Goal: Task Accomplishment & Management: Use online tool/utility

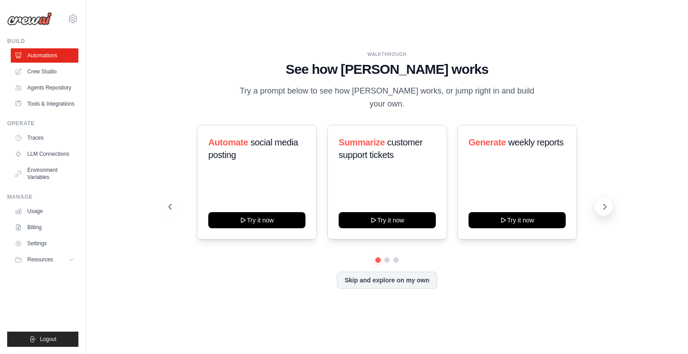
click at [606, 204] on icon at bounding box center [605, 206] width 3 height 5
click at [605, 203] on icon at bounding box center [604, 207] width 9 height 9
click at [604, 203] on icon at bounding box center [604, 207] width 9 height 9
click at [393, 274] on button "Skip and explore on my own" at bounding box center [387, 279] width 100 height 17
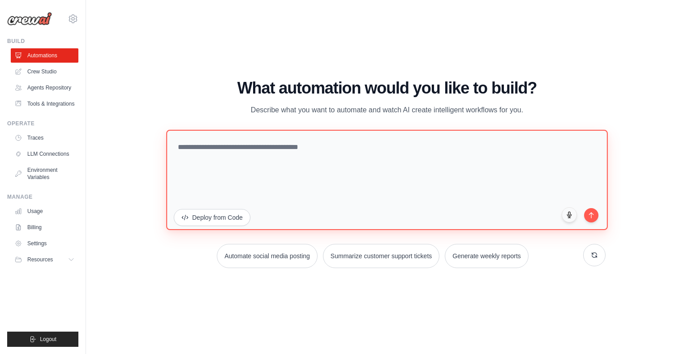
click at [249, 164] on textarea at bounding box center [387, 179] width 442 height 100
type textarea "*"
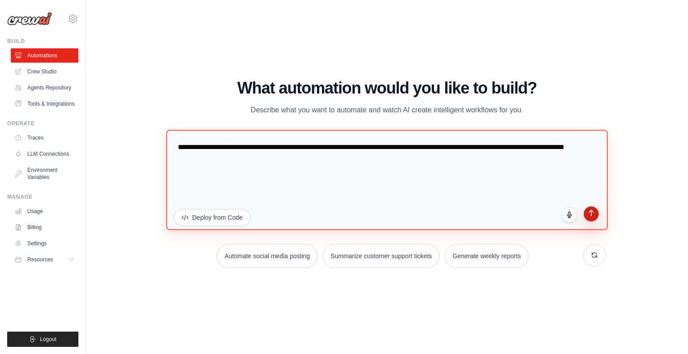
type textarea "**********"
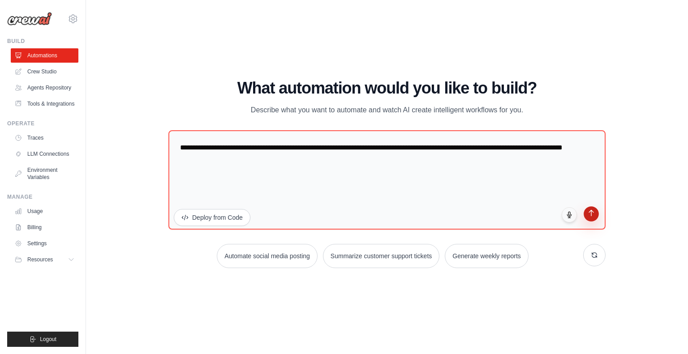
click at [593, 217] on button "submit" at bounding box center [591, 214] width 15 height 15
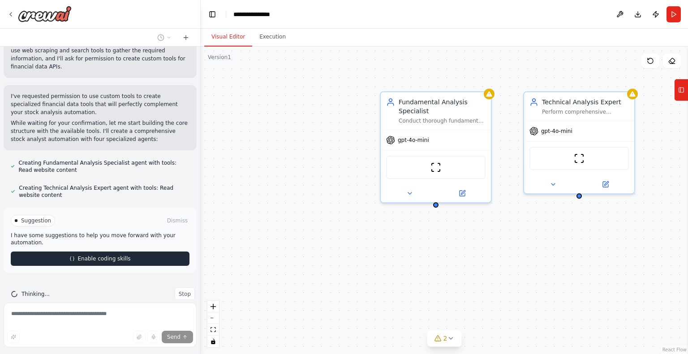
click at [127, 252] on button "Enable coding skills" at bounding box center [100, 259] width 179 height 14
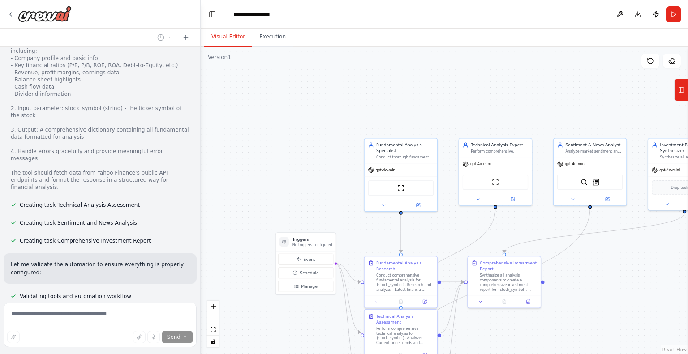
scroll to position [791, 0]
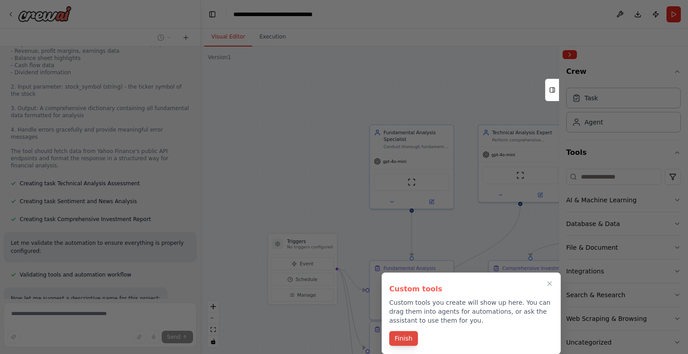
click at [409, 340] on button "Finish" at bounding box center [403, 339] width 29 height 15
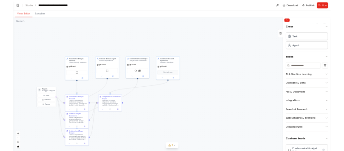
scroll to position [1346, 0]
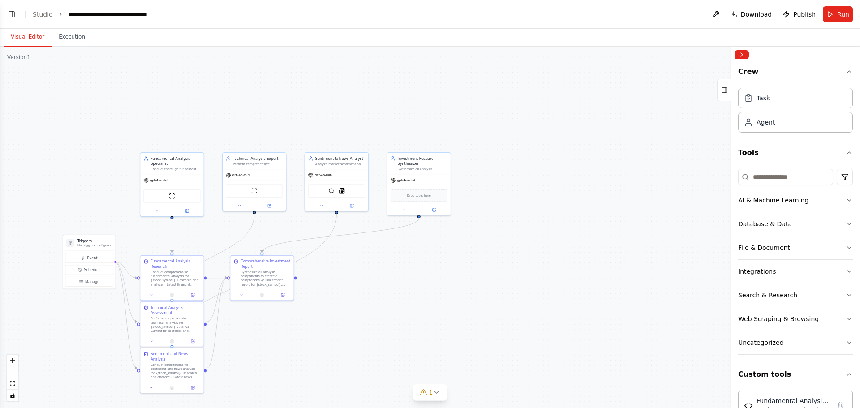
click at [14, 144] on div ".deletable-edge-delete-btn { width: 20px; height: 20px; border: 0px solid #ffff…" at bounding box center [430, 228] width 860 height 362
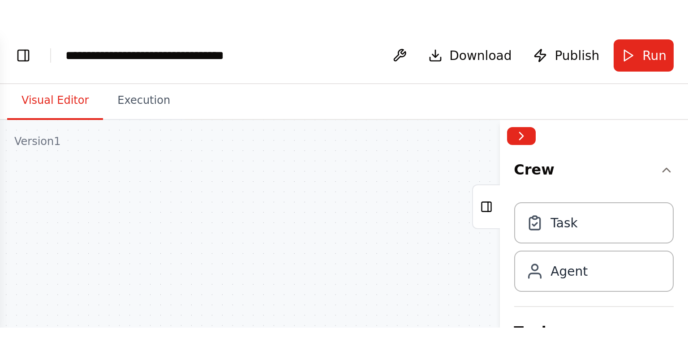
scroll to position [1399, 0]
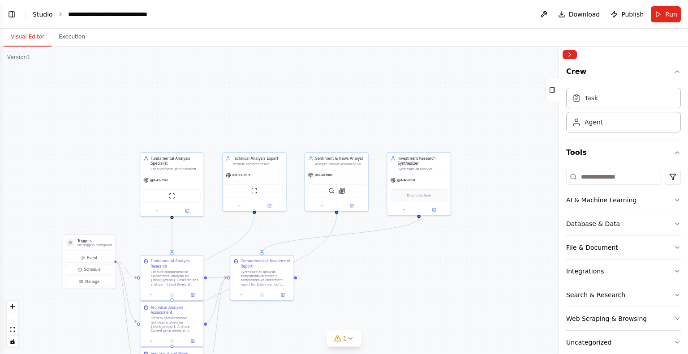
click at [48, 15] on link "Studio" at bounding box center [43, 14] width 20 height 7
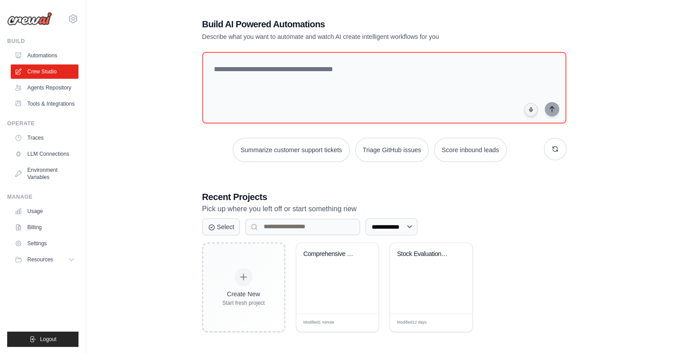
scroll to position [18, 0]
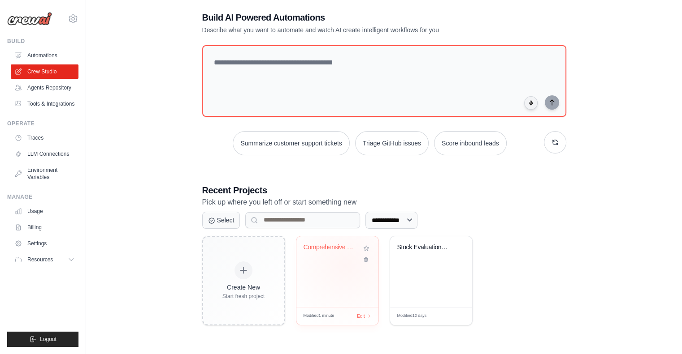
click at [345, 265] on div "Comprehensive Stock Analysis Engine" at bounding box center [337, 272] width 82 height 71
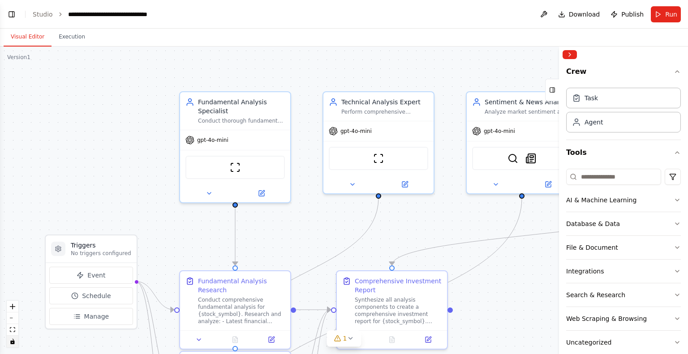
scroll to position [1399, 0]
click at [14, 13] on button "Toggle Left Sidebar" at bounding box center [11, 14] width 13 height 13
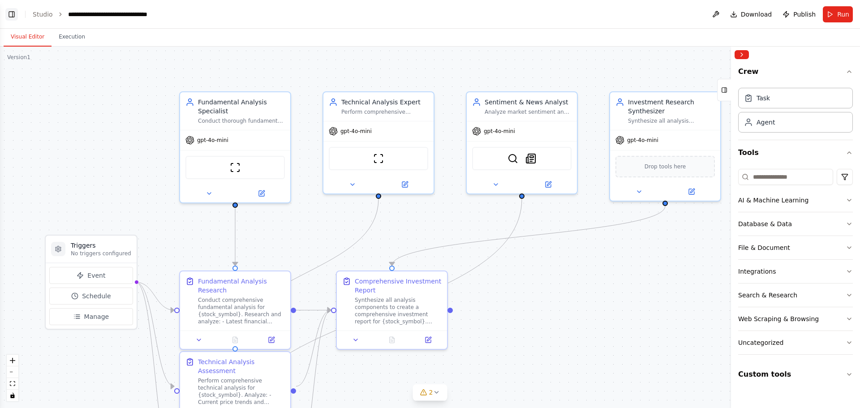
scroll to position [1399, 0]
click at [15, 15] on button "Toggle Left Sidebar" at bounding box center [11, 14] width 13 height 13
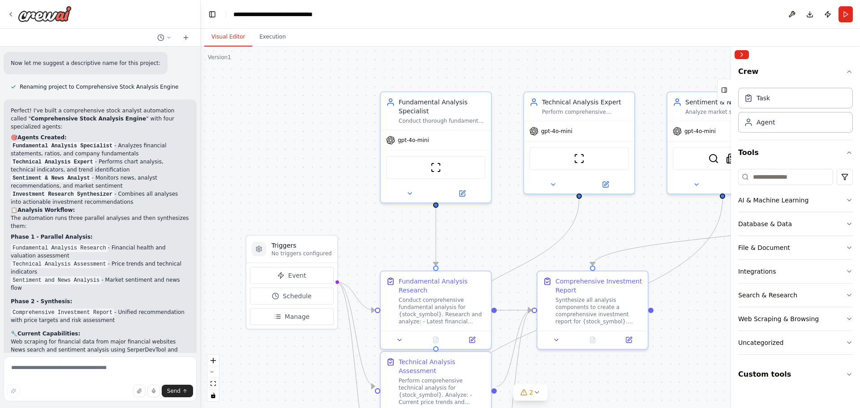
scroll to position [1041, 0]
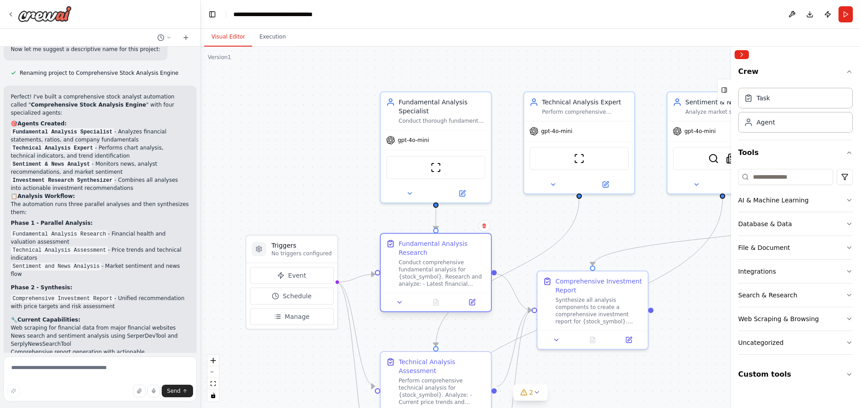
drag, startPoint x: 410, startPoint y: 307, endPoint x: 407, endPoint y: 270, distance: 37.3
click at [407, 270] on div "Conduct comprehensive fundamental analysis for {stock_symbol}. Research and ana…" at bounding box center [442, 273] width 87 height 29
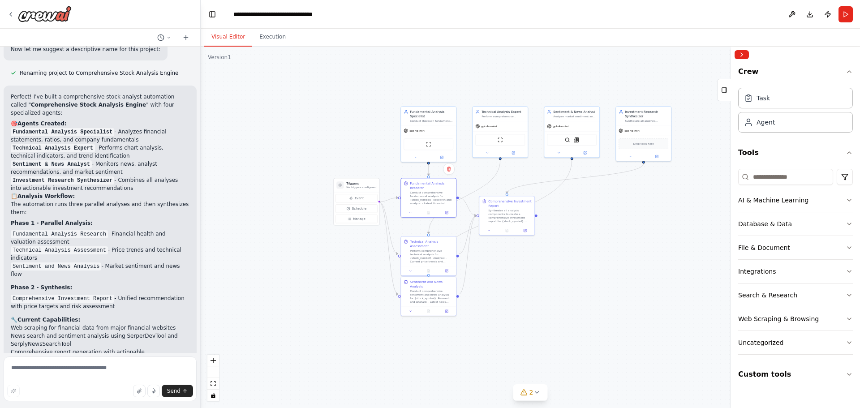
drag, startPoint x: 306, startPoint y: 183, endPoint x: 290, endPoint y: 145, distance: 41.4
click at [287, 93] on div ".deletable-edge-delete-btn { width: 20px; height: 20px; border: 0px solid #ffff…" at bounding box center [531, 228] width 660 height 362
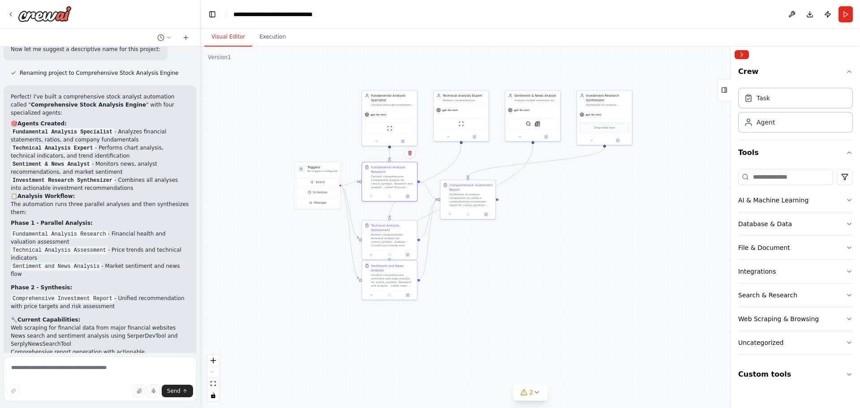
drag, startPoint x: 311, startPoint y: 289, endPoint x: 269, endPoint y: 272, distance: 44.8
click at [271, 272] on div ".deletable-edge-delete-btn { width: 20px; height: 20px; border: 0px solid #ffff…" at bounding box center [531, 228] width 660 height 362
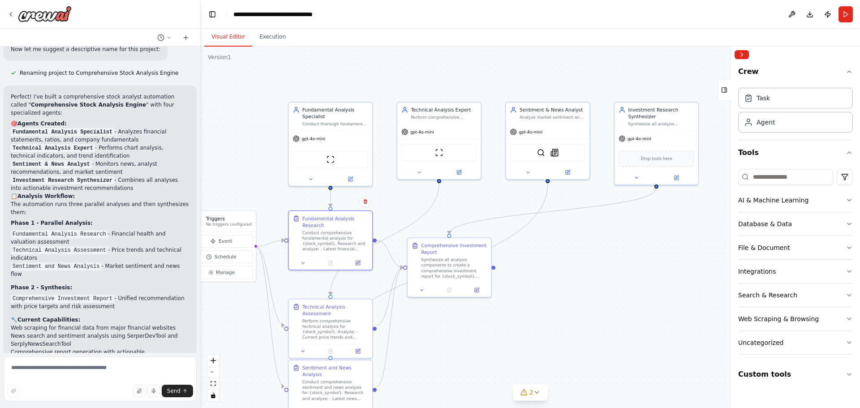
drag, startPoint x: 306, startPoint y: 243, endPoint x: 194, endPoint y: 345, distance: 151.6
click at [191, 348] on div "build a comprehensive stock analyst including fundamental analysis, technical a…" at bounding box center [430, 204] width 860 height 408
drag, startPoint x: 346, startPoint y: 334, endPoint x: 346, endPoint y: 320, distance: 13.9
click at [346, 320] on div "Technical Analysis Assessment Perform comprehensive technical analysis for {sto…" at bounding box center [334, 305] width 83 height 45
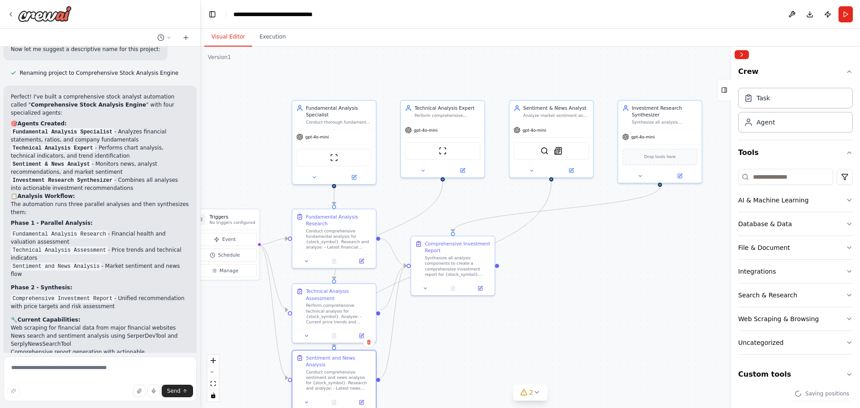
drag, startPoint x: 360, startPoint y: 379, endPoint x: 359, endPoint y: 375, distance: 4.6
click at [359, 354] on div "Conduct comprehensive sentiment and news analysis for {stock_symbol}. Research …" at bounding box center [339, 381] width 66 height 22
click at [613, 276] on div ".deletable-edge-delete-btn { width: 20px; height: 20px; border: 0px solid #ffff…" at bounding box center [531, 228] width 660 height 362
drag, startPoint x: 508, startPoint y: 252, endPoint x: 673, endPoint y: 294, distance: 171.2
click at [673, 294] on div "Comprehensive Investment Report Synthesize all analysis components to create a …" at bounding box center [658, 298] width 66 height 37
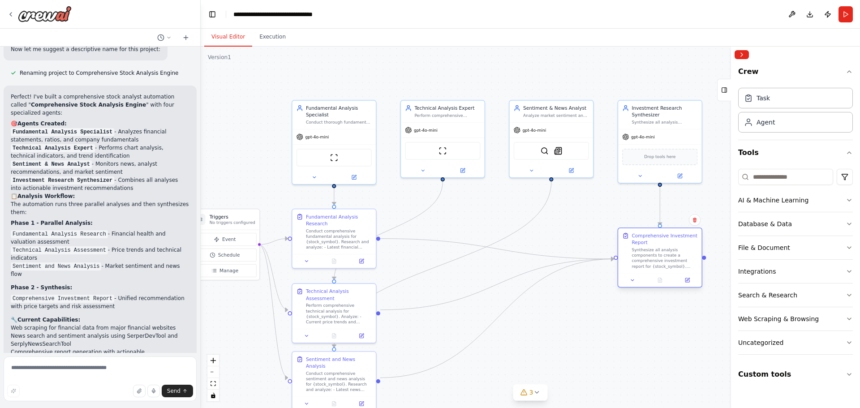
drag, startPoint x: 479, startPoint y: 281, endPoint x: 681, endPoint y: 286, distance: 201.2
click at [677, 276] on div at bounding box center [659, 280] width 83 height 14
click at [673, 343] on div ".deletable-edge-delete-btn { width: 20px; height: 20px; border: 0px solid #ffff…" at bounding box center [531, 228] width 660 height 362
click at [674, 263] on div "Synthesize all analysis components to create a comprehensive investment report …" at bounding box center [665, 258] width 66 height 22
click at [675, 324] on div ".deletable-edge-delete-btn { width: 20px; height: 20px; border: 0px solid #ffff…" at bounding box center [531, 228] width 660 height 362
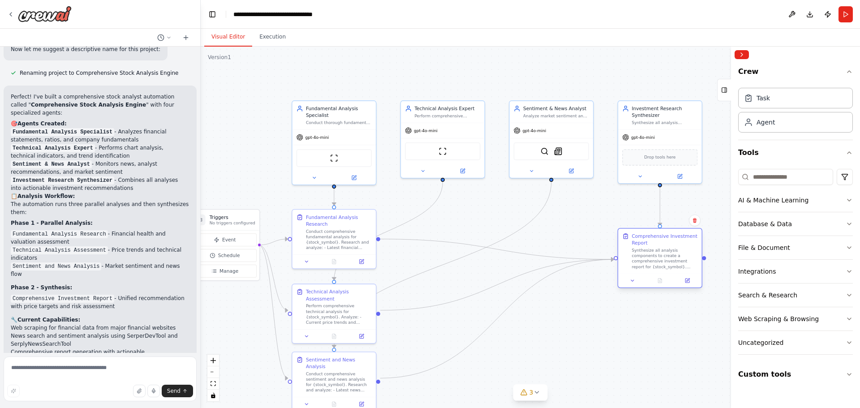
click at [629, 246] on div "Comprehensive Investment Report Synthesize all analysis components to create a …" at bounding box center [659, 251] width 75 height 37
click at [688, 262] on div ".deletable-edge-delete-btn { width: 20px; height: 20px; border: 0px solid #ffff…" at bounding box center [531, 228] width 660 height 362
click at [661, 354] on div ".deletable-edge-delete-btn { width: 20px; height: 20px; border: 0px solid #ffff…" at bounding box center [531, 228] width 660 height 362
click at [661, 315] on div ".deletable-edge-delete-btn { width: 20px; height: 20px; border: 0px solid #ffff…" at bounding box center [531, 228] width 660 height 362
drag, startPoint x: 656, startPoint y: 259, endPoint x: 655, endPoint y: 308, distance: 49.3
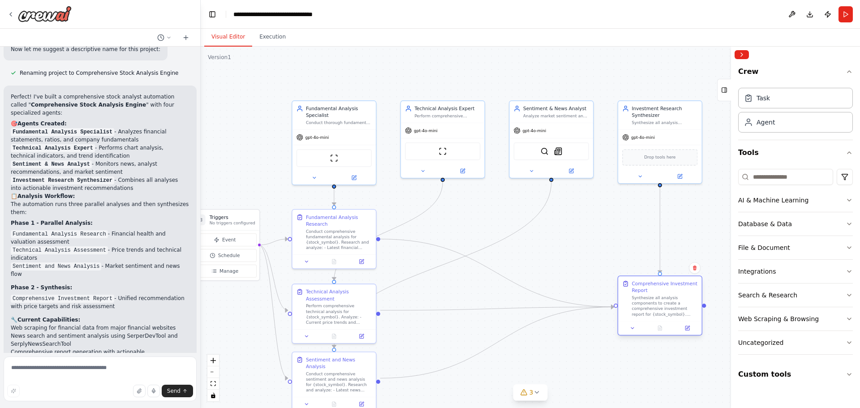
click at [655, 308] on div "Synthesize all analysis components to create a comprehensive investment report …" at bounding box center [665, 306] width 66 height 22
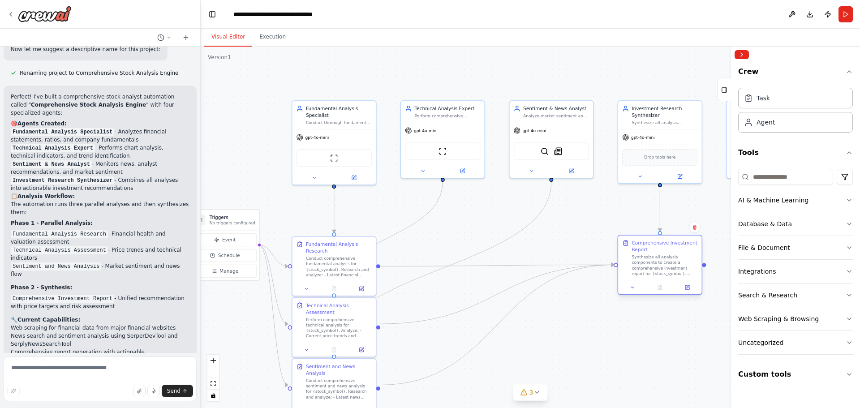
drag, startPoint x: 429, startPoint y: 277, endPoint x: 634, endPoint y: 279, distance: 205.2
click at [634, 279] on div "Comprehensive Investment Report Synthesize all analysis components to create a …" at bounding box center [659, 258] width 83 height 45
click at [633, 319] on div ".deletable-edge-delete-btn { width: 20px; height: 20px; border: 0px solid #ffff…" at bounding box center [531, 228] width 660 height 362
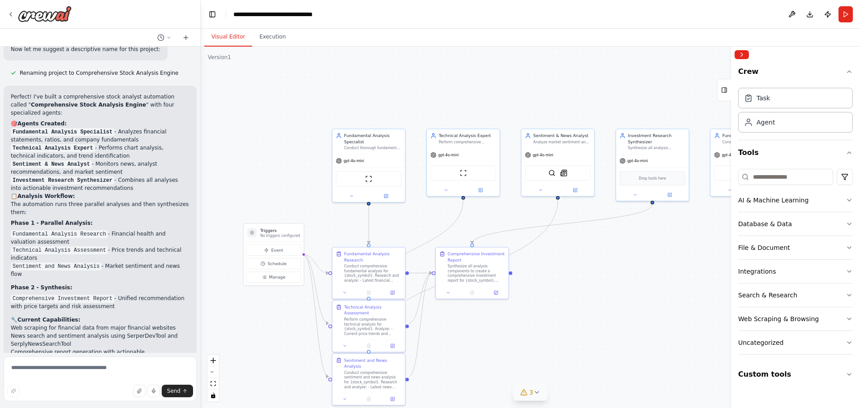
click at [539, 354] on button "3" at bounding box center [530, 392] width 35 height 17
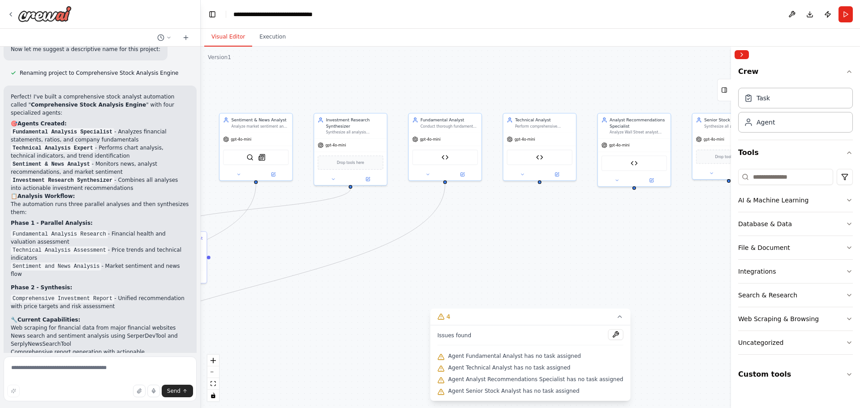
drag, startPoint x: 616, startPoint y: 282, endPoint x: 307, endPoint y: 267, distance: 308.7
click at [307, 267] on div ".deletable-edge-delete-btn { width: 20px; height: 20px; border: 0px solid #ffff…" at bounding box center [531, 228] width 660 height 362
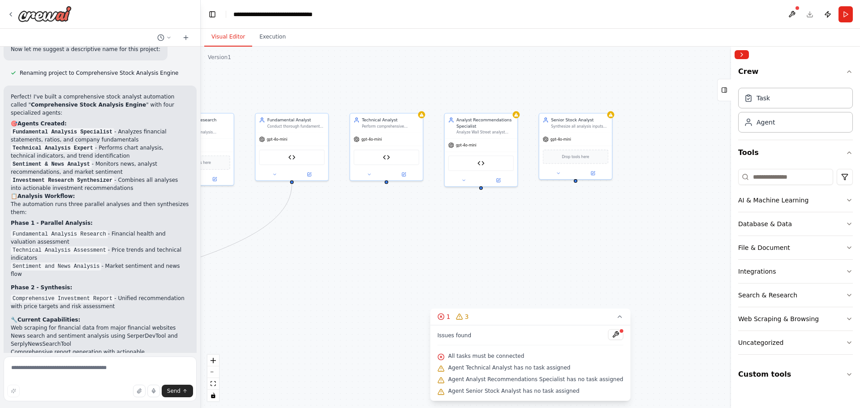
drag, startPoint x: 577, startPoint y: 272, endPoint x: 430, endPoint y: 272, distance: 147.0
click at [430, 272] on div ".deletable-edge-delete-btn { width: 20px; height: 20px; border: 0px solid #ffff…" at bounding box center [531, 228] width 660 height 362
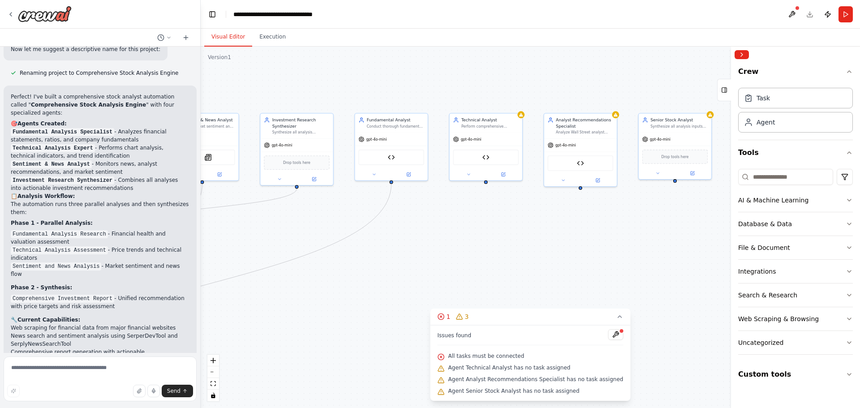
drag, startPoint x: 452, startPoint y: 259, endPoint x: 552, endPoint y: 259, distance: 99.5
click at [552, 259] on div ".deletable-edge-delete-btn { width: 20px; height: 20px; border: 0px solid #ffff…" at bounding box center [531, 228] width 660 height 362
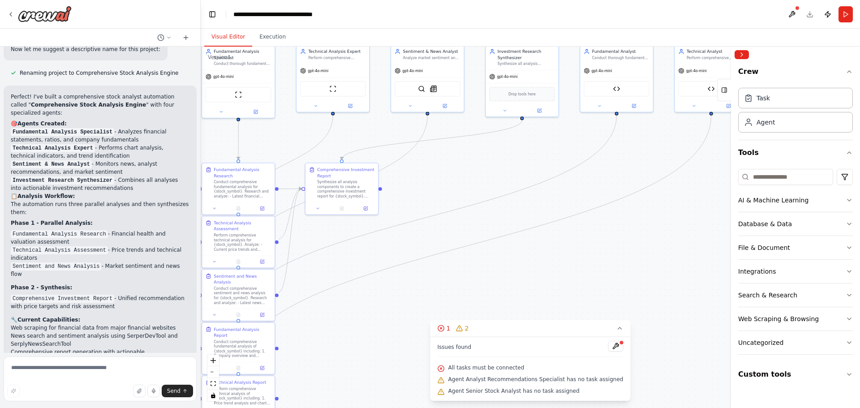
drag, startPoint x: 445, startPoint y: 247, endPoint x: 671, endPoint y: 178, distance: 235.6
click at [671, 178] on div ".deletable-edge-delete-btn { width: 20px; height: 20px; border: 0px solid #ffff…" at bounding box center [531, 228] width 660 height 362
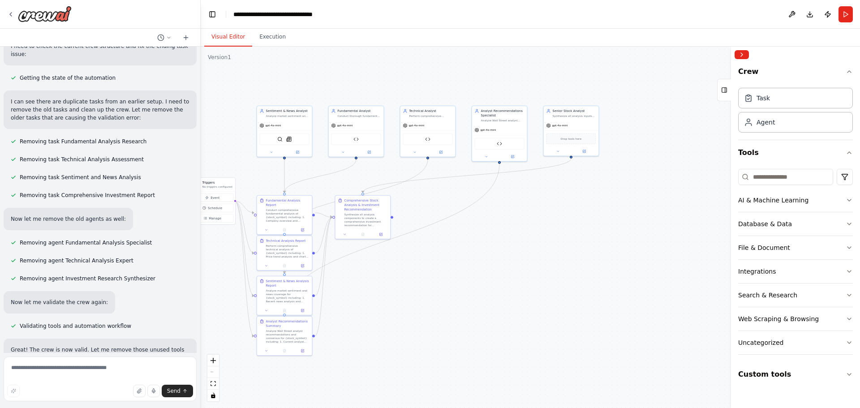
scroll to position [2755, 0]
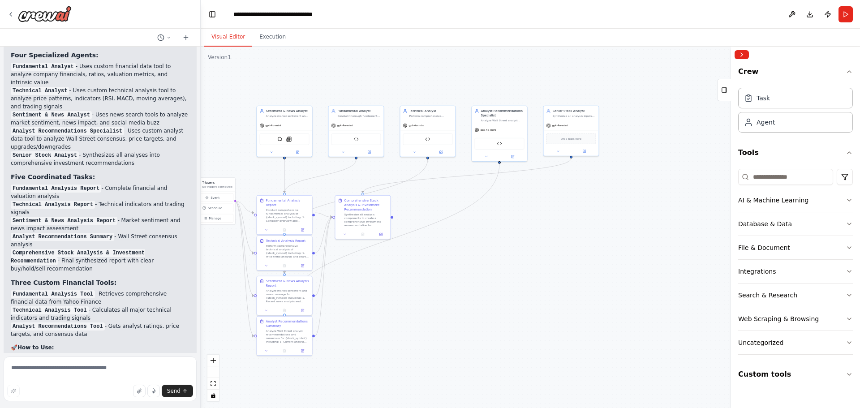
scroll to position [3175, 0]
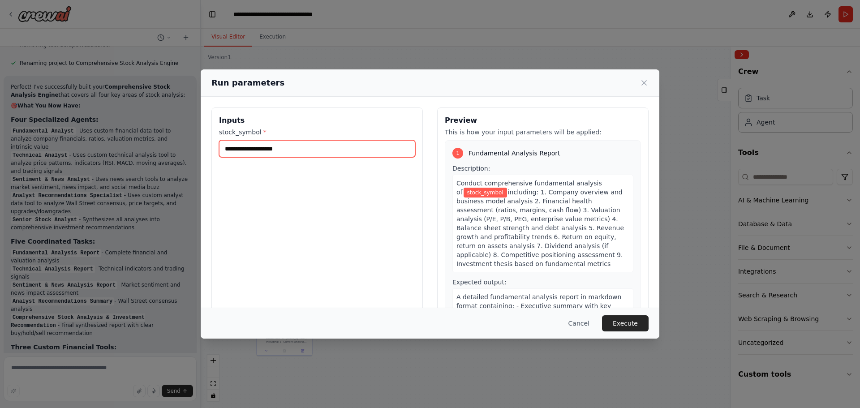
click at [242, 155] on input "stock_symbol *" at bounding box center [317, 148] width 196 height 17
type input "***"
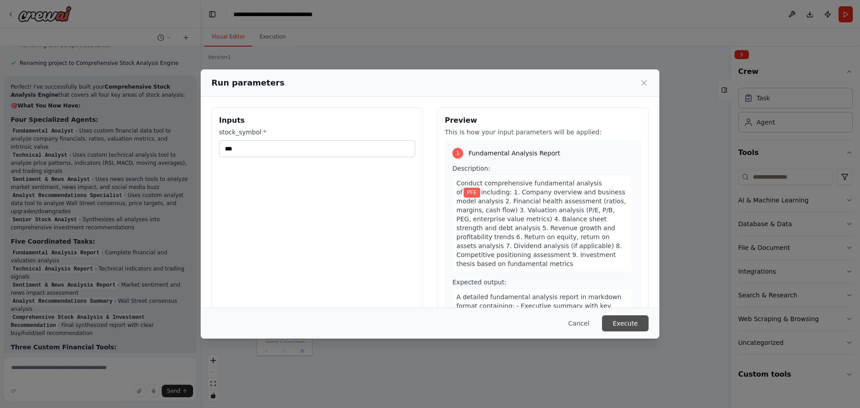
click at [626, 324] on button "Execute" at bounding box center [625, 323] width 47 height 16
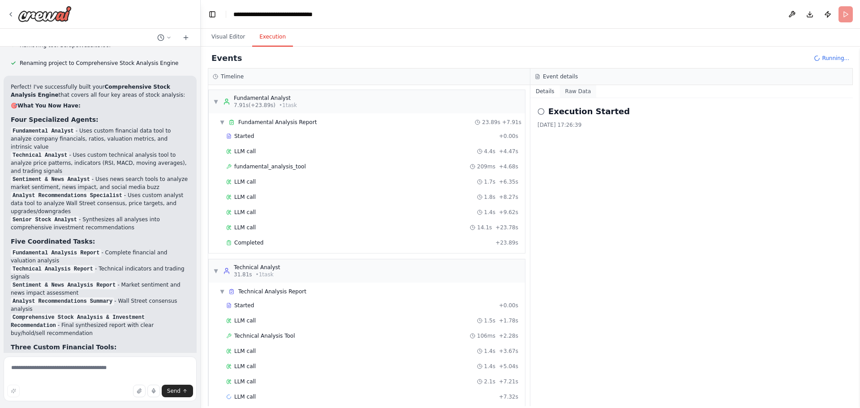
click at [574, 92] on button "Raw Data" at bounding box center [578, 91] width 37 height 13
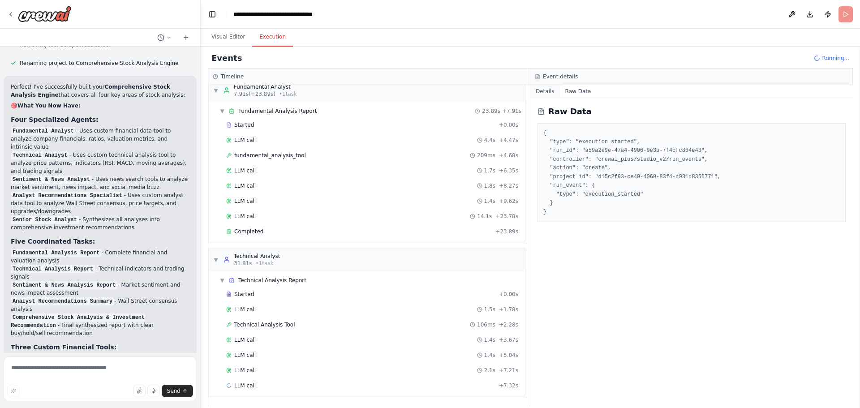
click at [546, 92] on button "Details" at bounding box center [546, 91] width 30 height 13
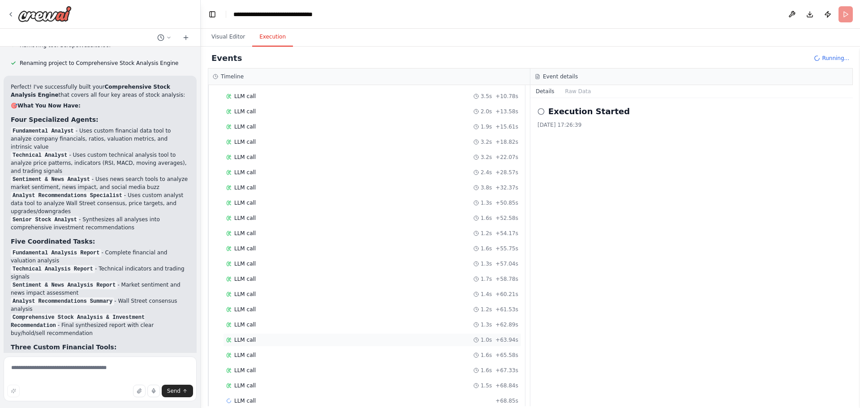
scroll to position [316, 0]
drag, startPoint x: 238, startPoint y: 307, endPoint x: 414, endPoint y: 269, distance: 180.7
click at [414, 269] on div "LLM call 1.7s + 58.78s" at bounding box center [372, 263] width 298 height 13
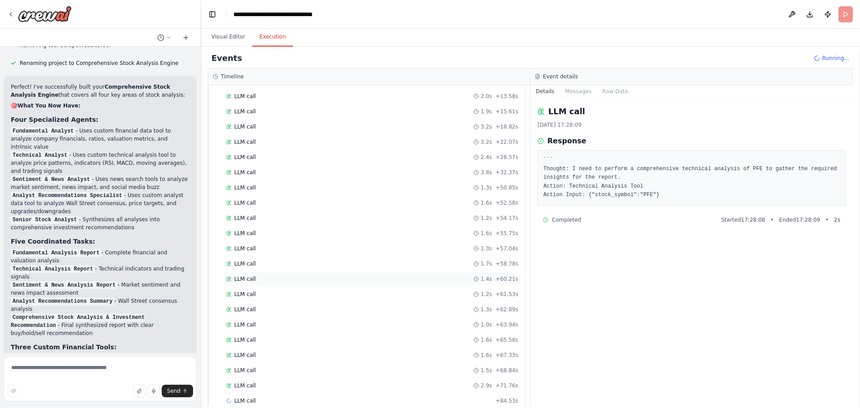
click at [254, 280] on div "LLM call 1.4s + 60.21s" at bounding box center [372, 279] width 292 height 7
click at [251, 291] on span "LLM call" at bounding box center [245, 294] width 22 height 7
click at [248, 354] on span "LLM call" at bounding box center [245, 355] width 22 height 7
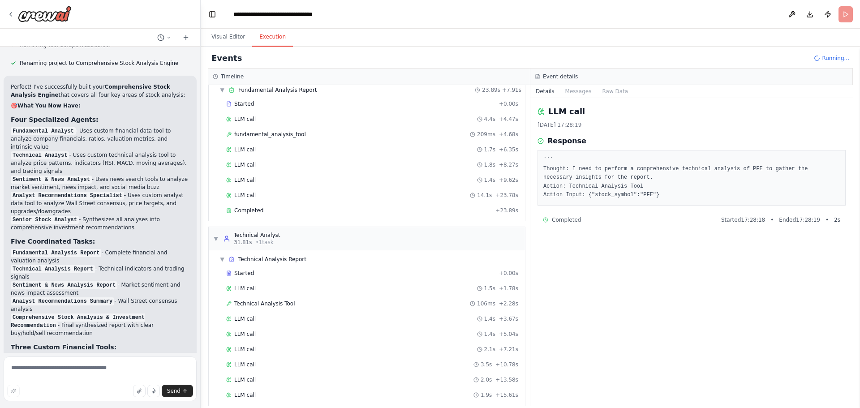
scroll to position [0, 0]
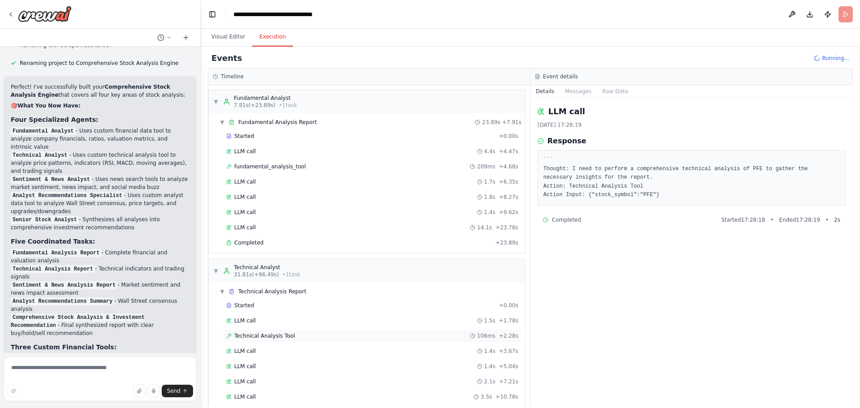
click at [263, 337] on span "Technical Analysis Tool" at bounding box center [264, 335] width 60 height 7
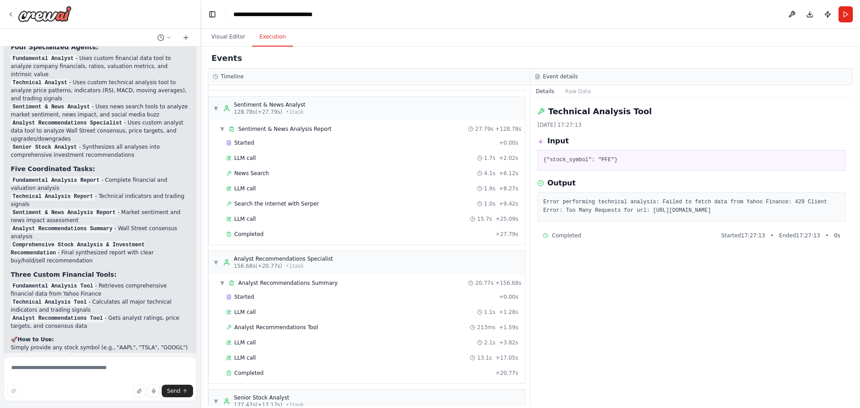
scroll to position [733, 0]
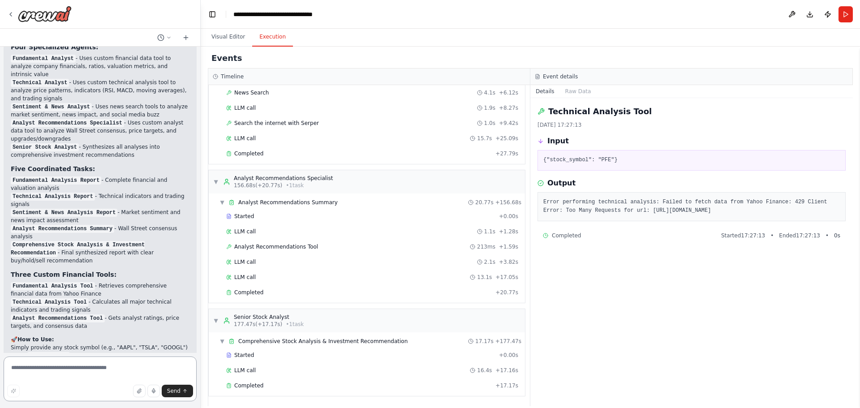
click at [53, 354] on textarea at bounding box center [100, 379] width 193 height 45
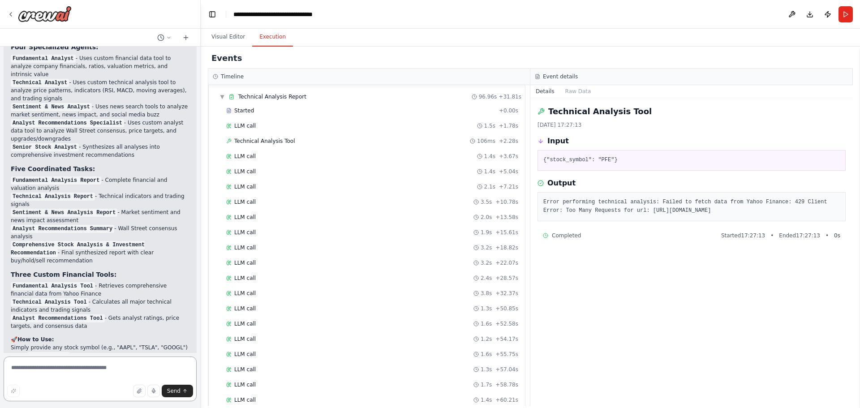
scroll to position [0, 0]
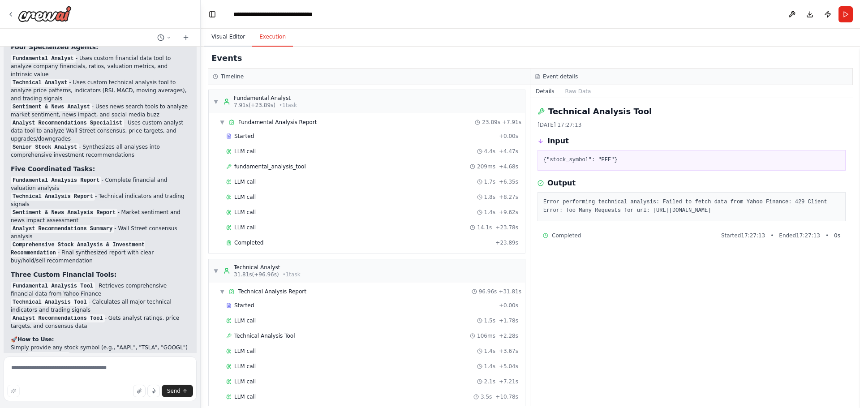
click at [231, 41] on button "Visual Editor" at bounding box center [228, 37] width 48 height 19
click at [275, 38] on button "Execution" at bounding box center [272, 37] width 41 height 19
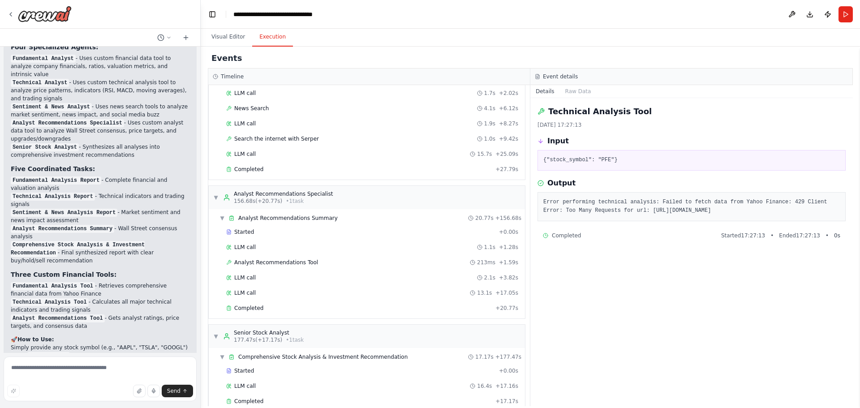
scroll to position [733, 0]
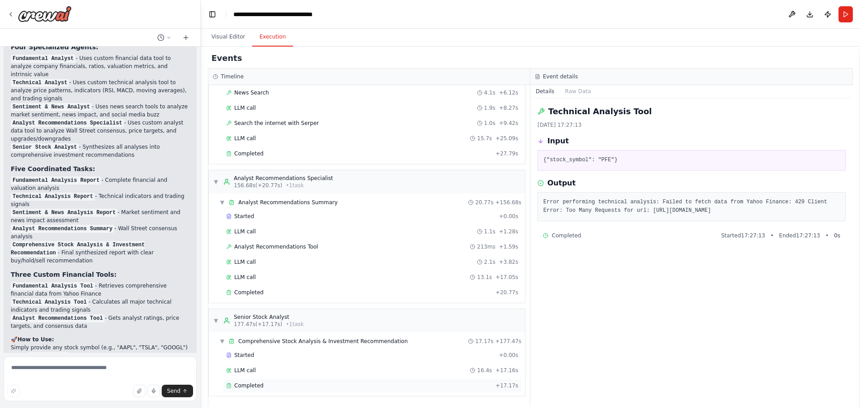
click at [250, 354] on span "Completed" at bounding box center [248, 385] width 29 height 7
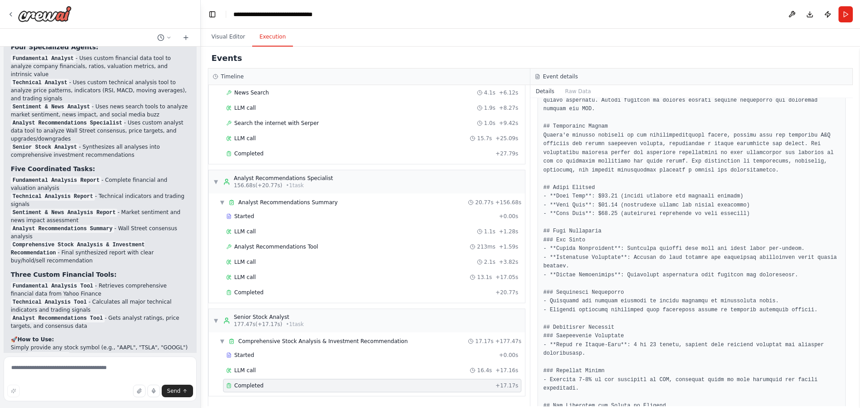
scroll to position [416, 0]
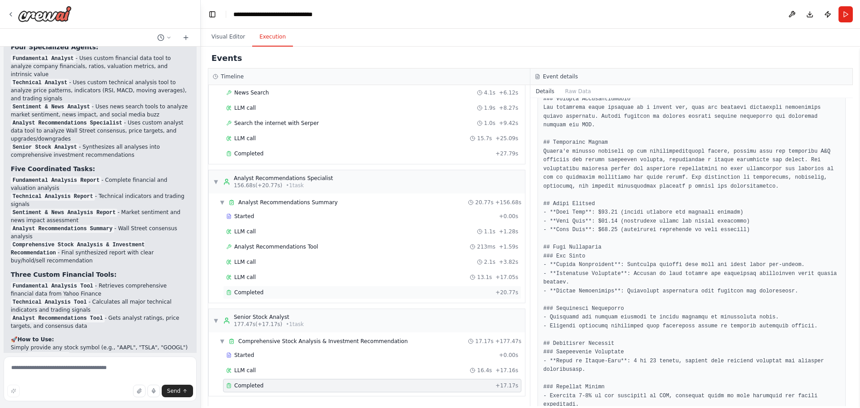
click at [255, 293] on span "Completed" at bounding box center [248, 292] width 29 height 7
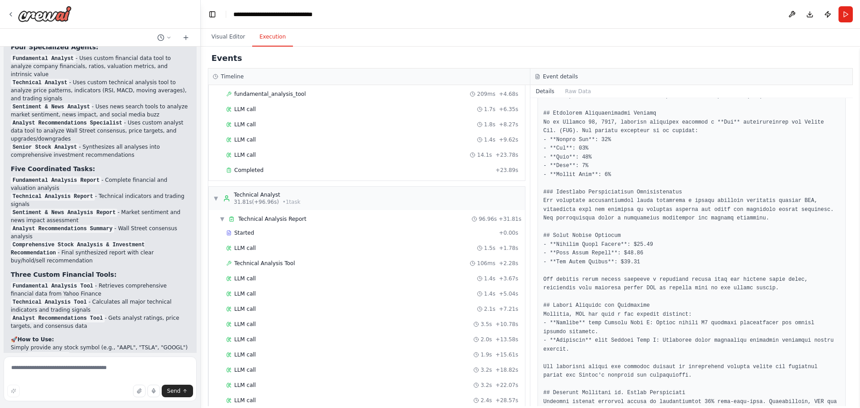
scroll to position [0, 0]
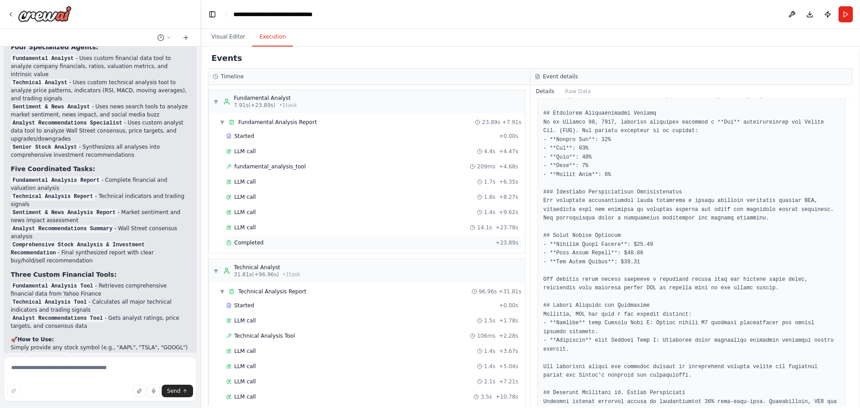
click at [254, 241] on span "Completed" at bounding box center [248, 242] width 29 height 7
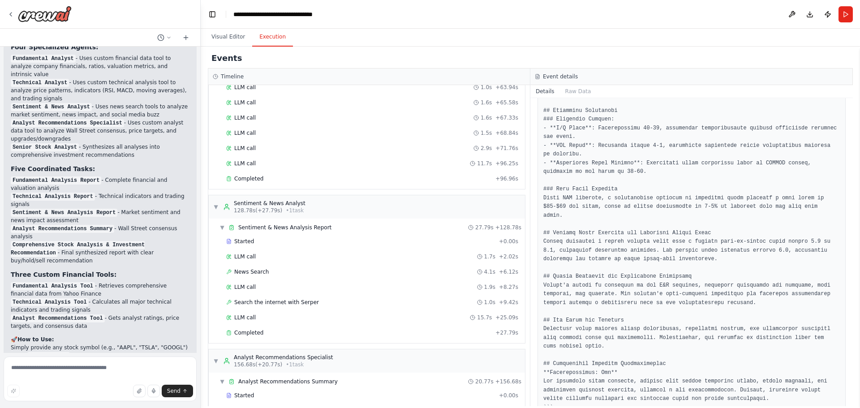
scroll to position [538, 0]
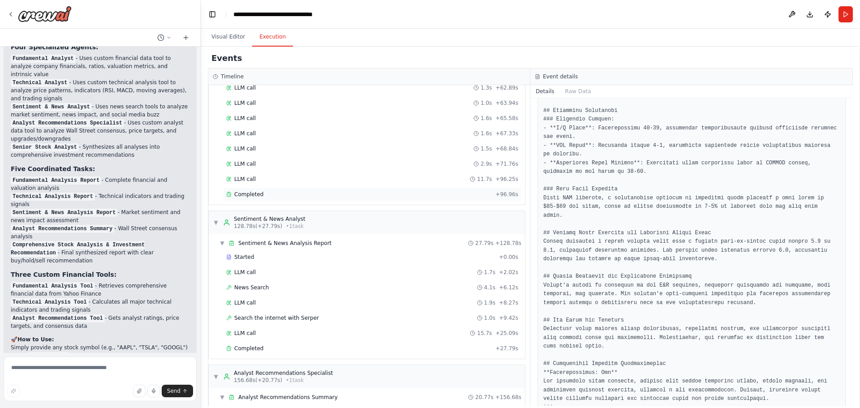
click at [250, 196] on span "Completed" at bounding box center [248, 194] width 29 height 7
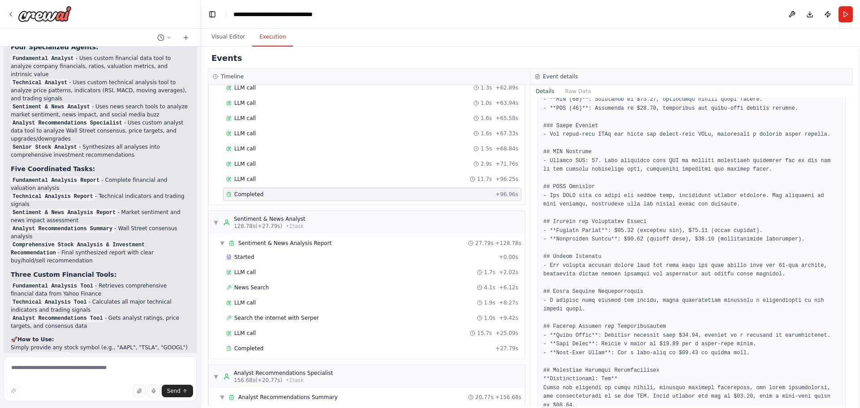
scroll to position [290, 0]
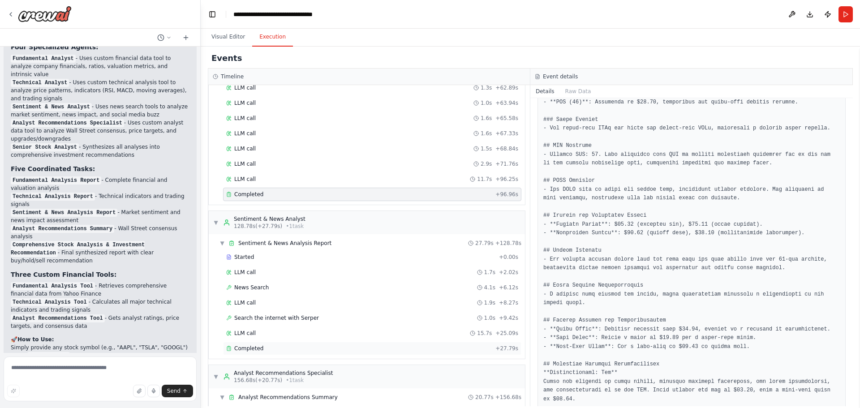
click at [270, 345] on div "Completed" at bounding box center [359, 348] width 266 height 7
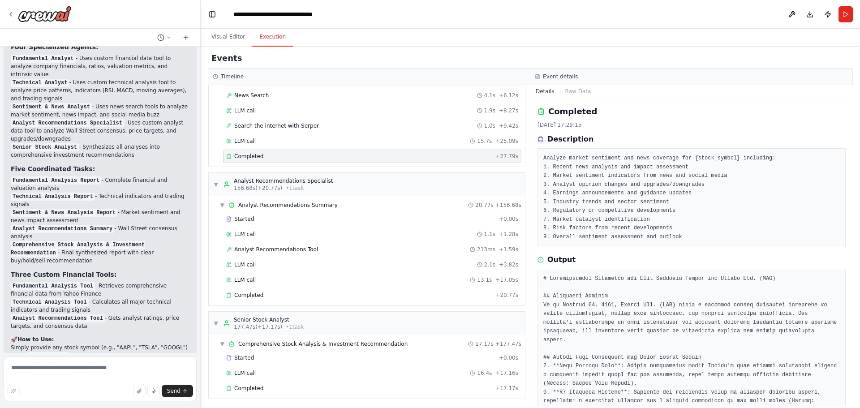
scroll to position [733, 0]
click at [248, 293] on span "Completed" at bounding box center [248, 292] width 29 height 7
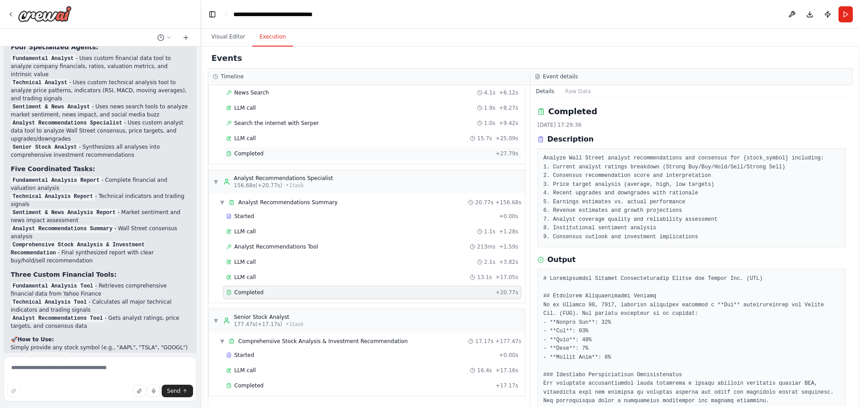
click at [255, 153] on span "Completed" at bounding box center [248, 153] width 29 height 7
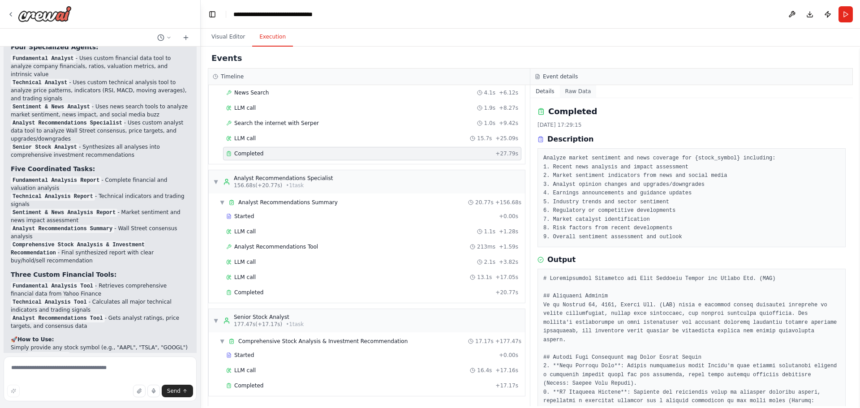
click at [578, 88] on button "Raw Data" at bounding box center [578, 91] width 37 height 13
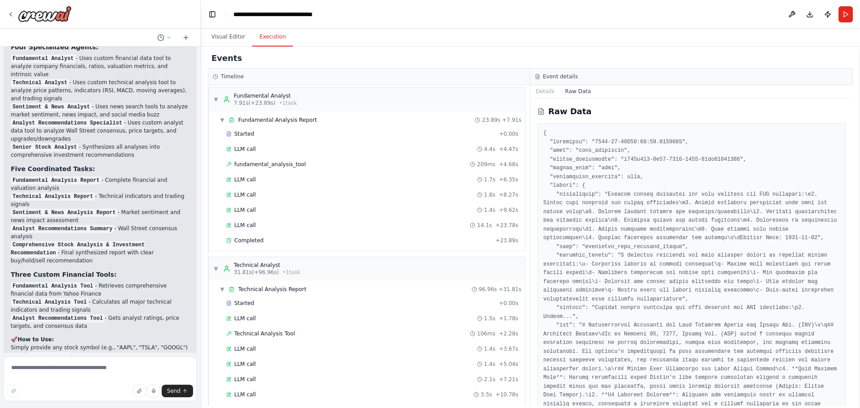
scroll to position [0, 0]
click at [688, 13] on button at bounding box center [792, 14] width 14 height 16
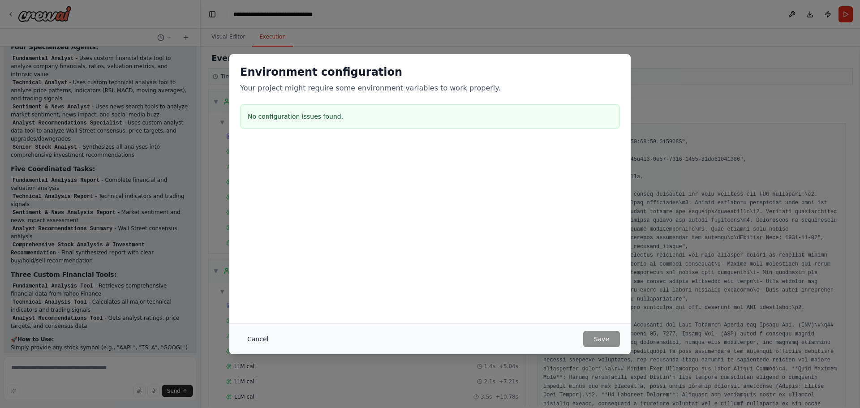
click at [262, 341] on button "Cancel" at bounding box center [257, 339] width 35 height 16
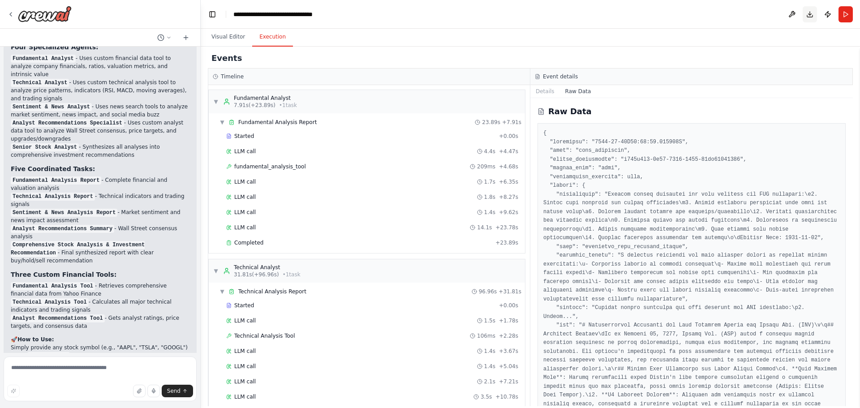
click at [688, 15] on button "Download" at bounding box center [810, 14] width 14 height 16
click at [688, 15] on button "Publish" at bounding box center [828, 14] width 14 height 16
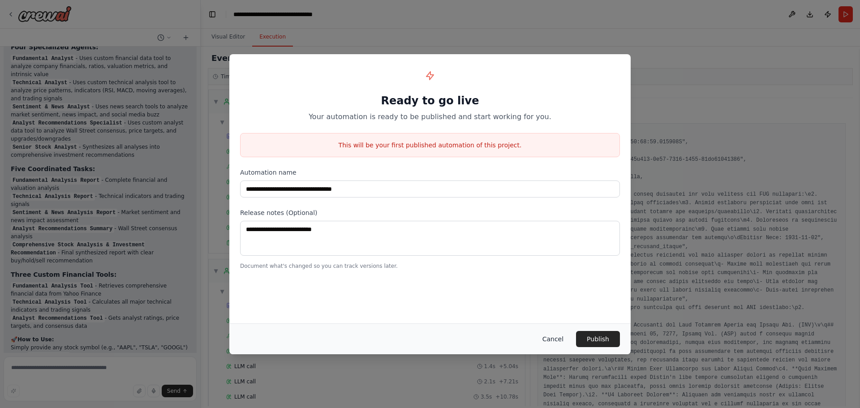
click at [553, 337] on button "Cancel" at bounding box center [552, 339] width 35 height 16
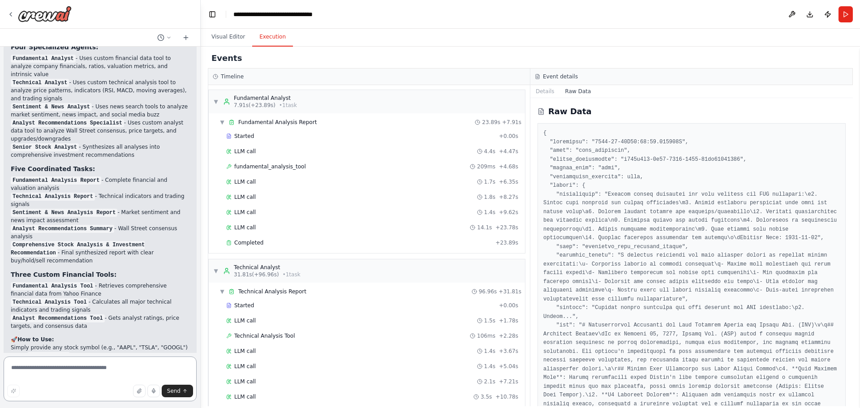
click at [77, 354] on textarea at bounding box center [100, 379] width 193 height 45
click at [64, 354] on textarea at bounding box center [100, 379] width 193 height 45
type textarea "**********"
click at [176, 354] on button "Send" at bounding box center [177, 391] width 31 height 13
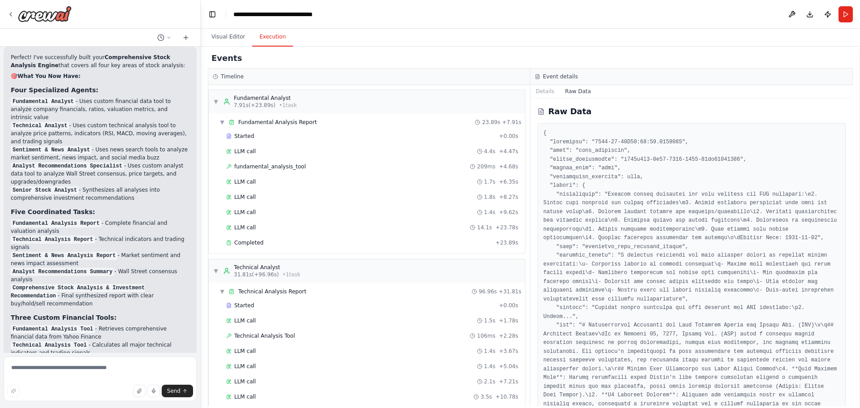
scroll to position [3181, 0]
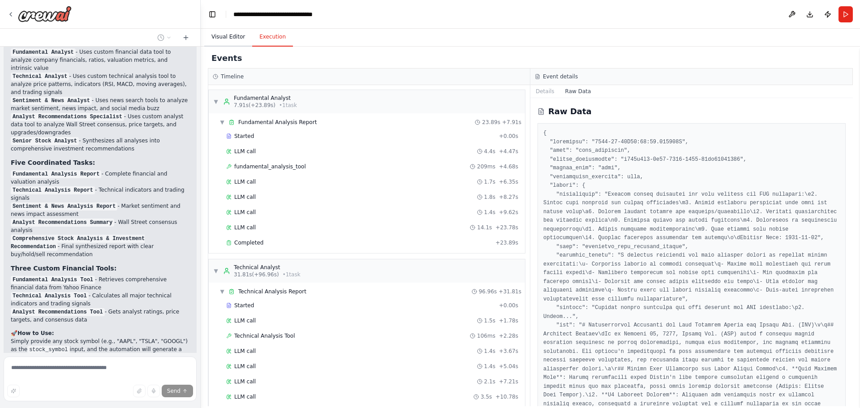
click at [222, 34] on button "Visual Editor" at bounding box center [228, 37] width 48 height 19
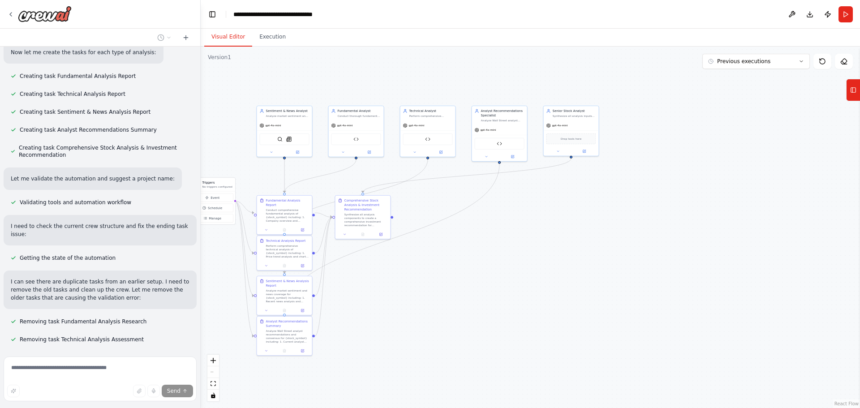
scroll to position [2564, 0]
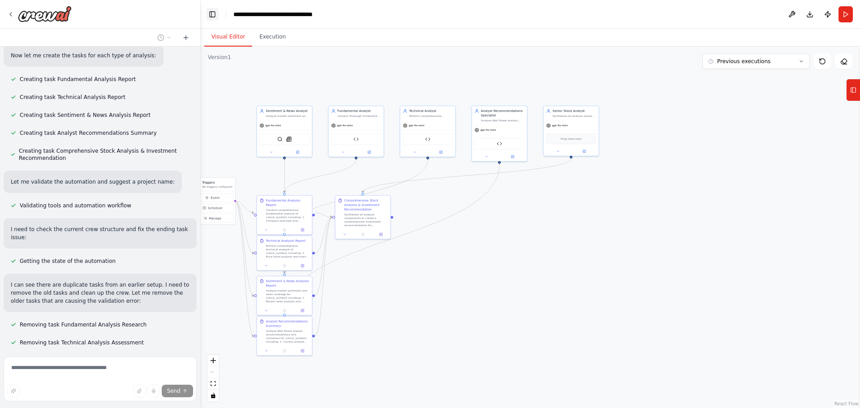
click at [213, 15] on button "Toggle Left Sidebar" at bounding box center [212, 14] width 13 height 13
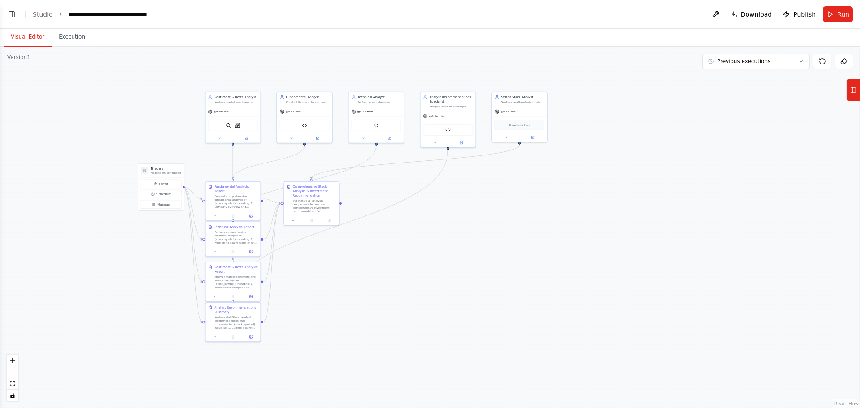
drag, startPoint x: 329, startPoint y: 269, endPoint x: 478, endPoint y: 255, distance: 149.9
click at [478, 255] on div ".deletable-edge-delete-btn { width: 20px; height: 20px; border: 0px solid #ffff…" at bounding box center [430, 228] width 860 height 362
click at [12, 354] on button "zoom in" at bounding box center [13, 361] width 12 height 12
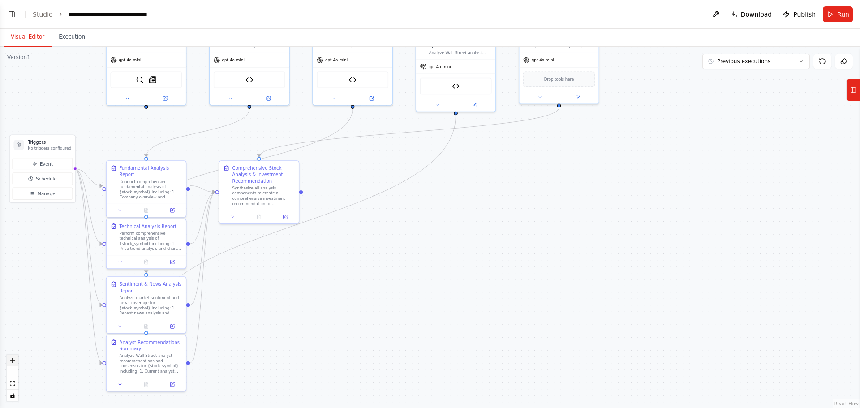
click at [12, 354] on button "zoom in" at bounding box center [13, 361] width 12 height 12
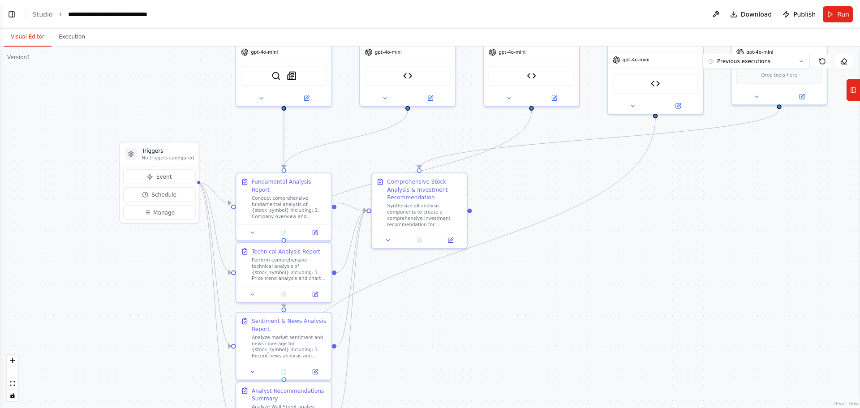
drag, startPoint x: 457, startPoint y: 282, endPoint x: 651, endPoint y: 308, distance: 196.1
click at [651, 308] on div ".deletable-edge-delete-btn { width: 20px; height: 20px; border: 0px solid #ffff…" at bounding box center [430, 228] width 860 height 362
click at [249, 227] on icon at bounding box center [248, 230] width 6 height 6
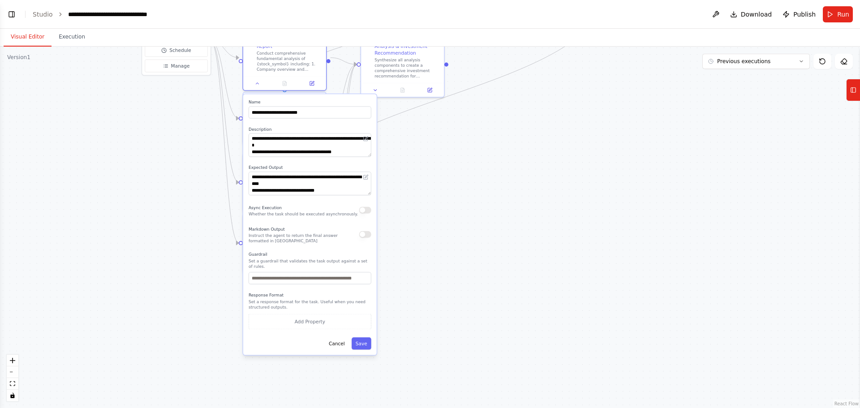
drag, startPoint x: 639, startPoint y: 272, endPoint x: 621, endPoint y: 115, distance: 157.5
click at [621, 115] on div ".deletable-edge-delete-btn { width: 20px; height: 20px; border: 0px solid #ffff…" at bounding box center [430, 228] width 860 height 362
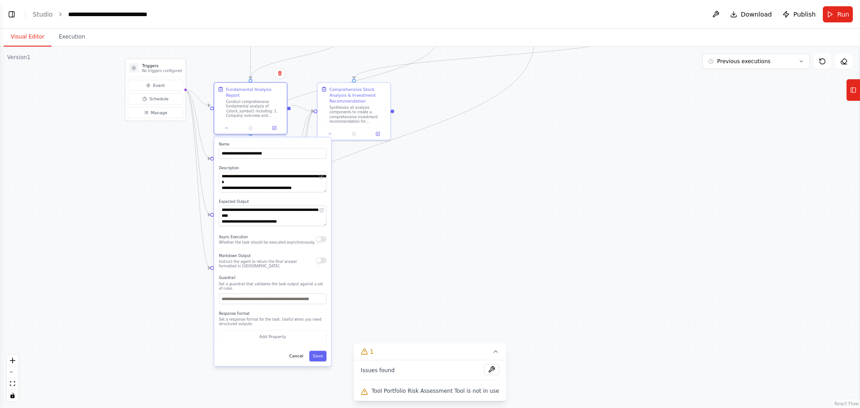
drag, startPoint x: 310, startPoint y: 141, endPoint x: 294, endPoint y: 136, distance: 16.3
click at [294, 142] on label "Name" at bounding box center [273, 144] width 108 height 5
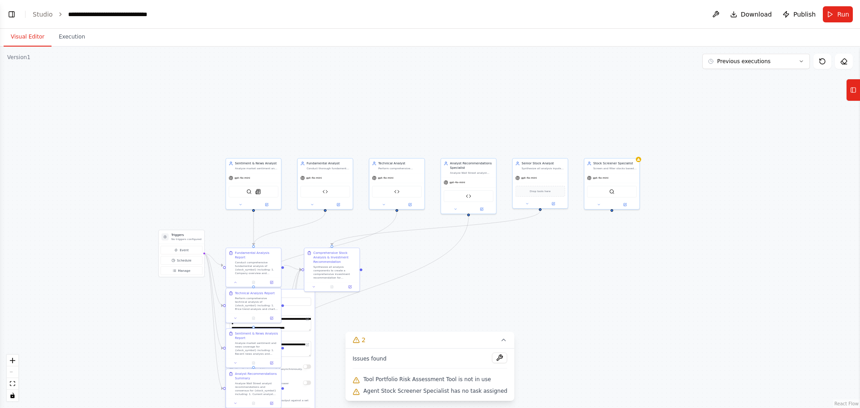
drag, startPoint x: 599, startPoint y: 299, endPoint x: 580, endPoint y: 332, distance: 37.7
click at [579, 335] on div ".deletable-edge-delete-btn { width: 20px; height: 20px; border: 0px solid #ffff…" at bounding box center [430, 228] width 860 height 362
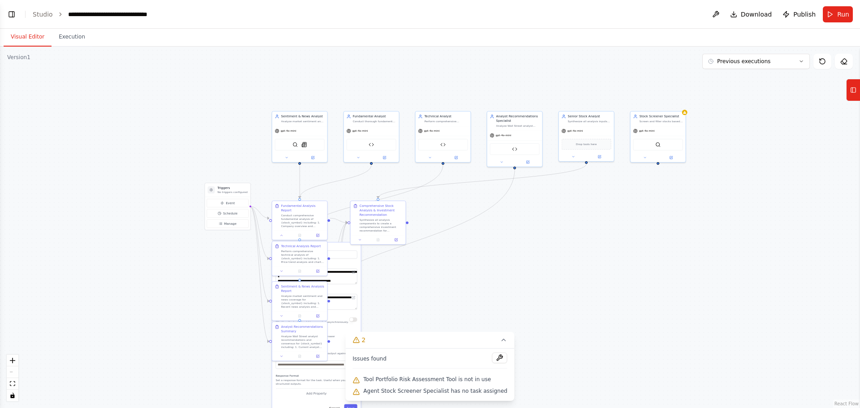
drag, startPoint x: 601, startPoint y: 283, endPoint x: 654, endPoint y: 225, distance: 78.6
click at [654, 225] on div ".deletable-edge-delete-btn { width: 20px; height: 20px; border: 0px solid #ffff…" at bounding box center [430, 228] width 860 height 362
click at [14, 13] on button "Toggle Left Sidebar" at bounding box center [11, 14] width 13 height 13
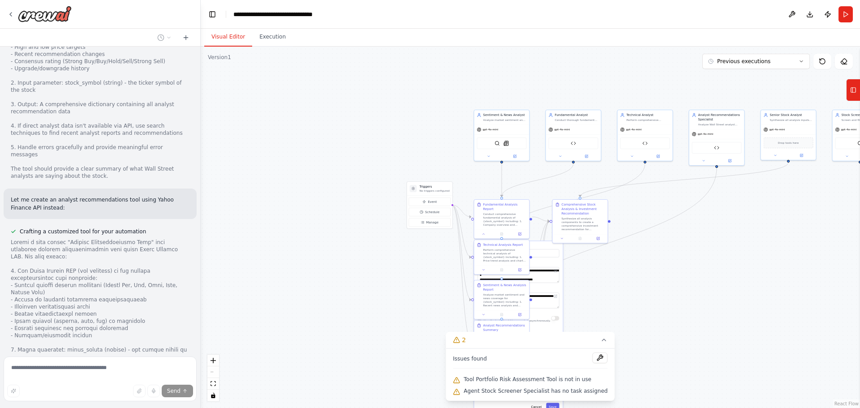
scroll to position [1892, 0]
drag, startPoint x: 506, startPoint y: 128, endPoint x: 389, endPoint y: 140, distance: 117.2
click at [389, 140] on div ".deletable-edge-delete-btn { width: 20px; height: 20px; border: 0px solid #ffff…" at bounding box center [531, 228] width 660 height 362
click at [499, 146] on div "SerperDevTool SerplyNewsSearchTool" at bounding box center [502, 143] width 50 height 12
click at [470, 94] on div ".deletable-edge-delete-btn { width: 20px; height: 20px; border: 0px solid #ffff…" at bounding box center [531, 228] width 660 height 362
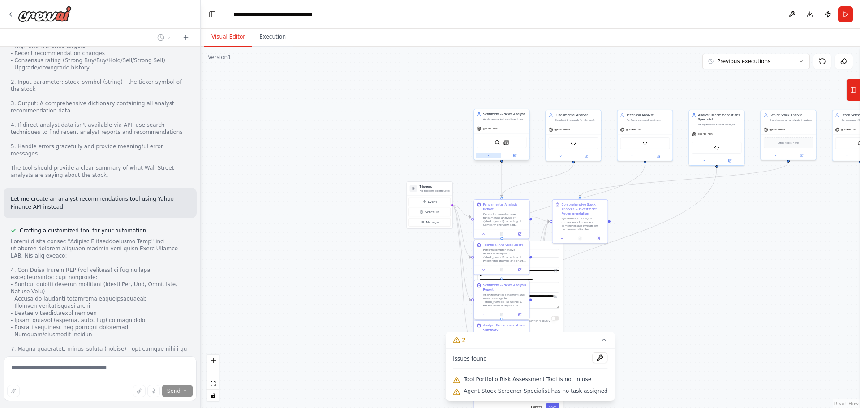
click at [491, 154] on button at bounding box center [489, 155] width 26 height 5
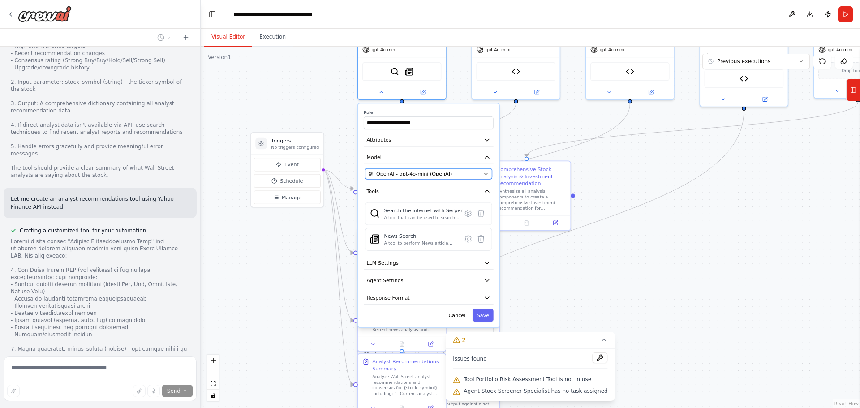
click at [458, 174] on div "OpenAI - gpt-4o-mini (OpenAI)" at bounding box center [424, 173] width 112 height 7
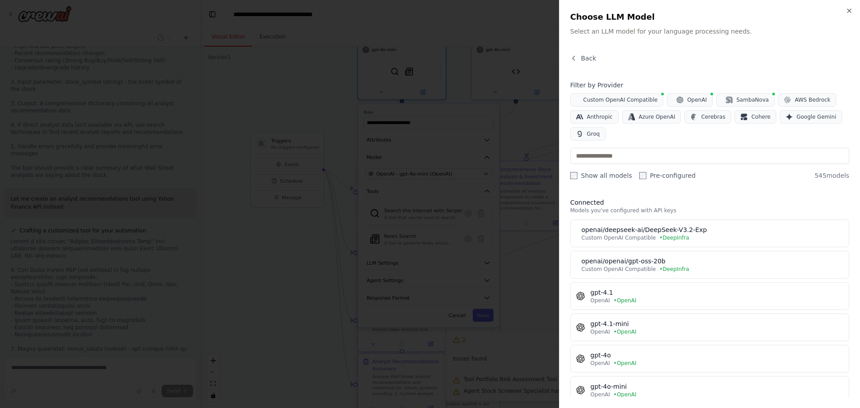
click at [520, 38] on div at bounding box center [430, 204] width 860 height 408
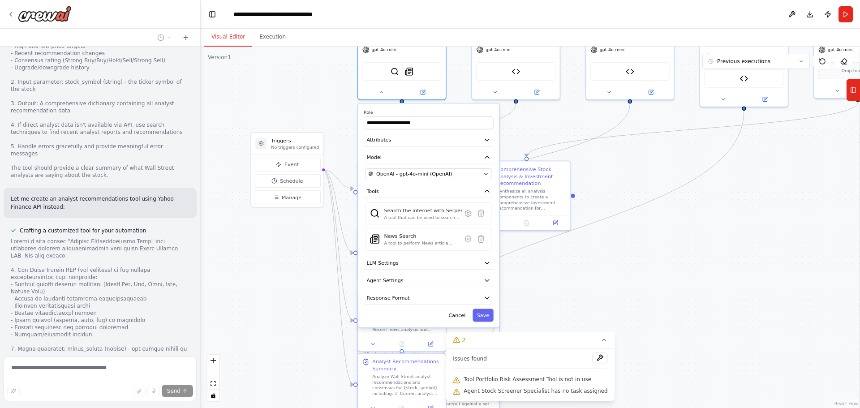
click at [294, 283] on div ".deletable-edge-delete-btn { width: 20px; height: 20px; border: 0px solid #ffff…" at bounding box center [531, 228] width 660 height 362
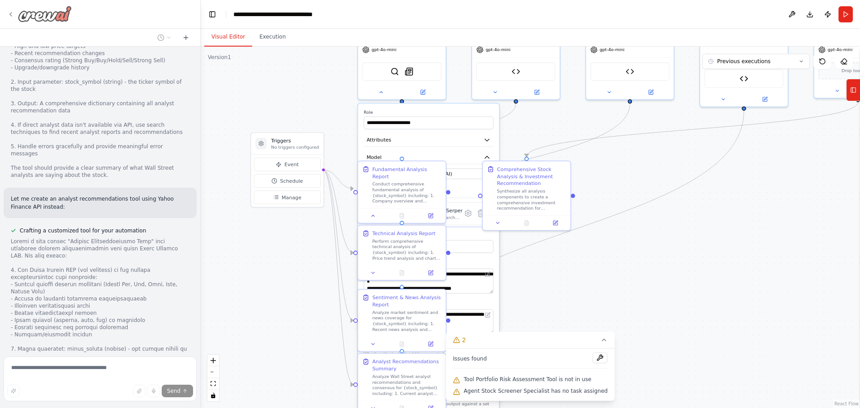
click at [9, 13] on icon at bounding box center [10, 14] width 7 height 7
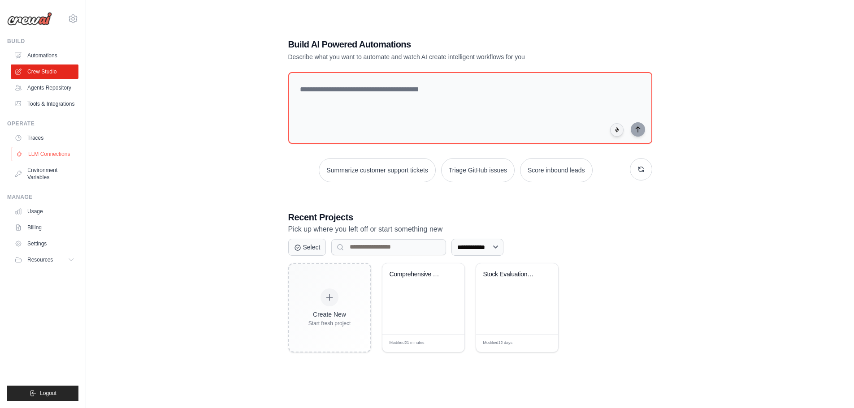
click at [53, 156] on link "LLM Connections" at bounding box center [46, 154] width 68 height 14
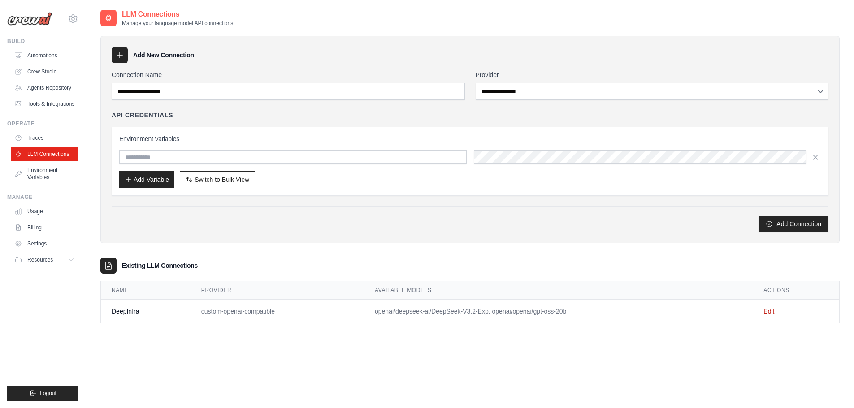
scroll to position [18, 0]
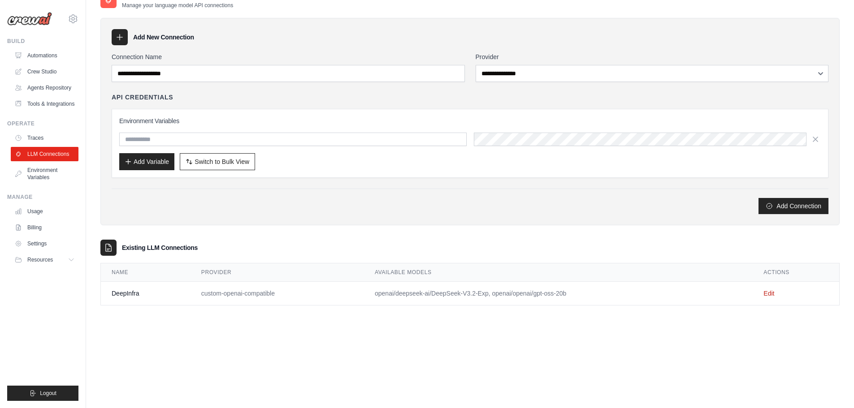
click at [525, 292] on td "openai/deepseek-ai/DeepSeek-V3.2-Exp, openai/openai/gpt-oss-20b" at bounding box center [558, 294] width 388 height 24
click at [772, 294] on link "Edit" at bounding box center [768, 293] width 11 height 7
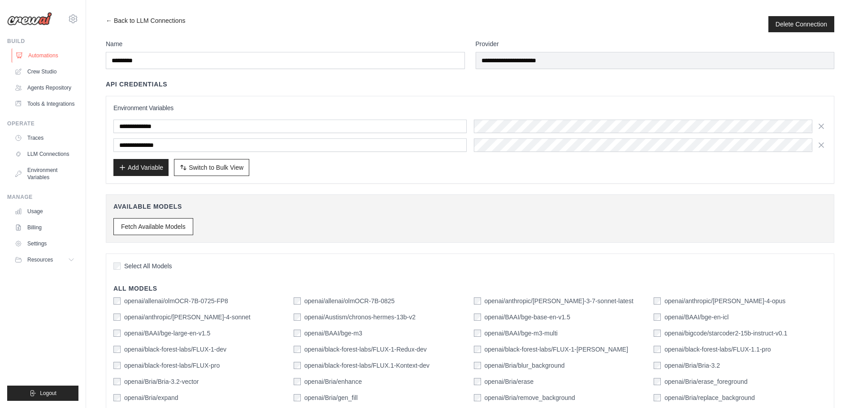
click at [44, 55] on link "Automations" at bounding box center [46, 55] width 68 height 14
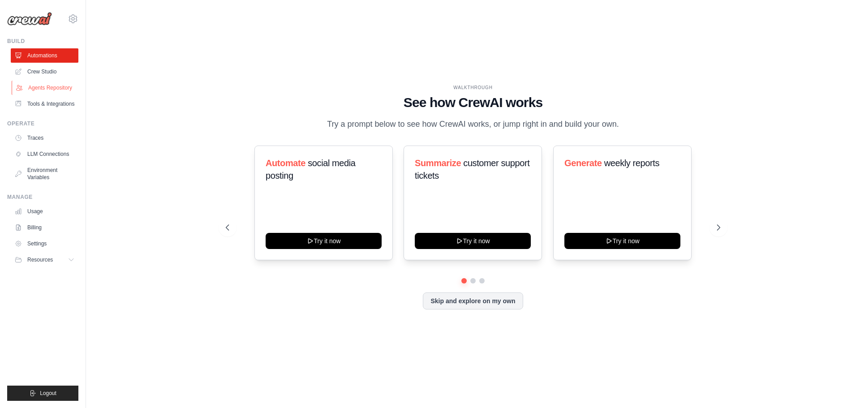
click at [62, 89] on link "Agents Repository" at bounding box center [46, 88] width 68 height 14
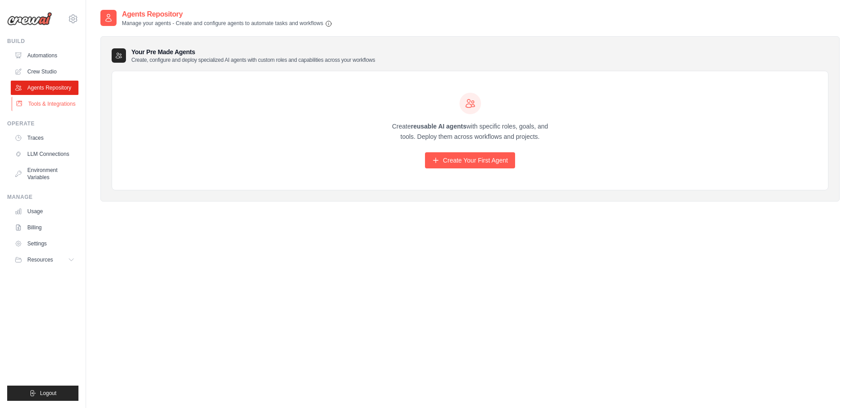
click at [57, 102] on link "Tools & Integrations" at bounding box center [46, 104] width 68 height 14
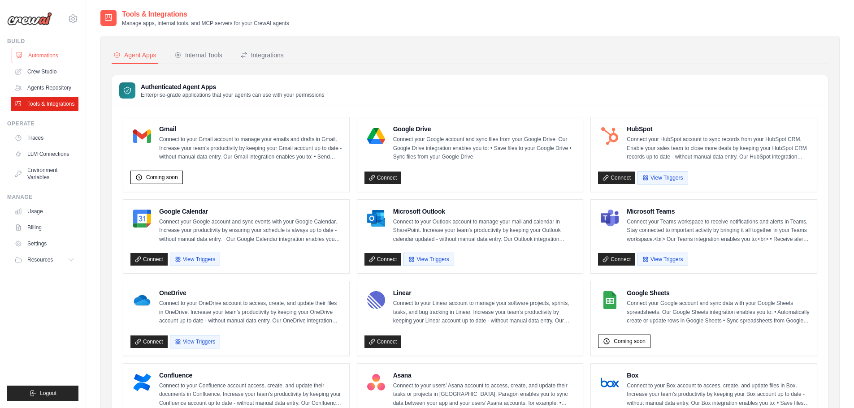
click at [45, 56] on link "Automations" at bounding box center [46, 55] width 68 height 14
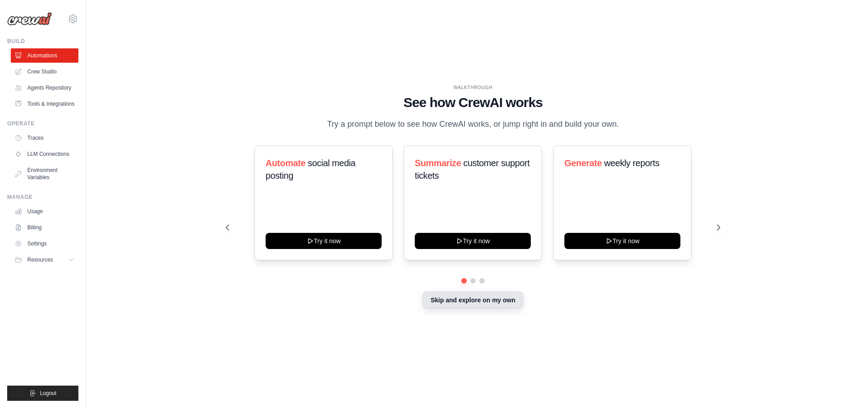
click at [512, 306] on button "Skip and explore on my own" at bounding box center [473, 300] width 100 height 17
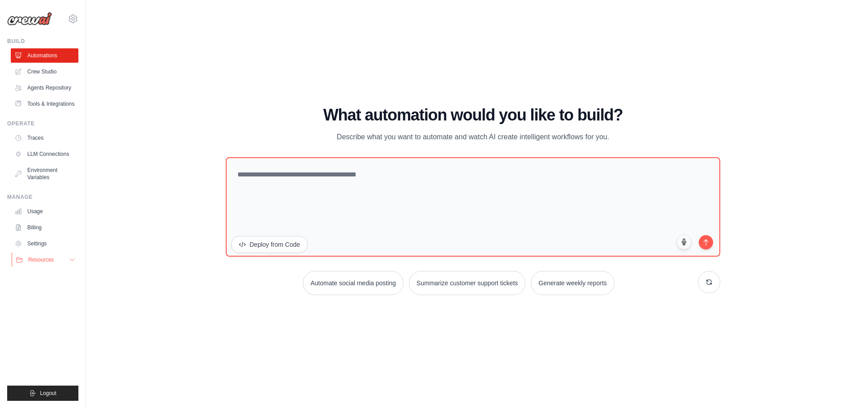
click at [43, 256] on span "Resources" at bounding box center [41, 259] width 26 height 7
click at [20, 12] on img at bounding box center [29, 18] width 45 height 13
click at [25, 21] on img at bounding box center [29, 18] width 45 height 13
click at [48, 69] on link "Crew Studio" at bounding box center [46, 72] width 68 height 14
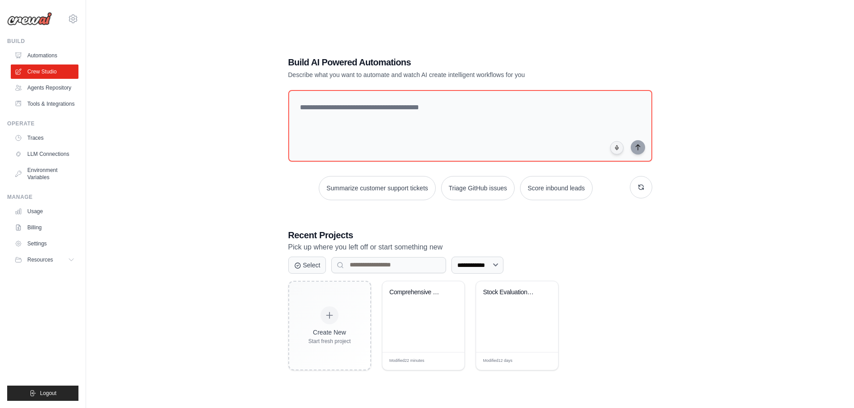
scroll to position [18, 0]
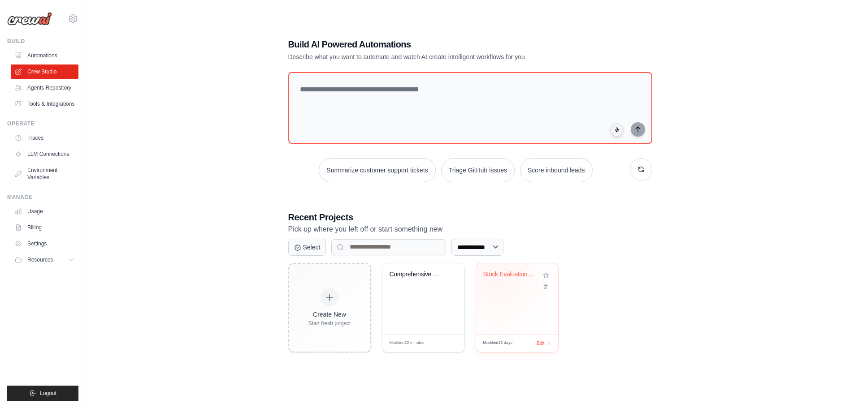
click at [496, 279] on div "Stock Evaluation System" at bounding box center [510, 277] width 54 height 12
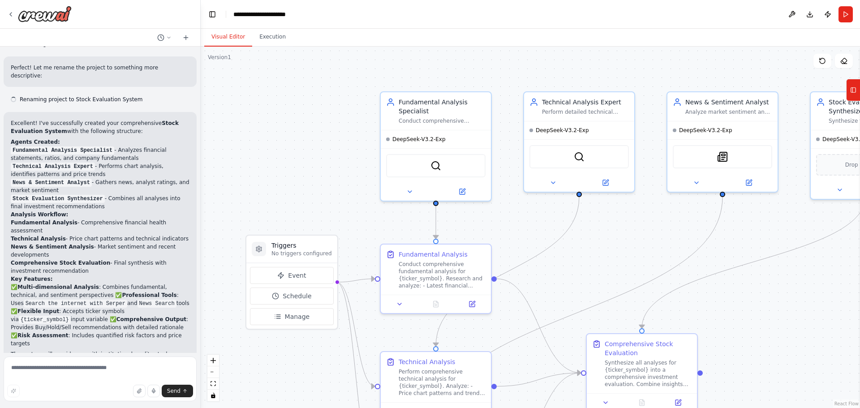
scroll to position [757, 0]
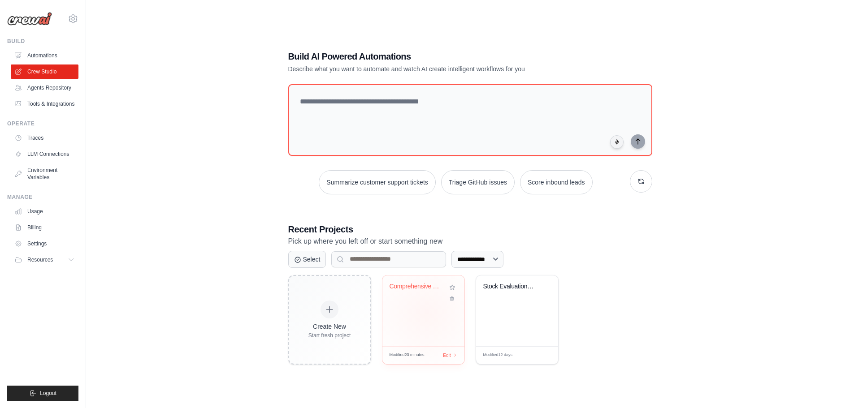
click at [426, 314] on div "Comprehensive Stock Analysis Engine" at bounding box center [423, 311] width 82 height 71
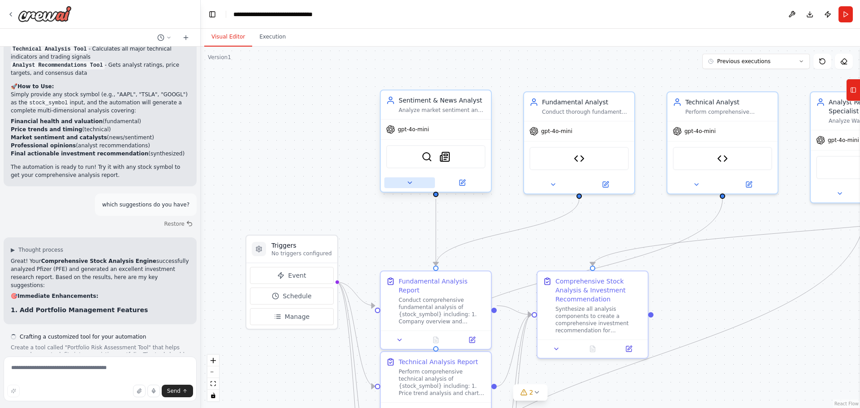
click at [411, 184] on icon at bounding box center [409, 182] width 7 height 7
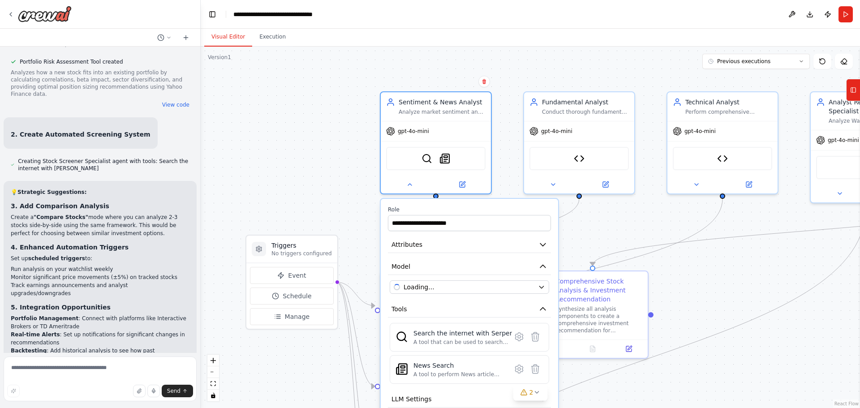
scroll to position [3905, 0]
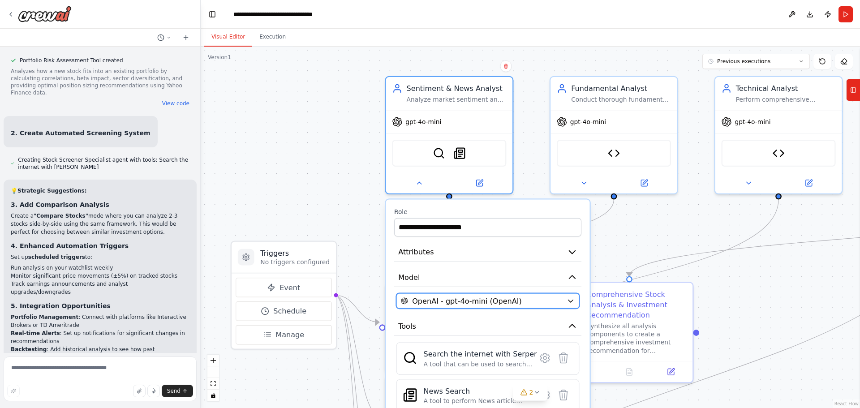
click at [458, 304] on span "OpenAI - gpt-4o-mini (OpenAI)" at bounding box center [467, 301] width 110 height 10
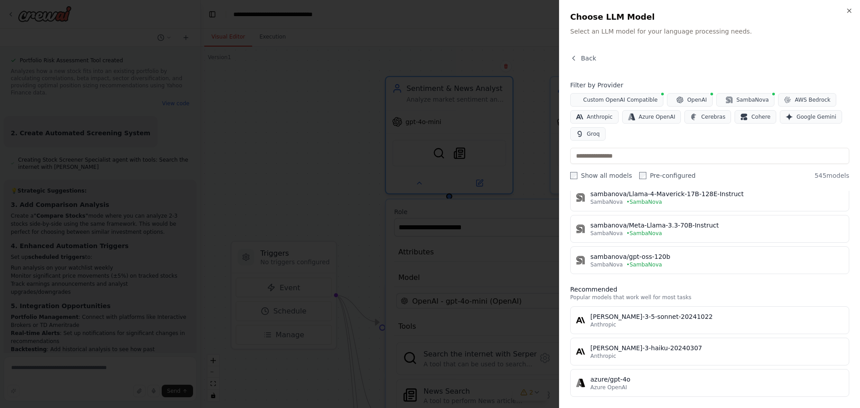
scroll to position [448, 0]
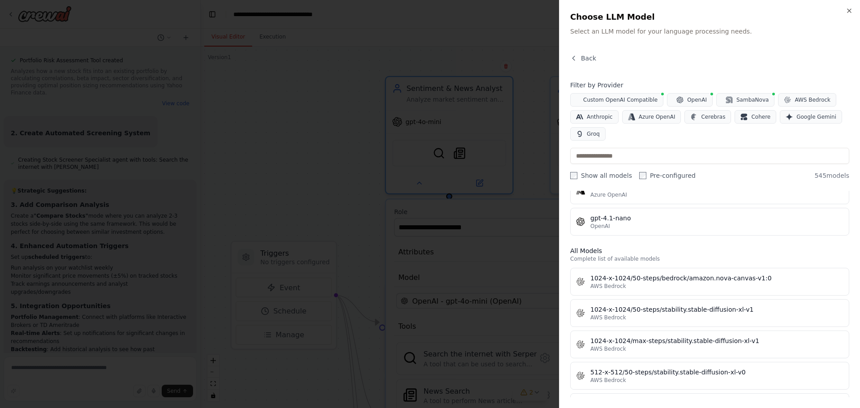
click at [310, 85] on div at bounding box center [430, 204] width 860 height 408
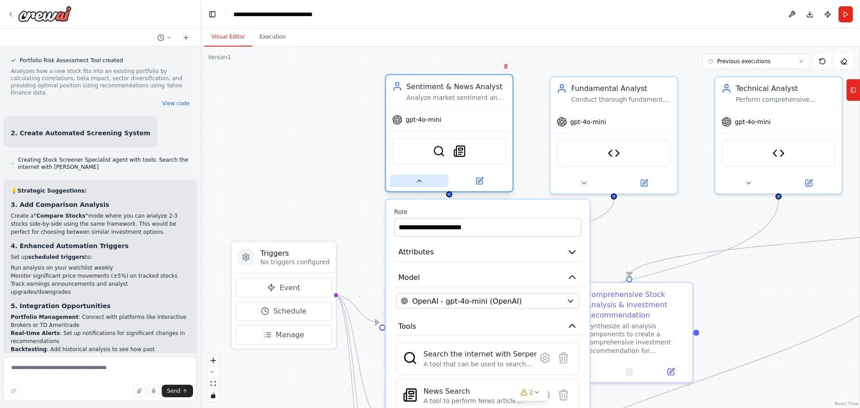
click at [422, 183] on icon at bounding box center [419, 181] width 8 height 8
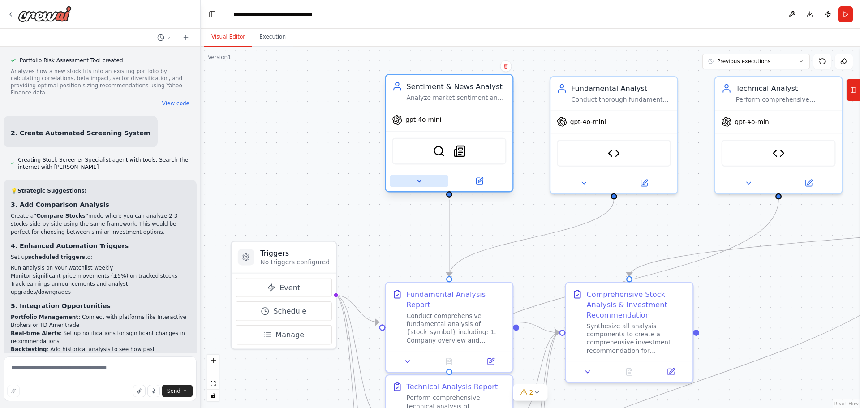
click at [423, 181] on button at bounding box center [419, 181] width 58 height 13
click at [415, 181] on icon at bounding box center [419, 181] width 8 height 8
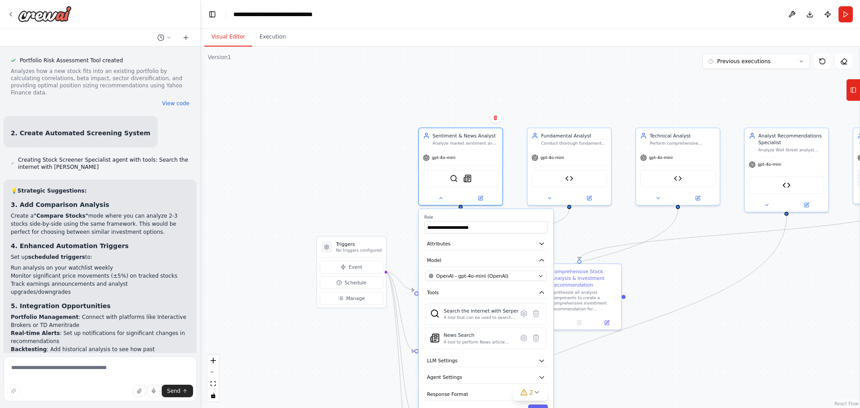
drag, startPoint x: 755, startPoint y: 306, endPoint x: 706, endPoint y: 233, distance: 88.0
click at [707, 233] on div ".deletable-edge-delete-btn { width: 20px; height: 20px; border: 0px solid #ffff…" at bounding box center [531, 228] width 660 height 362
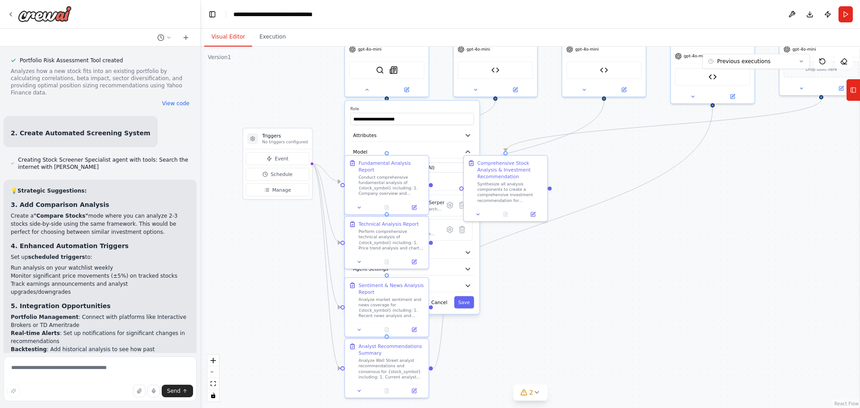
drag, startPoint x: 673, startPoint y: 267, endPoint x: 599, endPoint y: 160, distance: 129.8
click at [599, 160] on div ".deletable-edge-delete-btn { width: 20px; height: 20px; border: 0px solid #ffff…" at bounding box center [531, 228] width 660 height 362
click at [440, 111] on label "Role" at bounding box center [412, 110] width 124 height 5
click at [366, 97] on div at bounding box center [386, 89] width 83 height 13
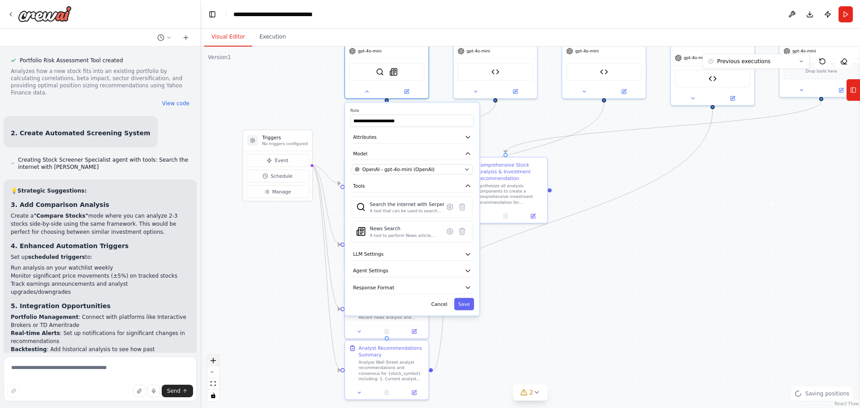
click at [214, 363] on button "zoom in" at bounding box center [213, 361] width 12 height 12
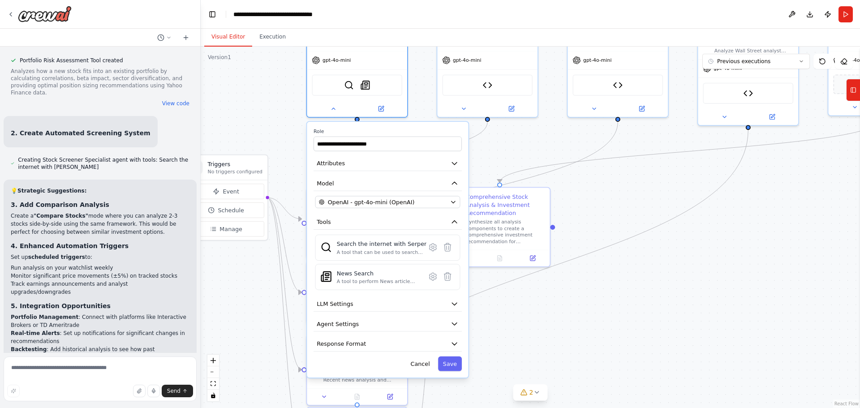
drag, startPoint x: 611, startPoint y: 290, endPoint x: 610, endPoint y: 335, distance: 44.8
click at [610, 335] on div ".deletable-edge-delete-btn { width: 20px; height: 20px; border: 0px solid #ffff…" at bounding box center [531, 228] width 660 height 362
click at [263, 118] on div ".deletable-edge-delete-btn { width: 20px; height: 20px; border: 0px solid #ffff…" at bounding box center [531, 228] width 660 height 362
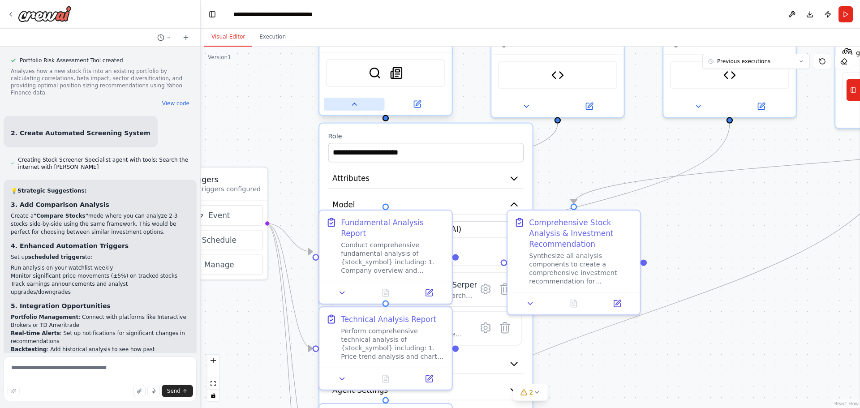
click at [353, 110] on button at bounding box center [354, 104] width 61 height 13
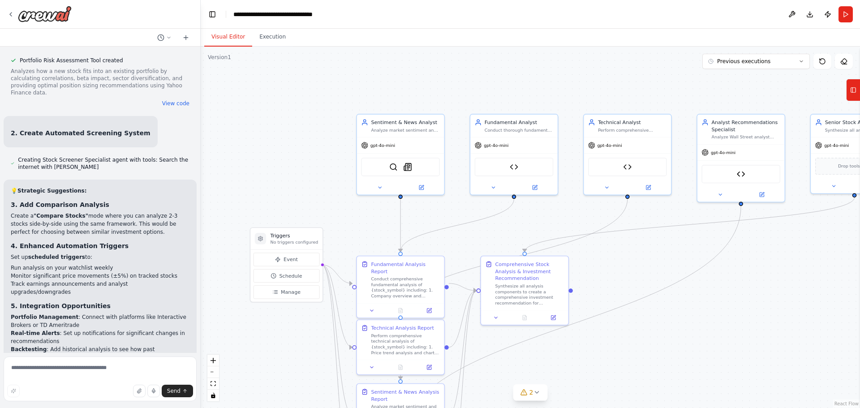
drag, startPoint x: 699, startPoint y: 210, endPoint x: 618, endPoint y: 262, distance: 95.7
click at [618, 262] on div ".deletable-edge-delete-btn { width: 20px; height: 20px; border: 0px solid #ffff…" at bounding box center [531, 228] width 660 height 362
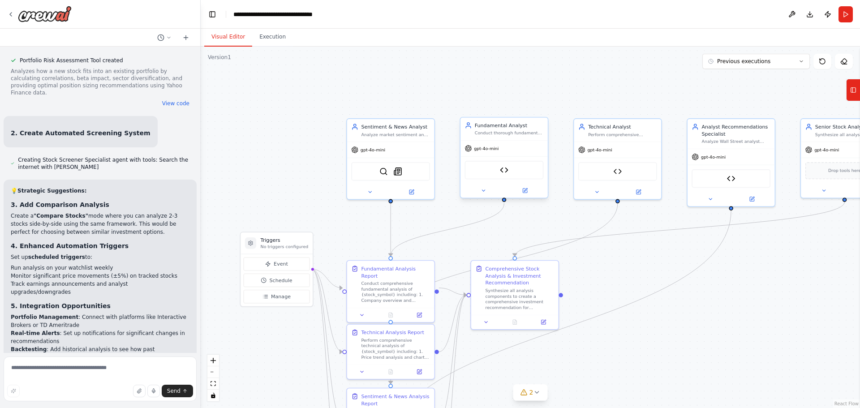
click at [485, 197] on div at bounding box center [504, 191] width 87 height 14
click at [485, 194] on button at bounding box center [483, 190] width 40 height 9
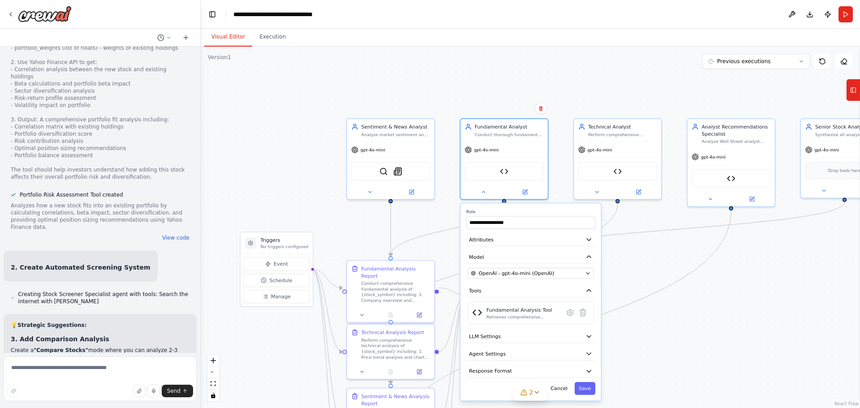
scroll to position [3905, 0]
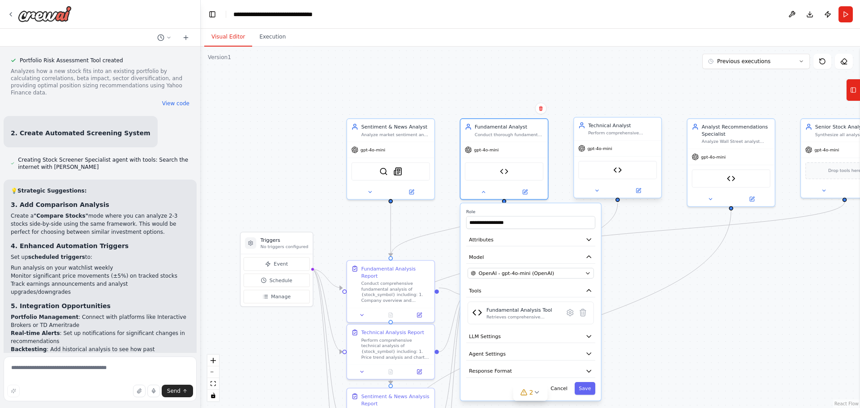
click at [596, 198] on div "Technical Analyst Perform comprehensive technical analysis of {stock_symbol} by…" at bounding box center [618, 158] width 89 height 82
click at [598, 194] on button at bounding box center [597, 190] width 40 height 9
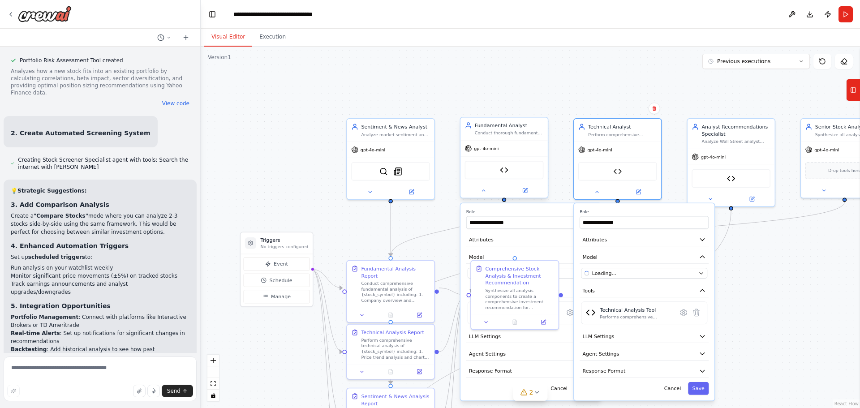
click at [483, 196] on div at bounding box center [504, 191] width 87 height 14
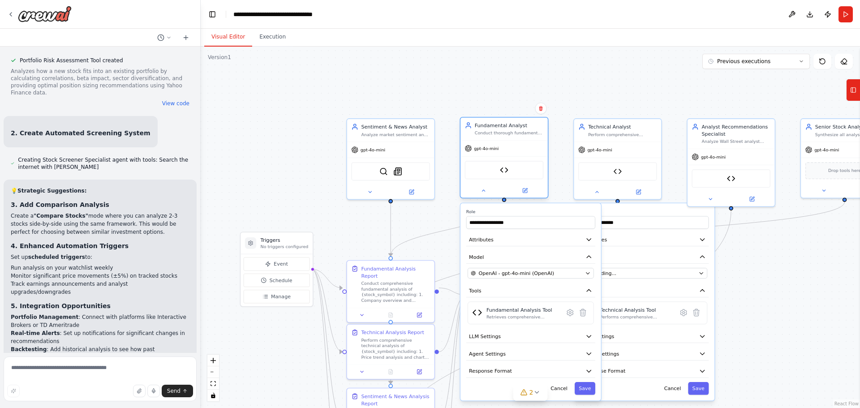
click at [484, 196] on div at bounding box center [504, 191] width 87 height 14
click at [484, 192] on icon at bounding box center [484, 191] width 6 height 6
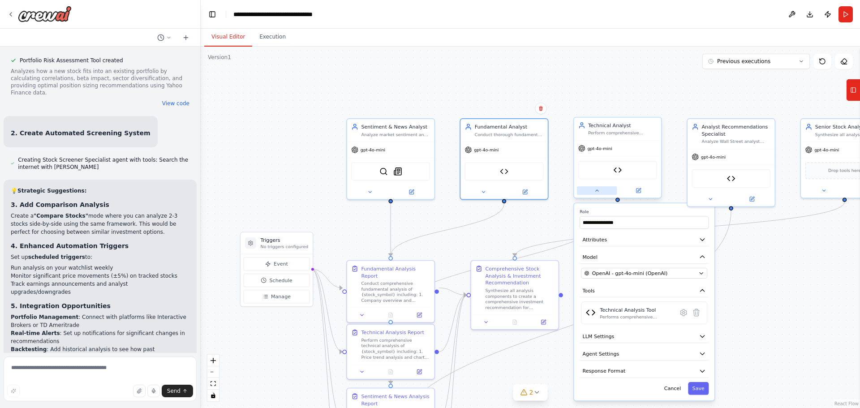
click at [600, 195] on button at bounding box center [597, 190] width 40 height 9
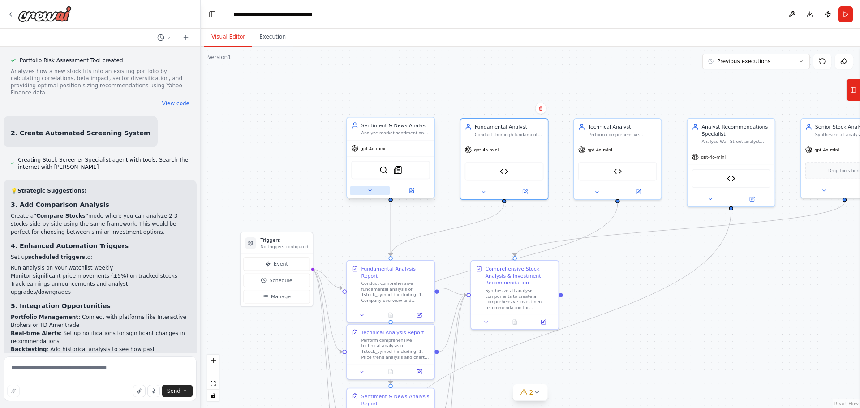
click at [369, 189] on icon at bounding box center [370, 191] width 6 height 6
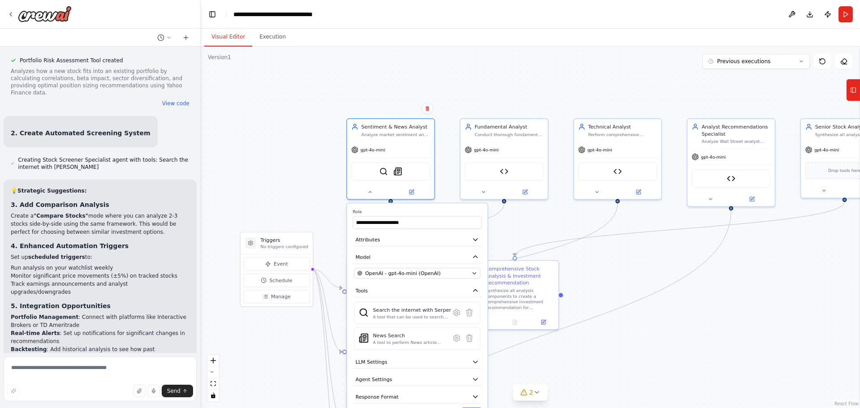
click at [779, 247] on div ".deletable-edge-delete-btn { width: 20px; height: 20px; border: 0px solid #ffff…" at bounding box center [531, 228] width 660 height 362
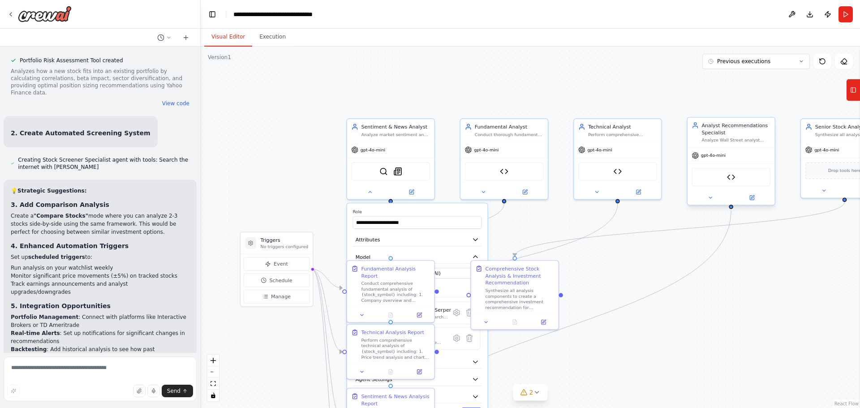
click at [740, 185] on div "Analyst Recommendations Tool" at bounding box center [731, 177] width 79 height 18
click at [713, 199] on icon at bounding box center [711, 198] width 6 height 6
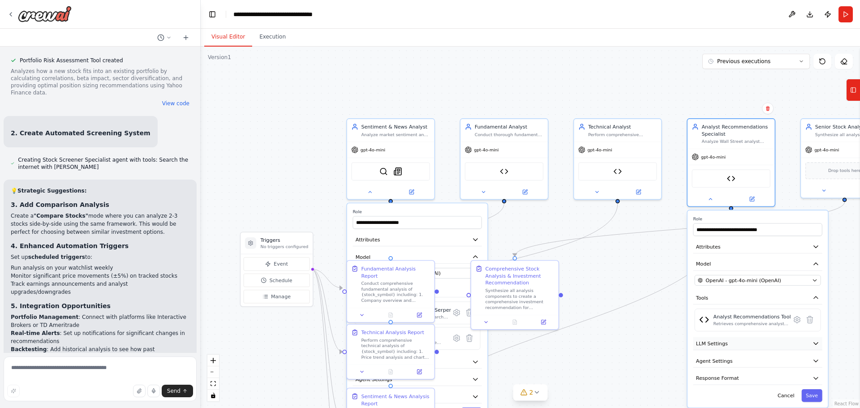
click at [738, 347] on button "LLM Settings" at bounding box center [757, 343] width 129 height 13
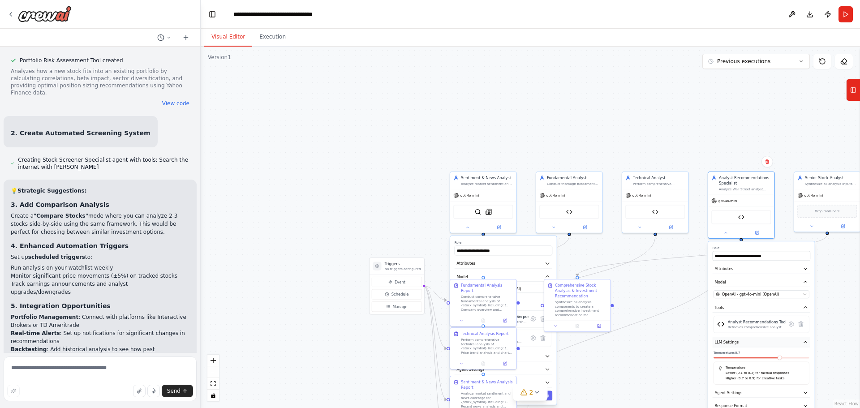
click at [808, 340] on icon "button" at bounding box center [805, 342] width 5 height 5
click at [737, 357] on span "Agent Settings" at bounding box center [729, 355] width 28 height 5
click at [807, 356] on icon "button" at bounding box center [805, 355] width 3 height 2
click at [836, 312] on div ".deletable-edge-delete-btn { width: 20px; height: 20px; border: 0px solid #ffff…" at bounding box center [531, 228] width 660 height 362
click at [728, 239] on div ".deletable-edge-delete-btn { width: 20px; height: 20px; border: 0px solid #ffff…" at bounding box center [531, 228] width 660 height 362
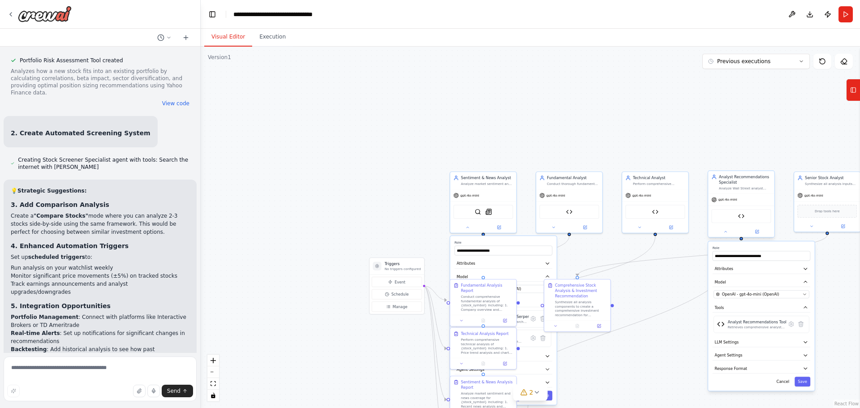
click at [727, 236] on div at bounding box center [741, 231] width 66 height 11
click at [726, 233] on icon at bounding box center [726, 232] width 4 height 4
click at [807, 225] on button at bounding box center [812, 225] width 30 height 6
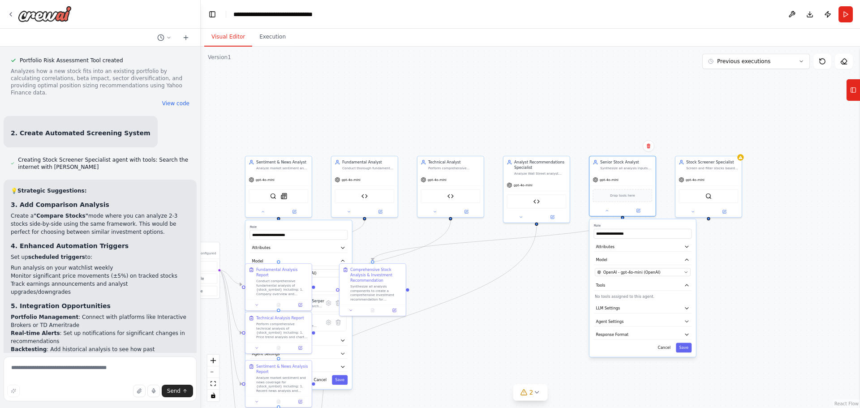
drag, startPoint x: 778, startPoint y: 317, endPoint x: 573, endPoint y: 301, distance: 205.4
click at [573, 301] on div ".deletable-edge-delete-btn { width: 20px; height: 20px; border: 0px solid #ffff…" at bounding box center [531, 228] width 660 height 362
click at [752, 271] on div ".deletable-edge-delete-btn { width: 20px; height: 20px; border: 0px solid #ffff…" at bounding box center [531, 228] width 660 height 362
click at [694, 212] on icon at bounding box center [693, 211] width 4 height 4
click at [558, 297] on div ".deletable-edge-delete-btn { width: 20px; height: 20px; border: 0px solid #ffff…" at bounding box center [531, 228] width 660 height 362
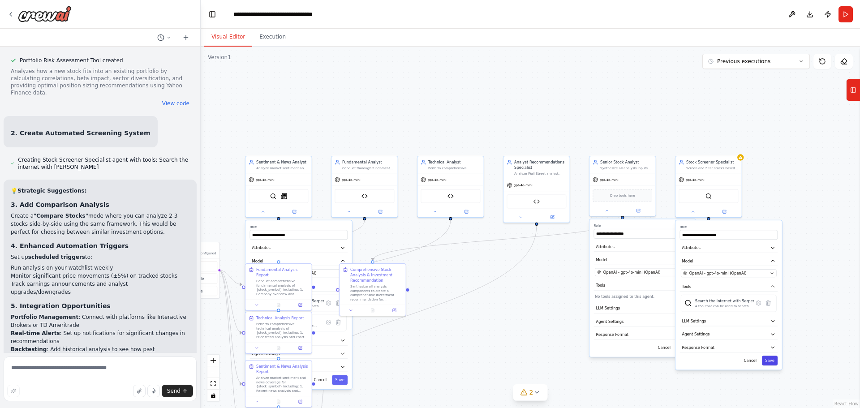
click at [772, 362] on button "Save" at bounding box center [770, 361] width 16 height 10
click at [688, 349] on button "Save" at bounding box center [684, 348] width 16 height 10
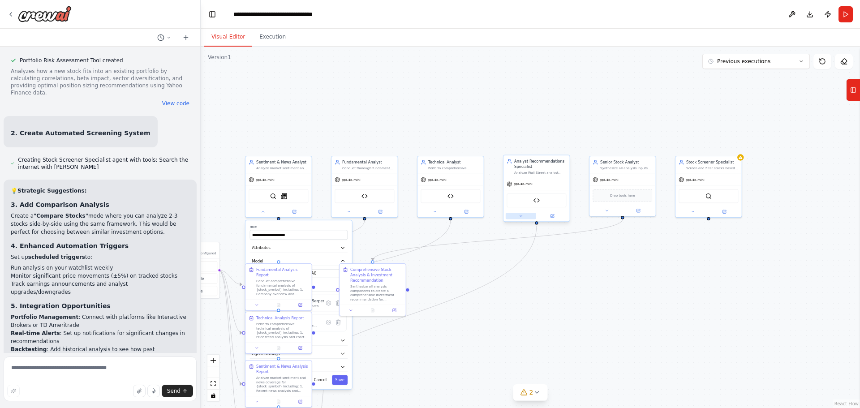
click at [521, 217] on icon at bounding box center [521, 216] width 4 height 4
click at [601, 362] on button "Save" at bounding box center [598, 366] width 16 height 10
click at [440, 212] on button at bounding box center [435, 210] width 30 height 6
click at [514, 359] on button "Save" at bounding box center [512, 361] width 16 height 10
click at [351, 214] on button at bounding box center [349, 210] width 30 height 6
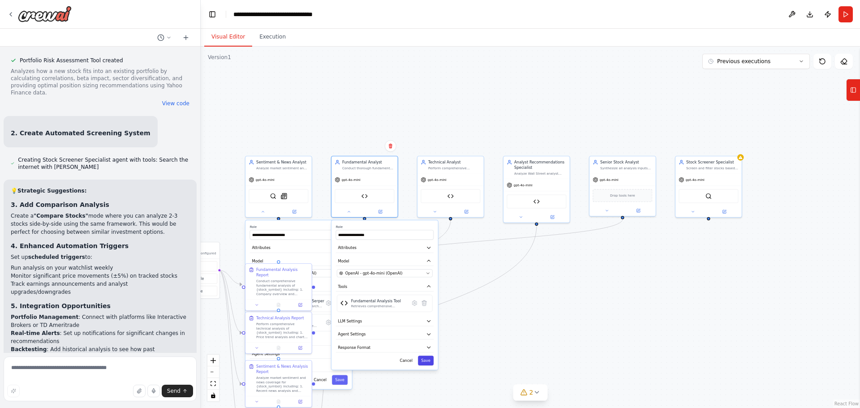
click at [423, 364] on button "Save" at bounding box center [426, 361] width 16 height 10
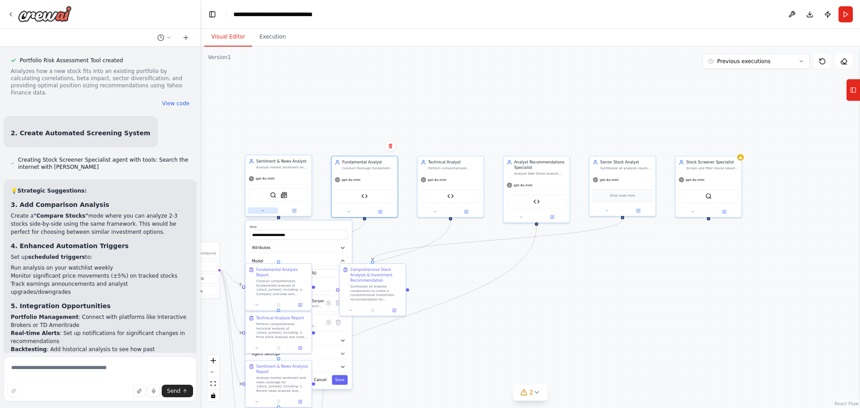
click at [263, 211] on icon at bounding box center [263, 210] width 2 height 1
click at [355, 214] on div at bounding box center [365, 210] width 66 height 11
click at [347, 213] on button at bounding box center [349, 210] width 30 height 6
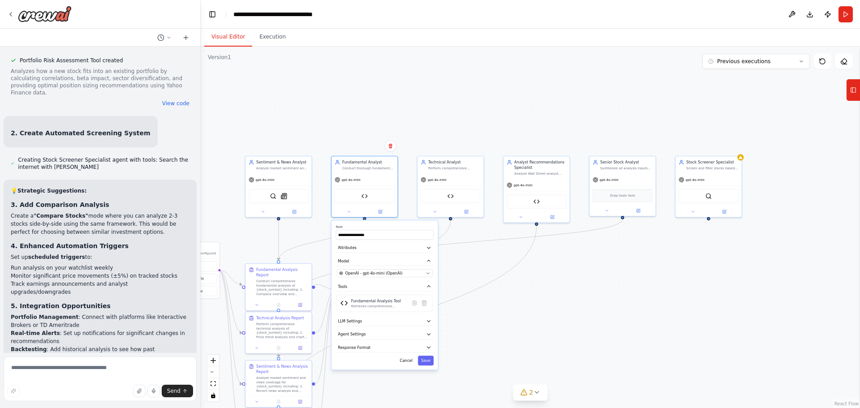
click at [523, 341] on div ".deletable-edge-delete-btn { width: 20px; height: 20px; border: 0px solid #ffff…" at bounding box center [531, 228] width 660 height 362
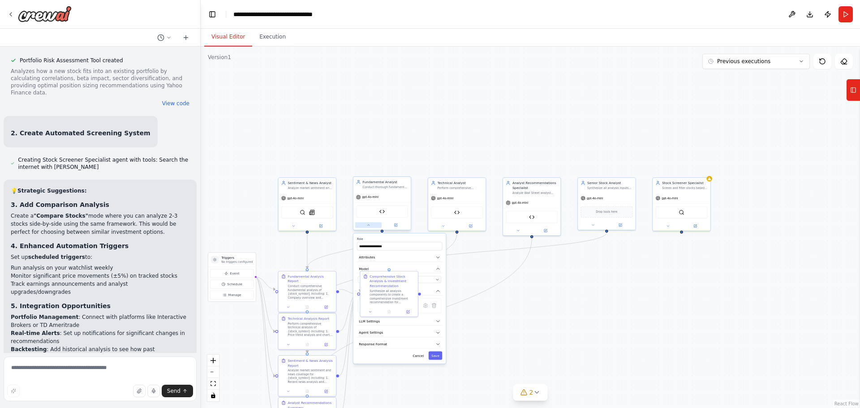
click at [370, 227] on button at bounding box center [368, 225] width 26 height 6
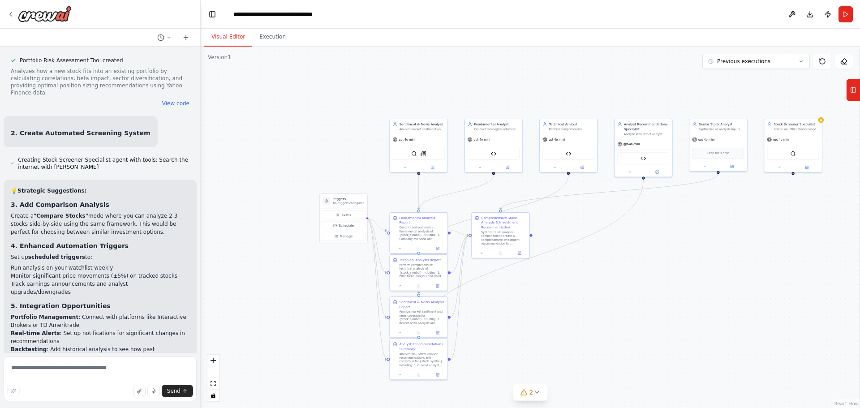
drag, startPoint x: 486, startPoint y: 325, endPoint x: 597, endPoint y: 266, distance: 126.1
click at [597, 266] on div ".deletable-edge-delete-btn { width: 20px; height: 20px; border: 0px solid #ffff…" at bounding box center [531, 228] width 660 height 362
click at [216, 362] on button "zoom in" at bounding box center [213, 361] width 12 height 12
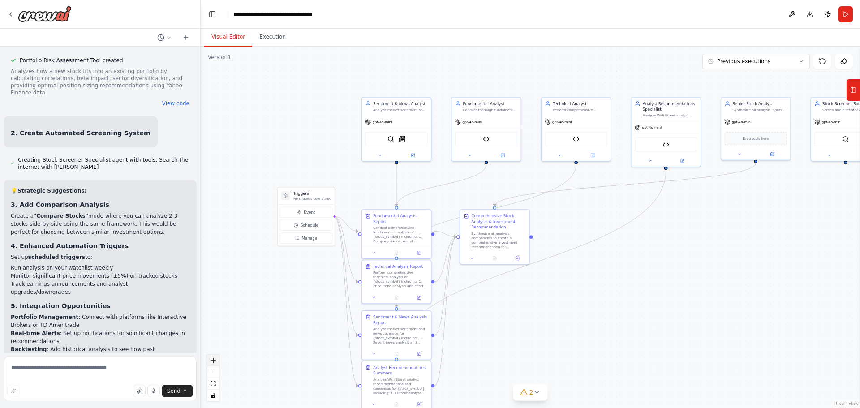
click at [216, 362] on button "zoom in" at bounding box center [213, 361] width 12 height 12
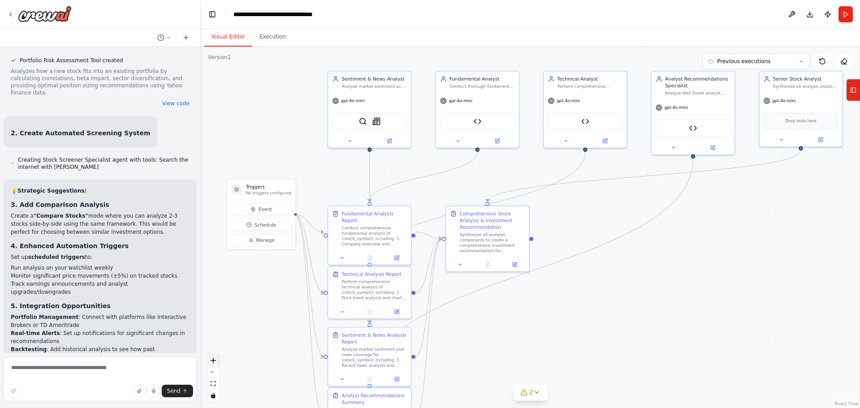
click at [216, 362] on button "zoom in" at bounding box center [213, 361] width 12 height 12
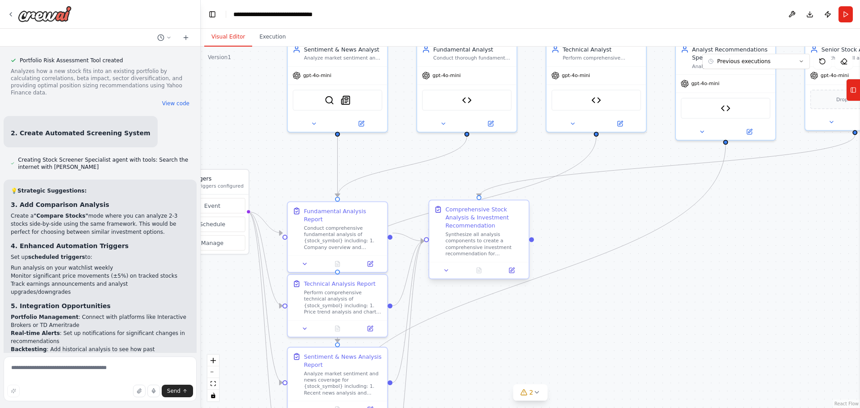
drag, startPoint x: 479, startPoint y: 350, endPoint x: 505, endPoint y: 279, distance: 75.7
click at [505, 279] on div ".deletable-edge-delete-btn { width: 20px; height: 20px; border: 0px solid #ffff…" at bounding box center [531, 228] width 660 height 362
drag, startPoint x: 531, startPoint y: 328, endPoint x: 579, endPoint y: 300, distance: 55.8
click at [579, 300] on div ".deletable-edge-delete-btn { width: 20px; height: 20px; border: 0px solid #ffff…" at bounding box center [531, 228] width 660 height 362
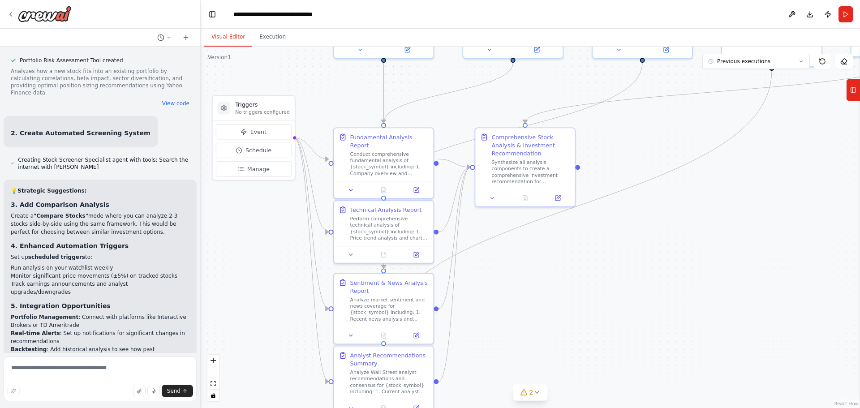
drag, startPoint x: 613, startPoint y: 203, endPoint x: 654, endPoint y: 137, distance: 78.1
click at [654, 137] on div ".deletable-edge-delete-btn { width: 20px; height: 20px; border: 0px solid #ffff…" at bounding box center [531, 228] width 660 height 362
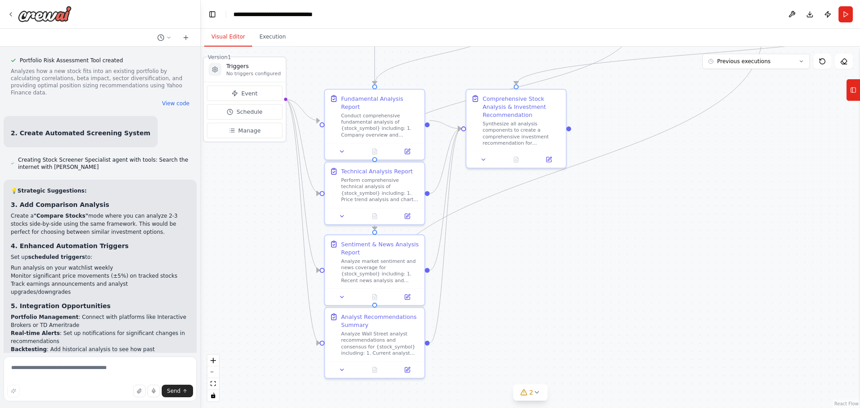
drag, startPoint x: 596, startPoint y: 293, endPoint x: 587, endPoint y: 254, distance: 39.6
click at [587, 254] on div ".deletable-edge-delete-btn { width: 20px; height: 20px; border: 0px solid #ffff…" at bounding box center [531, 228] width 660 height 362
click at [341, 147] on icon at bounding box center [342, 150] width 6 height 6
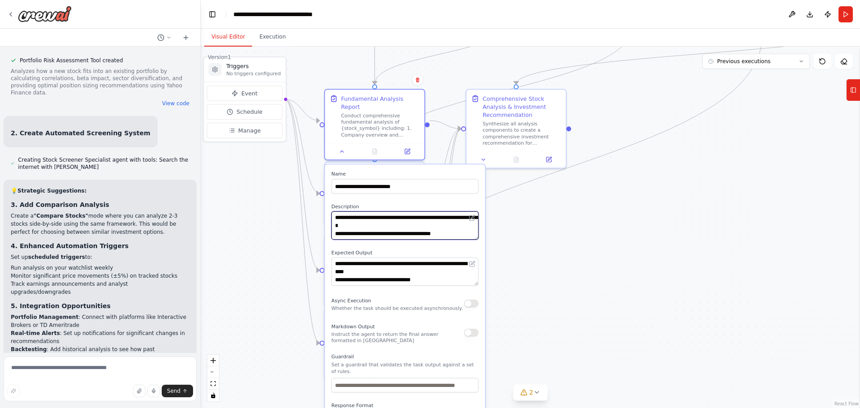
click at [445, 225] on textarea "**********" at bounding box center [405, 225] width 147 height 28
click at [492, 296] on div ".deletable-edge-delete-btn { width: 20px; height: 20px; border: 0px solid #ffff…" at bounding box center [531, 228] width 660 height 362
click at [454, 230] on textarea "**********" at bounding box center [404, 226] width 147 height 28
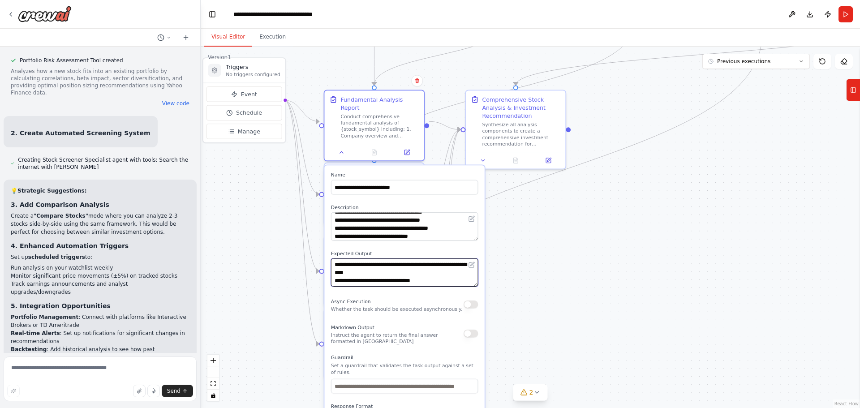
click at [438, 275] on textarea "**********" at bounding box center [404, 273] width 147 height 28
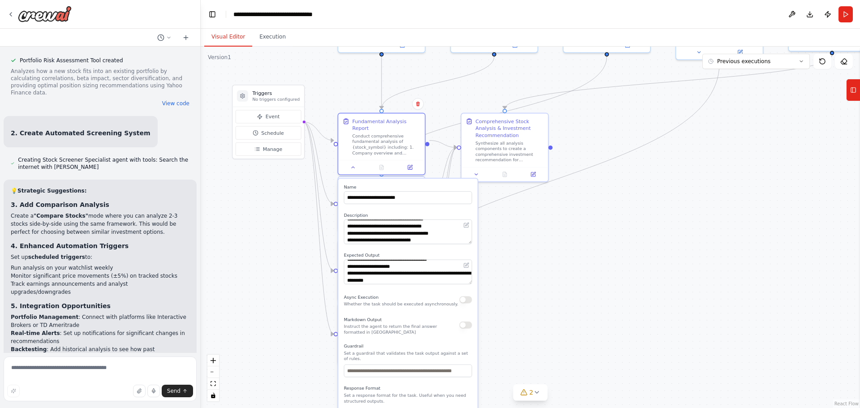
click at [531, 363] on div ".deletable-edge-delete-btn { width: 20px; height: 20px; border: 0px solid #ffff…" at bounding box center [531, 228] width 660 height 362
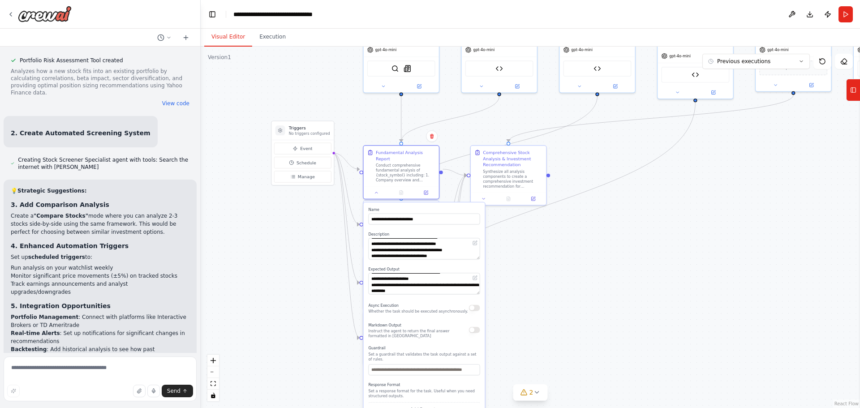
click at [545, 343] on div ".deletable-edge-delete-btn { width: 20px; height: 20px; border: 0px solid #ffff…" at bounding box center [531, 228] width 660 height 362
click at [309, 306] on div ".deletable-edge-delete-btn { width: 20px; height: 20px; border: 0px solid #ffff…" at bounding box center [531, 228] width 660 height 362
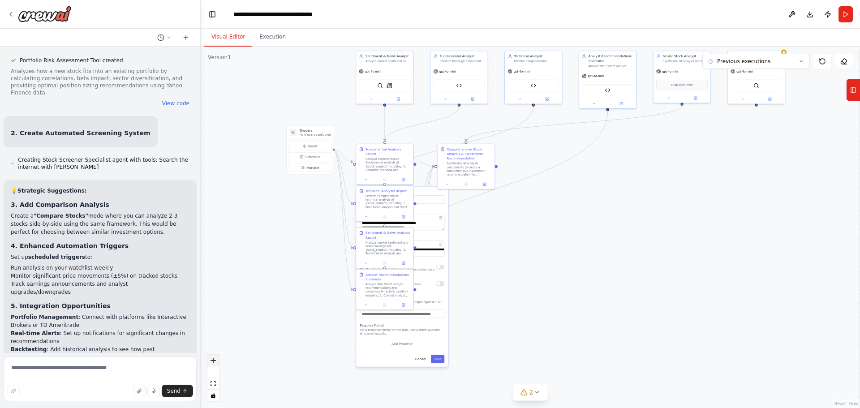
click at [213, 363] on icon "zoom in" at bounding box center [213, 360] width 5 height 5
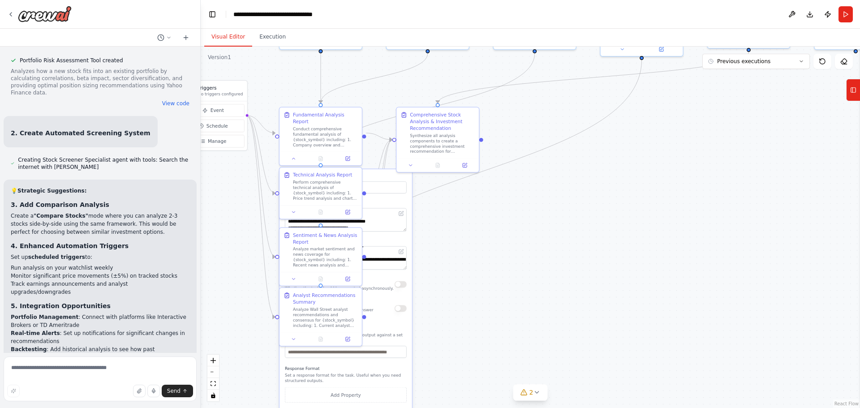
drag, startPoint x: 234, startPoint y: 198, endPoint x: 251, endPoint y: 225, distance: 32.8
click at [256, 233] on div ".deletable-edge-delete-btn { width: 20px; height: 20px; border: 0px solid #ffff…" at bounding box center [531, 228] width 660 height 362
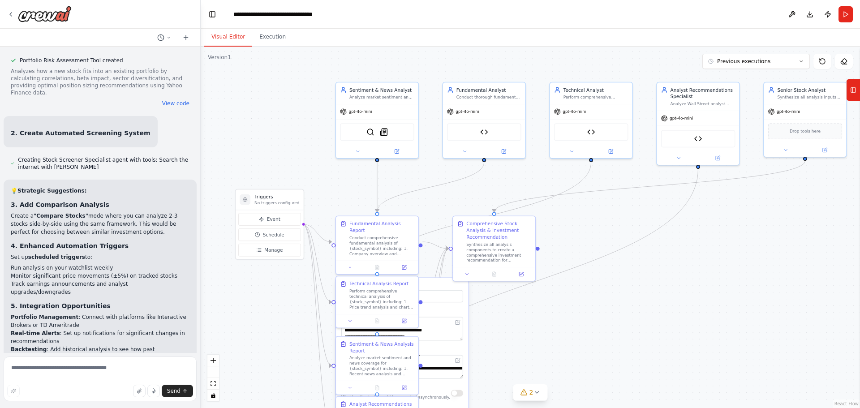
drag, startPoint x: 232, startPoint y: 200, endPoint x: 292, endPoint y: 304, distance: 120.0
click at [289, 309] on div ".deletable-edge-delete-btn { width: 20px; height: 20px; border: 0px solid #ffff…" at bounding box center [531, 228] width 660 height 362
drag, startPoint x: 392, startPoint y: 110, endPoint x: 384, endPoint y: 129, distance: 20.9
click at [376, 113] on div "gpt-4o-mini" at bounding box center [365, 110] width 82 height 15
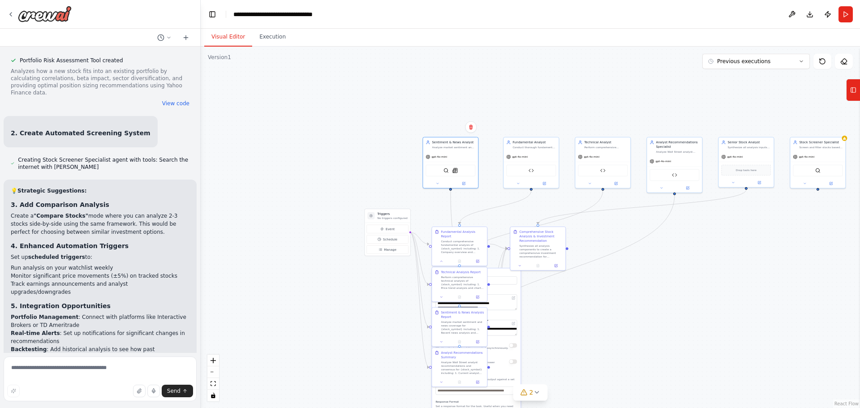
click at [494, 272] on label "Name" at bounding box center [477, 274] width 82 height 4
click at [440, 385] on div at bounding box center [459, 381] width 55 height 9
click at [442, 259] on div at bounding box center [459, 260] width 55 height 9
click at [442, 259] on icon at bounding box center [442, 261] width 4 height 4
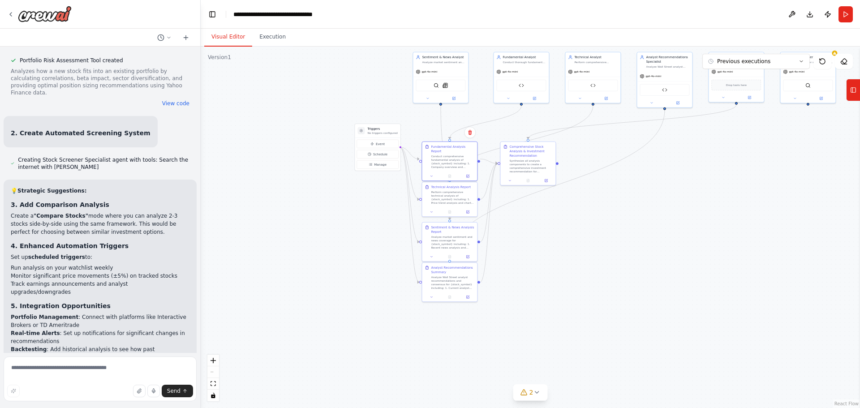
drag, startPoint x: 561, startPoint y: 300, endPoint x: 552, endPoint y: 246, distance: 55.4
click at [556, 240] on div ".deletable-edge-delete-btn { width: 20px; height: 20px; border: 0px solid #ffff…" at bounding box center [531, 228] width 660 height 362
click at [211, 365] on button "zoom in" at bounding box center [213, 361] width 12 height 12
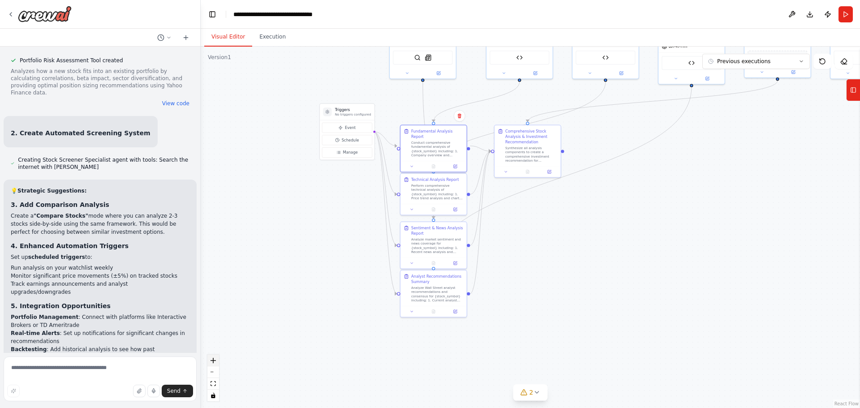
click at [211, 365] on button "zoom in" at bounding box center [213, 361] width 12 height 12
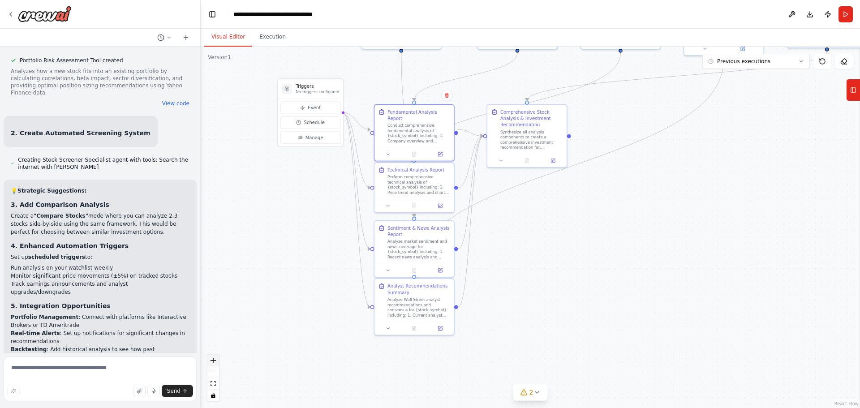
click at [211, 365] on button "zoom in" at bounding box center [213, 361] width 12 height 12
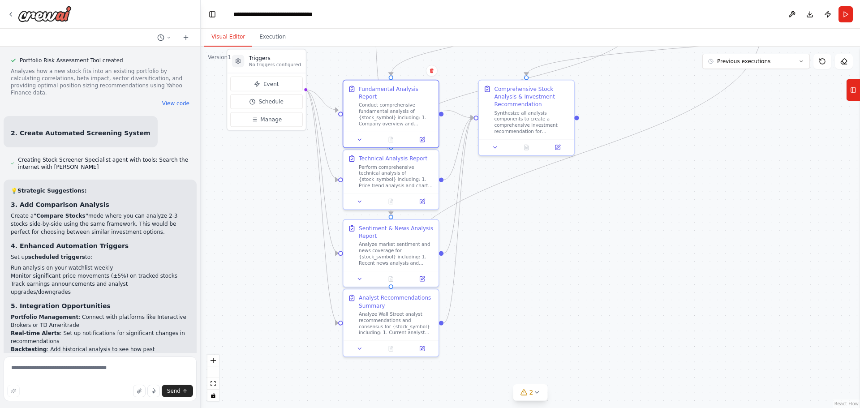
click at [592, 287] on div ".deletable-edge-delete-btn { width: 20px; height: 20px; border: 0px solid #ffff…" at bounding box center [531, 228] width 660 height 362
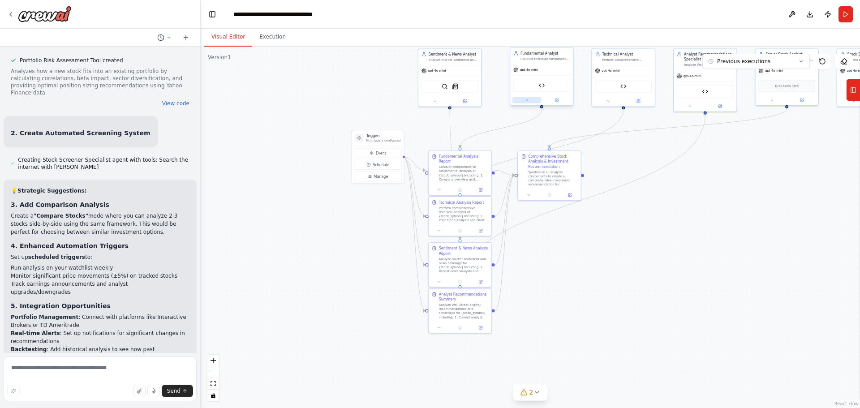
click at [531, 98] on button at bounding box center [527, 100] width 29 height 6
click at [562, 191] on div "Retrieves comprehensive fundamental financial data for stock analysis including…" at bounding box center [555, 191] width 52 height 4
click at [591, 190] on icon at bounding box center [590, 188] width 6 height 6
click at [522, 145] on button "View Code" at bounding box center [523, 145] width 19 height 5
click at [529, 146] on button "View Code" at bounding box center [523, 145] width 19 height 5
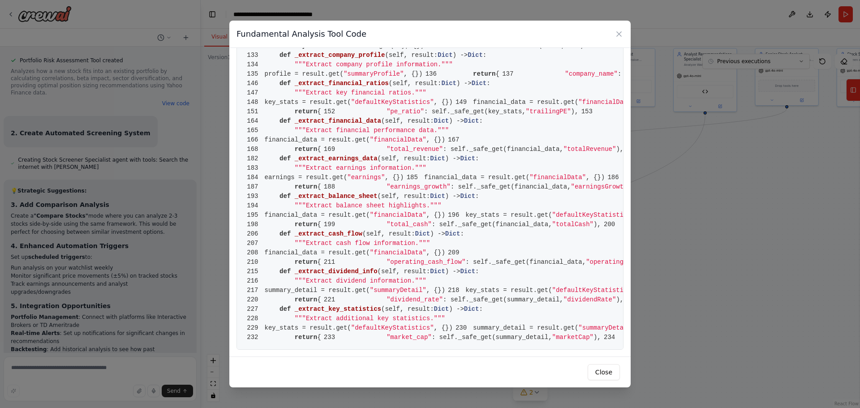
scroll to position [1720, 0]
click at [618, 34] on icon at bounding box center [619, 34] width 9 height 9
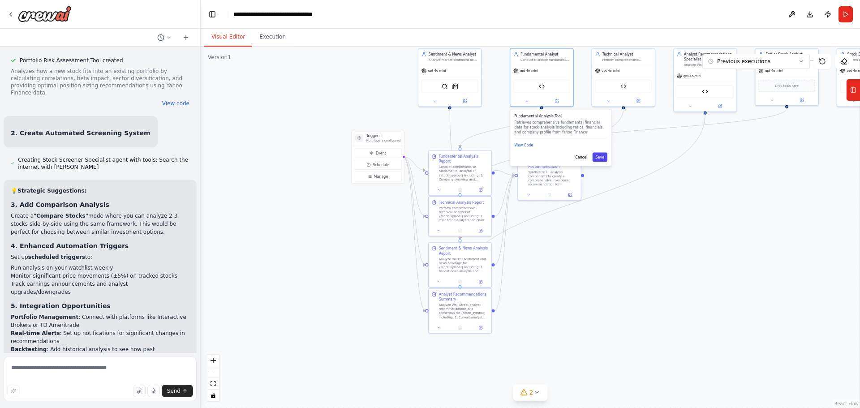
click at [603, 155] on button "Save" at bounding box center [600, 157] width 15 height 9
click at [601, 158] on button "Save" at bounding box center [600, 157] width 15 height 9
click at [527, 104] on div at bounding box center [541, 100] width 63 height 10
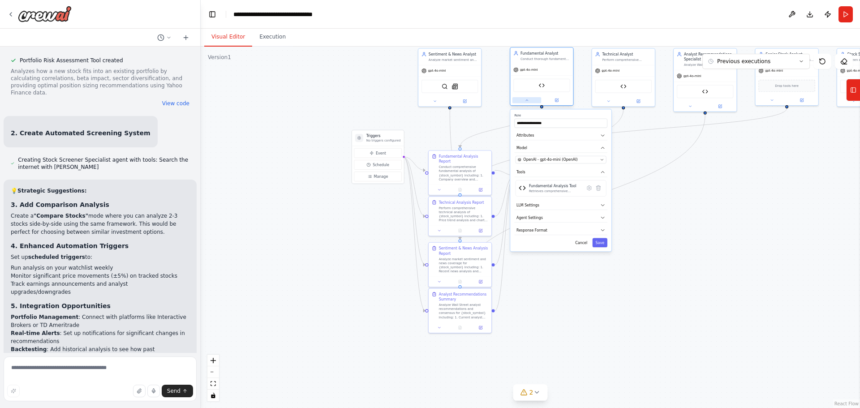
click at [526, 101] on icon at bounding box center [527, 100] width 4 height 4
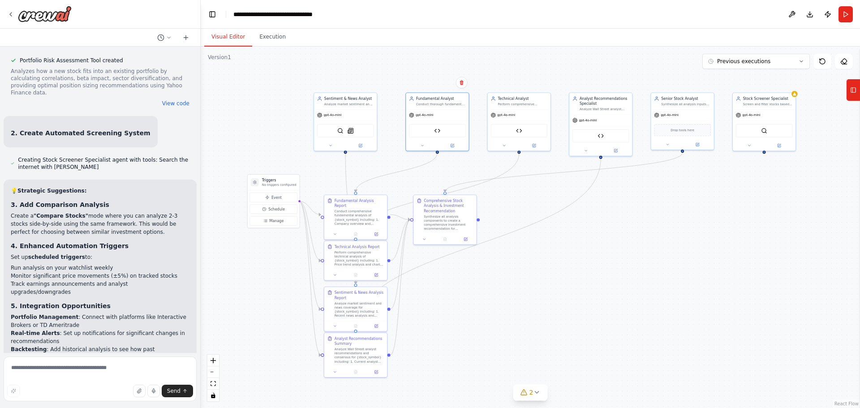
drag, startPoint x: 621, startPoint y: 289, endPoint x: 516, endPoint y: 334, distance: 113.4
click at [516, 334] on div ".deletable-edge-delete-btn { width: 20px; height: 20px; border: 0px solid #ffff…" at bounding box center [531, 228] width 660 height 362
click at [540, 396] on icon at bounding box center [536, 392] width 7 height 7
click at [553, 276] on div ".deletable-edge-delete-btn { width: 20px; height: 20px; border: 0px solid #ffff…" at bounding box center [531, 228] width 660 height 362
click at [330, 143] on icon at bounding box center [330, 144] width 4 height 4
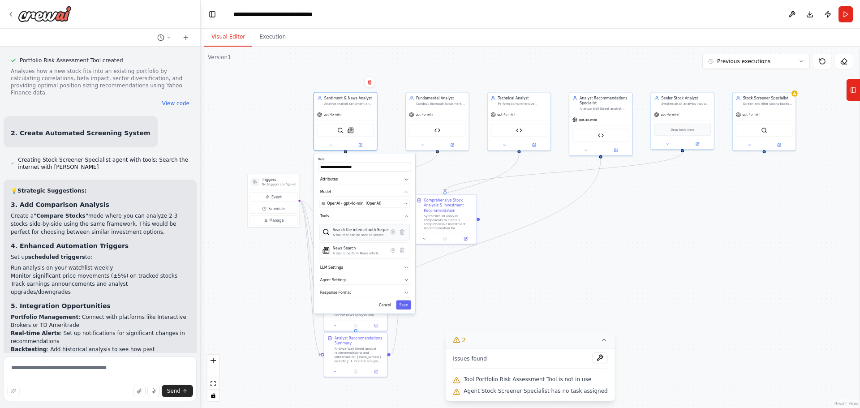
click at [354, 237] on div "Search the internet with Serper A tool that can be used to search the internet …" at bounding box center [364, 232] width 91 height 16
click at [393, 231] on icon at bounding box center [392, 231] width 1 height 1
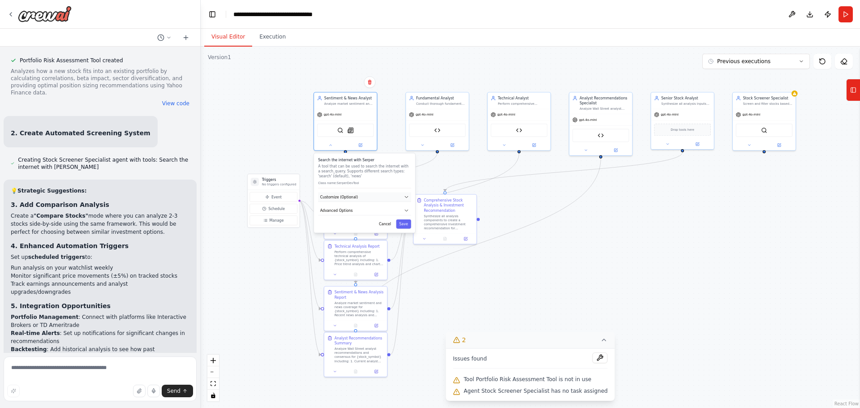
click at [404, 198] on icon "button" at bounding box center [406, 196] width 5 height 5
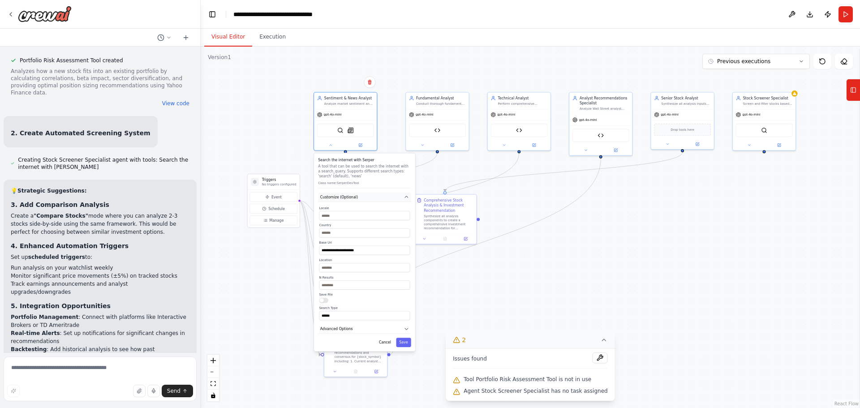
click at [404, 198] on icon "button" at bounding box center [406, 196] width 5 height 5
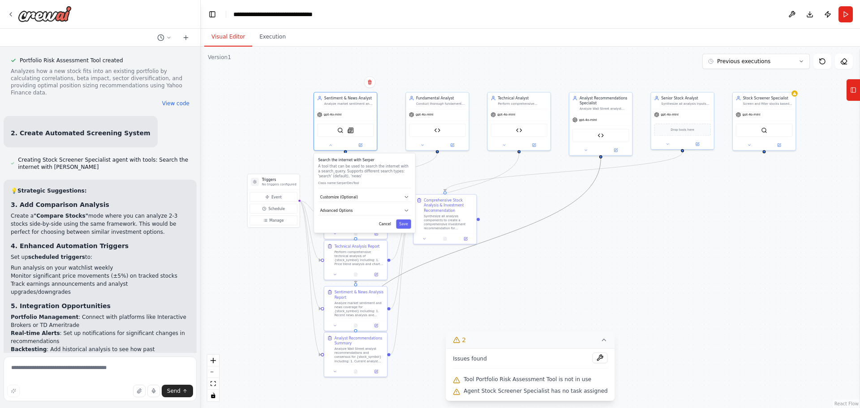
click at [512, 230] on icon "Edge from 8c56de23-2bd8-488a-94b2-99a2e97393cc to 63258b68-cfe2-426e-afa4-d9bb6…" at bounding box center [478, 244] width 245 height 171
click at [211, 14] on button "Toggle Left Sidebar" at bounding box center [212, 14] width 13 height 13
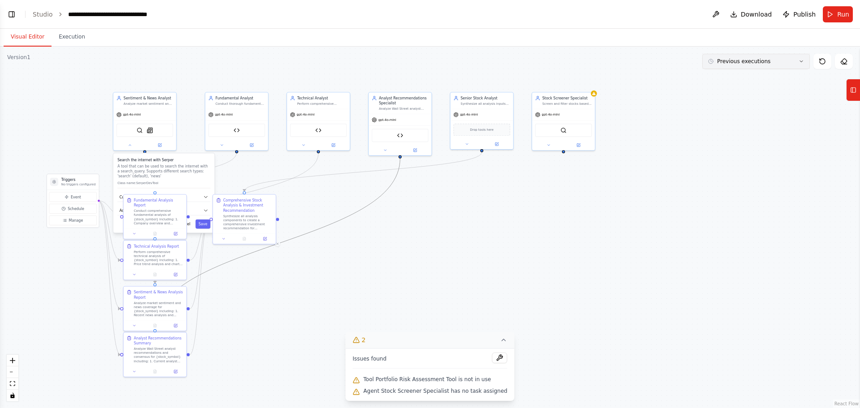
click at [787, 63] on button "Previous executions" at bounding box center [757, 61] width 108 height 15
drag, startPoint x: 793, startPoint y: 123, endPoint x: 812, endPoint y: 91, distance: 37.2
click at [794, 124] on div ".deletable-edge-delete-btn { width: 20px; height: 20px; border: 0px solid #ffff…" at bounding box center [430, 228] width 860 height 362
click at [847, 62] on icon at bounding box center [844, 61] width 7 height 7
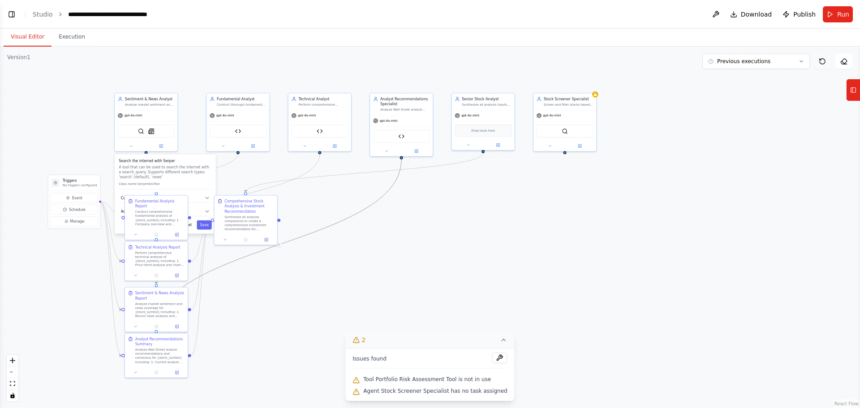
click at [824, 63] on icon at bounding box center [822, 61] width 7 height 7
click at [851, 91] on rect at bounding box center [853, 90] width 5 height 5
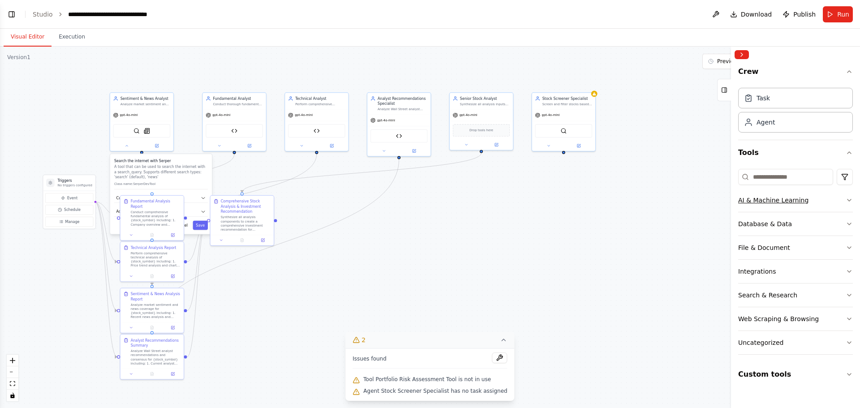
click at [849, 201] on icon "button" at bounding box center [850, 200] width 4 height 2
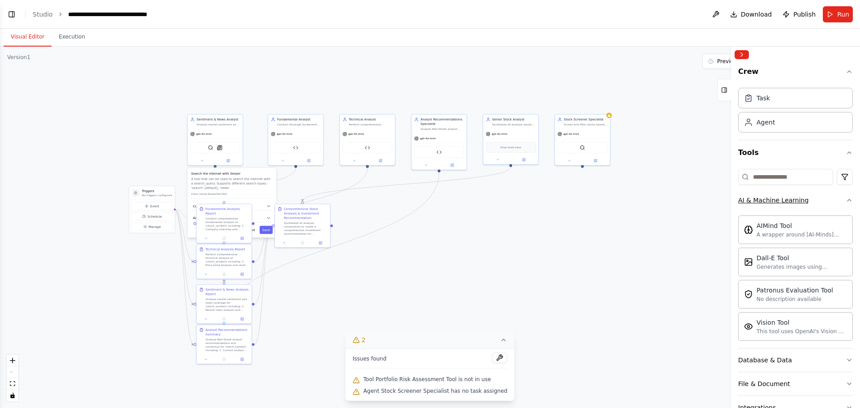
click at [846, 200] on icon "button" at bounding box center [849, 200] width 7 height 7
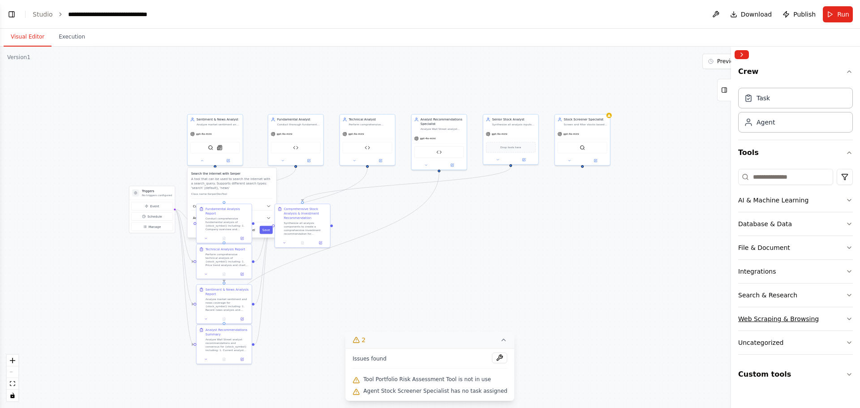
click at [848, 318] on icon "button" at bounding box center [849, 318] width 7 height 7
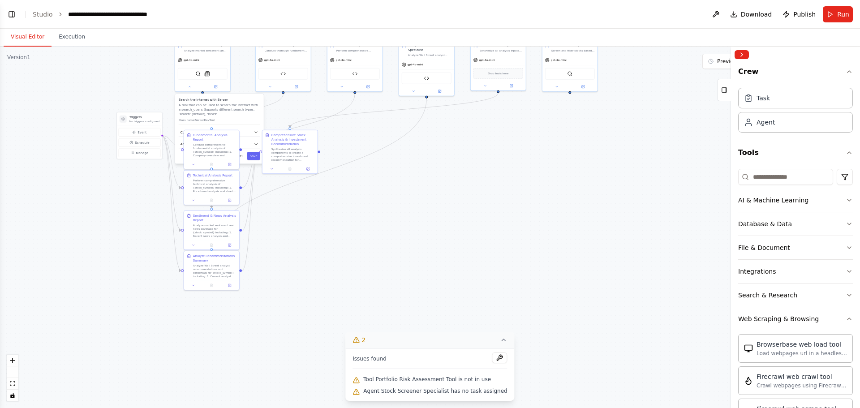
drag, startPoint x: 711, startPoint y: 272, endPoint x: 699, endPoint y: 198, distance: 75.0
click at [699, 198] on div ".deletable-edge-delete-btn { width: 20px; height: 20px; border: 0px solid #ffff…" at bounding box center [430, 228] width 860 height 362
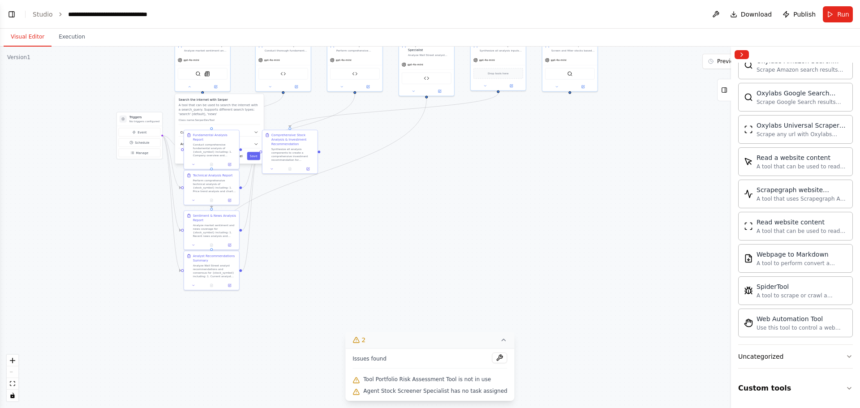
scroll to position [0, 0]
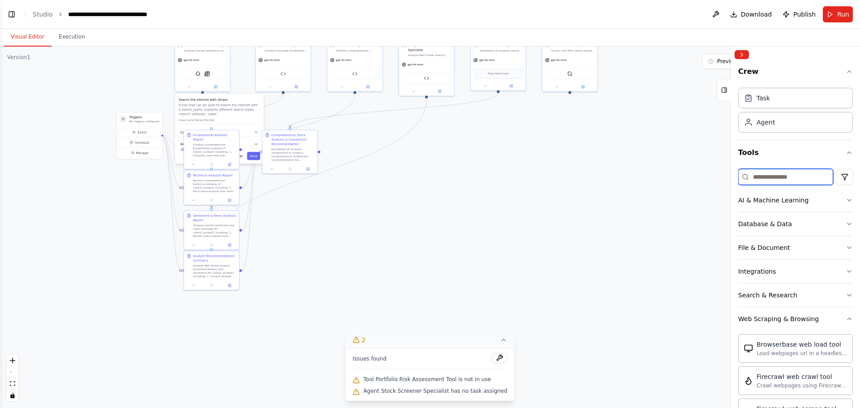
click at [791, 178] on input at bounding box center [785, 177] width 95 height 16
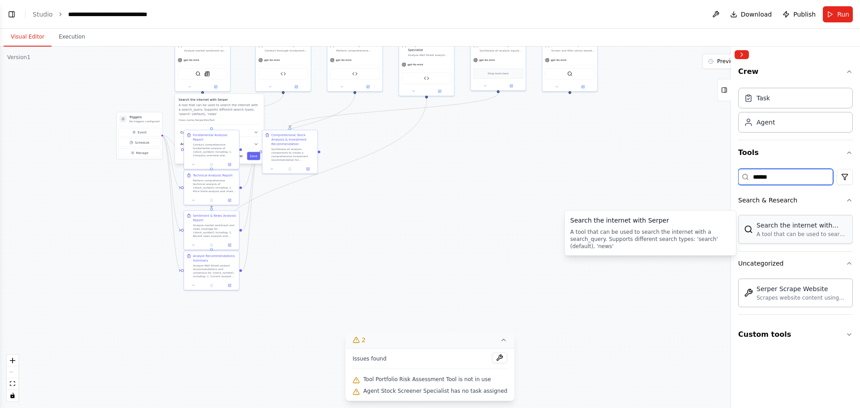
type input "******"
click at [807, 231] on div "A tool that can be used to search the internet with a search_query. Supports di…" at bounding box center [802, 234] width 91 height 7
drag, startPoint x: 778, startPoint y: 174, endPoint x: 672, endPoint y: 164, distance: 107.1
click at [674, 164] on div "build a comprehensive stock analyst including fundamental analysis, technical a…" at bounding box center [430, 204] width 860 height 408
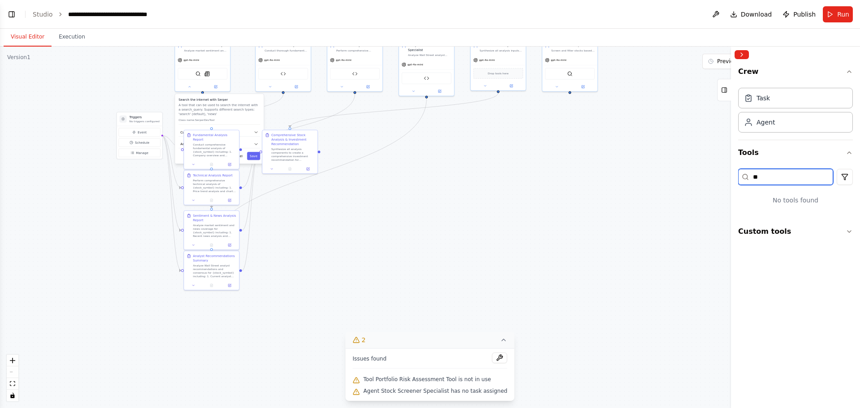
type input "*"
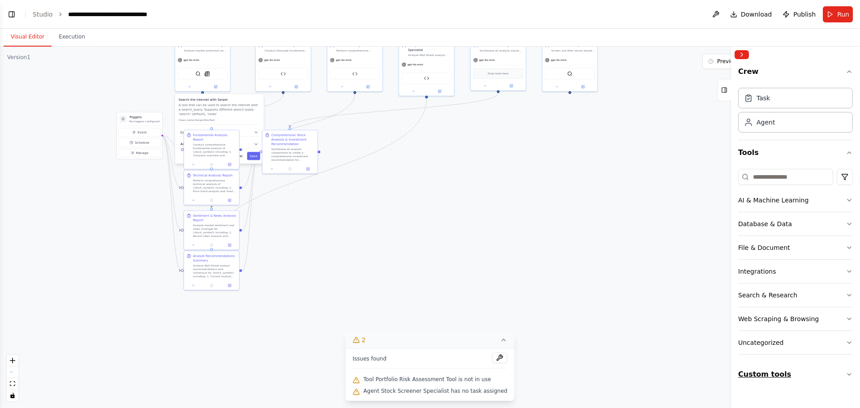
click at [847, 372] on icon "button" at bounding box center [849, 374] width 7 height 7
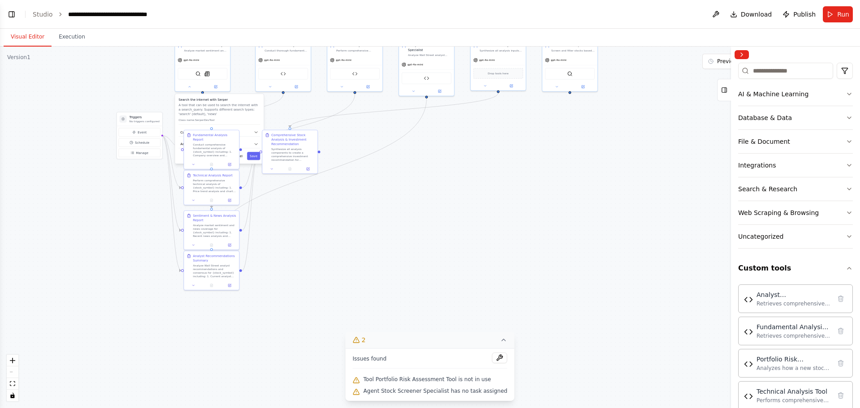
scroll to position [122, 0]
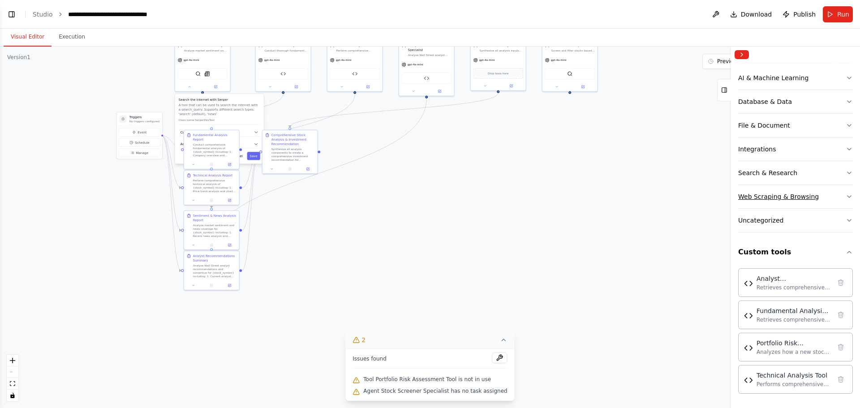
click at [782, 197] on div "Web Scraping & Browsing" at bounding box center [778, 196] width 81 height 9
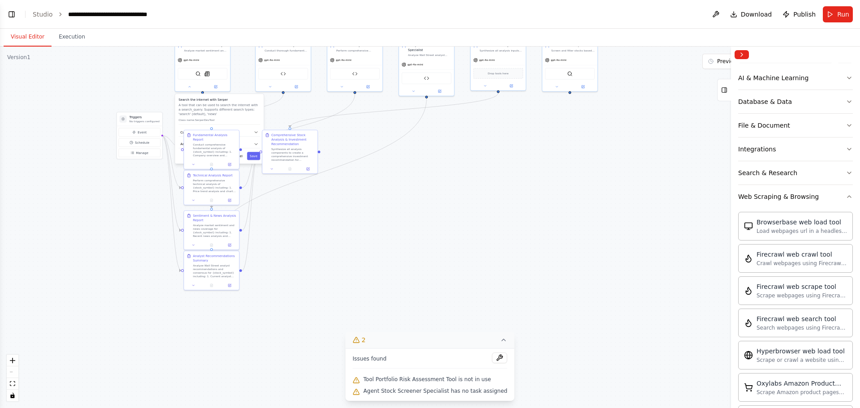
click at [666, 152] on div ".deletable-edge-delete-btn { width: 20px; height: 20px; border: 0px solid #ffff…" at bounding box center [430, 228] width 860 height 362
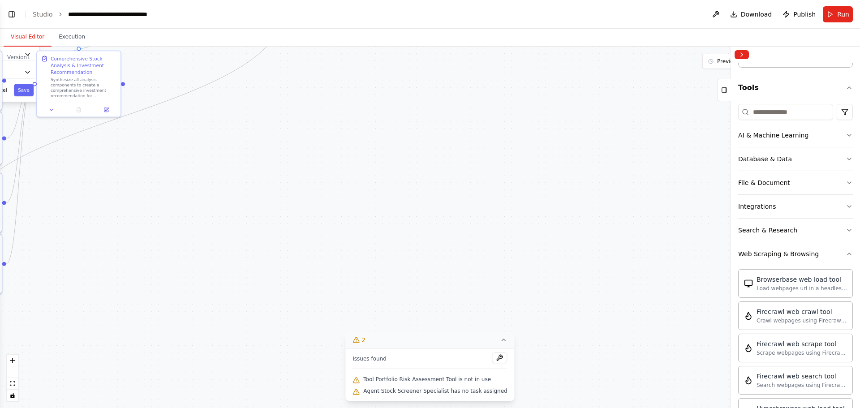
scroll to position [0, 0]
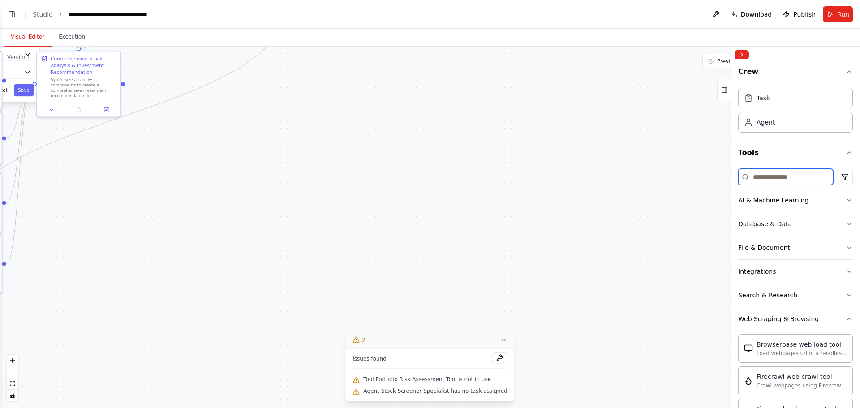
click at [780, 176] on input at bounding box center [785, 177] width 95 height 16
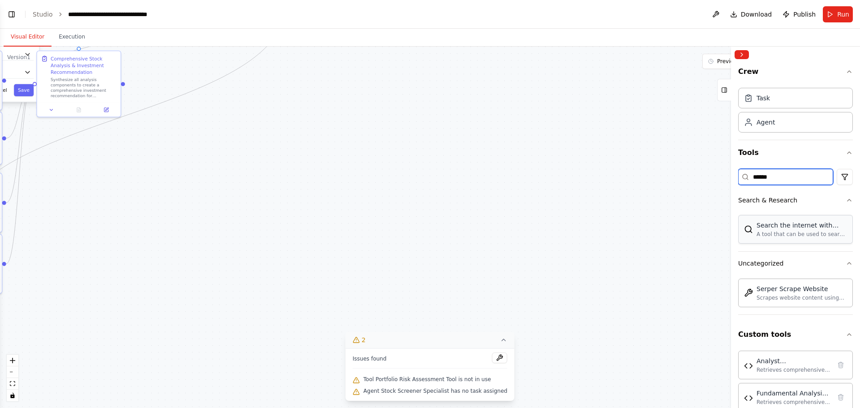
type input "******"
click at [806, 224] on div "Search the internet with Serper" at bounding box center [802, 225] width 91 height 9
click at [810, 233] on div "A tool that can be used to search the internet with a search_query. Supports di…" at bounding box center [802, 234] width 91 height 7
click at [821, 232] on div "A tool that can be used to search the internet with a search_query. Supports di…" at bounding box center [802, 234] width 91 height 7
click at [798, 236] on div "A tool that can be used to search the internet with a search_query. Supports di…" at bounding box center [802, 234] width 91 height 7
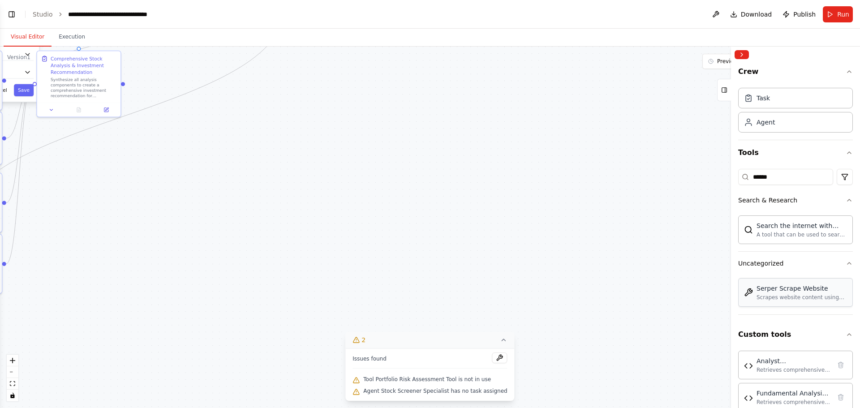
click at [799, 297] on div "Scrapes website content using Serper's scraping API. This tool can extract clea…" at bounding box center [802, 297] width 91 height 7
click at [804, 232] on div "A tool that can be used to search the internet with a search_query. Supports di…" at bounding box center [802, 234] width 91 height 7
click at [195, 178] on div ".deletable-edge-delete-btn { width: 20px; height: 20px; border: 0px solid #ffff…" at bounding box center [430, 228] width 860 height 362
drag, startPoint x: 205, startPoint y: 176, endPoint x: 389, endPoint y: 194, distance: 185.0
click at [579, 252] on div ".deletable-edge-delete-btn { width: 20px; height: 20px; border: 0px solid #ffff…" at bounding box center [430, 228] width 860 height 362
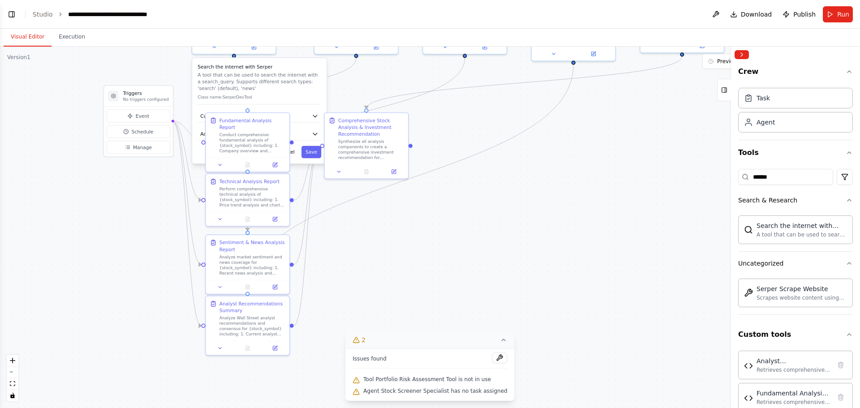
drag, startPoint x: 254, startPoint y: 147, endPoint x: 541, endPoint y: 208, distance: 294.0
click at [541, 208] on div ".deletable-edge-delete-btn { width: 20px; height: 20px; border: 0px solid #ffff…" at bounding box center [430, 228] width 860 height 362
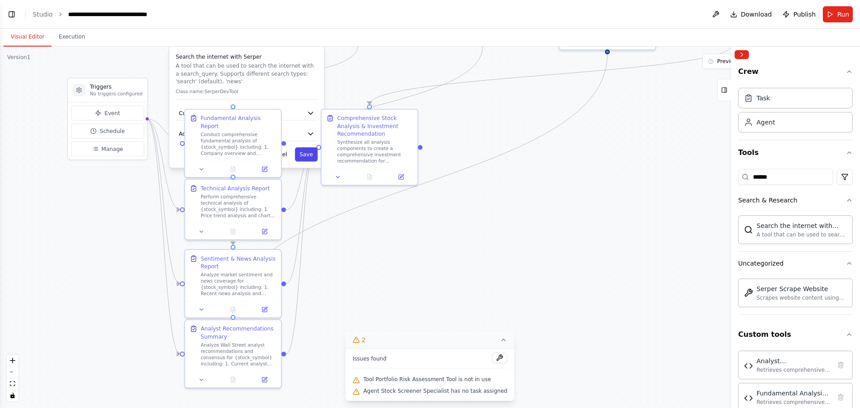
click at [306, 156] on button "Save" at bounding box center [306, 154] width 23 height 14
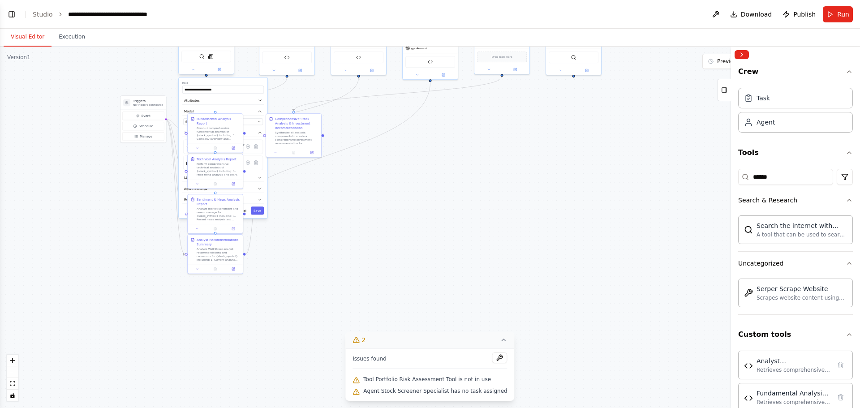
click at [194, 73] on div at bounding box center [206, 69] width 55 height 9
click at [194, 69] on icon at bounding box center [193, 70] width 4 height 4
click at [778, 227] on div "Search the internet with Serper" at bounding box center [802, 225] width 91 height 9
click at [780, 229] on div "Search the internet with Serper" at bounding box center [802, 225] width 91 height 9
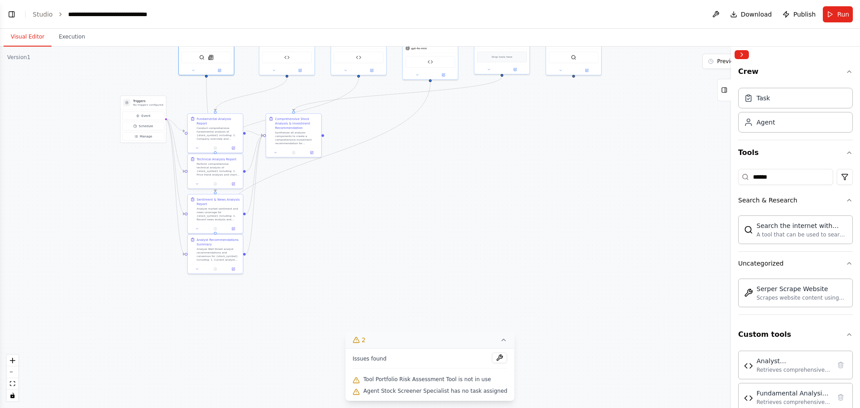
drag, startPoint x: 780, startPoint y: 229, endPoint x: 630, endPoint y: 225, distance: 149.3
click at [630, 225] on div "build a comprehensive stock analyst including fundamental analysis, technical a…" at bounding box center [430, 204] width 860 height 408
drag, startPoint x: 824, startPoint y: 233, endPoint x: 669, endPoint y: 240, distance: 155.6
click at [669, 240] on div ".deletable-edge-delete-btn { width: 20px; height: 20px; border: 0px solid #ffff…" at bounding box center [430, 228] width 860 height 362
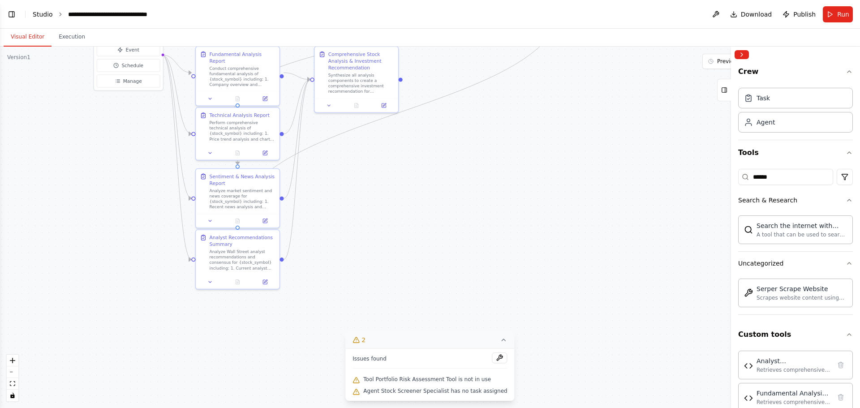
click at [40, 16] on link "Studio" at bounding box center [43, 14] width 20 height 7
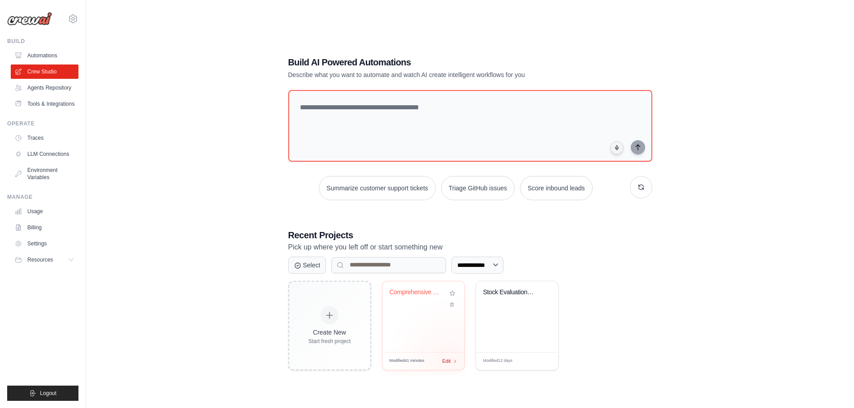
click at [452, 362] on div "Edit" at bounding box center [449, 362] width 15 height 8
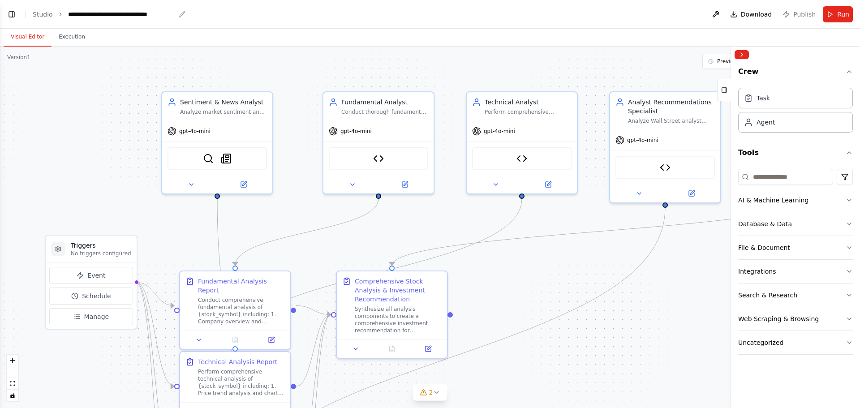
click at [102, 13] on div "**********" at bounding box center [121, 14] width 107 height 9
drag, startPoint x: 66, startPoint y: 13, endPoint x: 237, endPoint y: 25, distance: 171.1
click at [237, 25] on header "**********" at bounding box center [430, 14] width 860 height 29
click at [137, 65] on div ".deletable-edge-delete-btn { width: 20px; height: 20px; border: 0px solid #ffff…" at bounding box center [430, 228] width 860 height 362
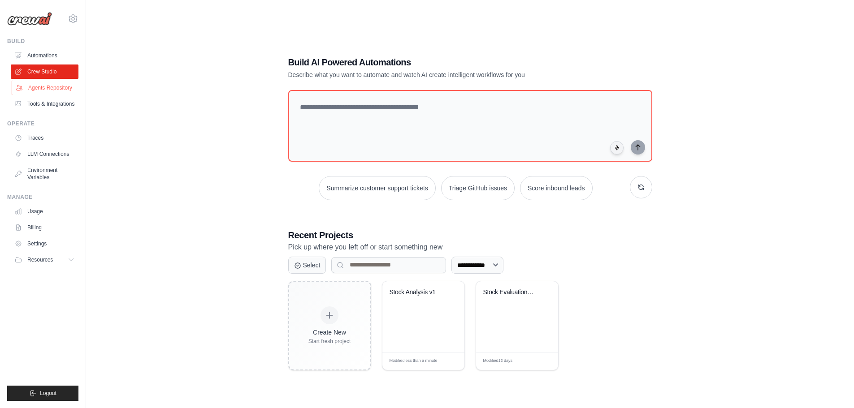
click at [45, 88] on link "Agents Repository" at bounding box center [46, 88] width 68 height 14
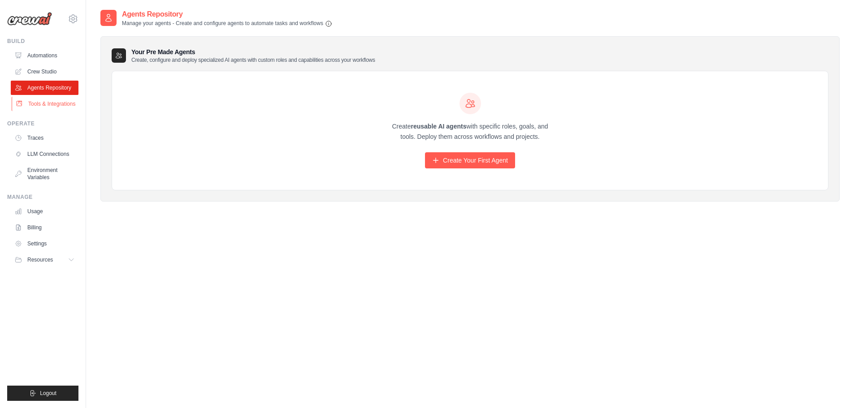
click at [63, 104] on link "Tools & Integrations" at bounding box center [46, 104] width 68 height 14
click at [37, 99] on link "Tools & Integrations" at bounding box center [46, 104] width 68 height 14
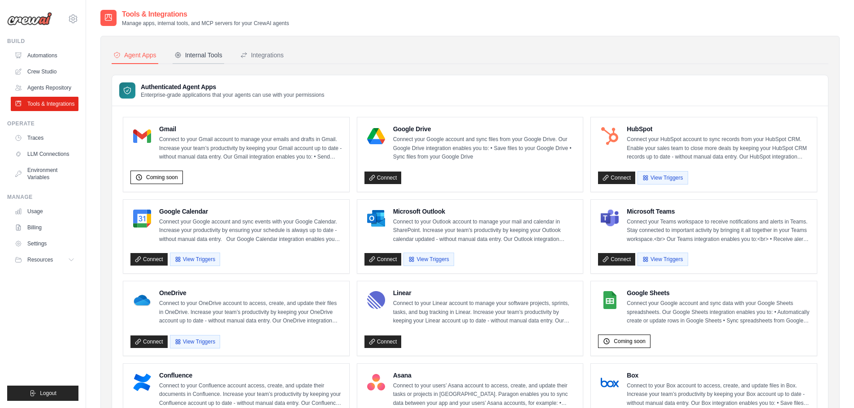
click at [206, 52] on div "Internal Tools" at bounding box center [198, 55] width 48 height 9
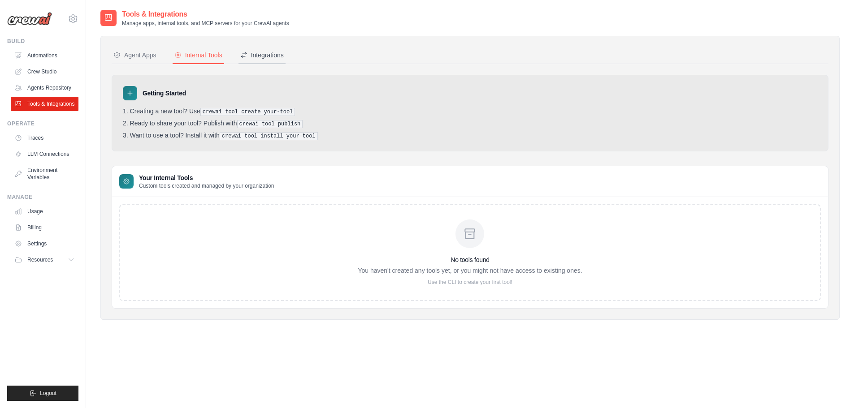
click at [263, 56] on div "Integrations" at bounding box center [261, 55] width 43 height 9
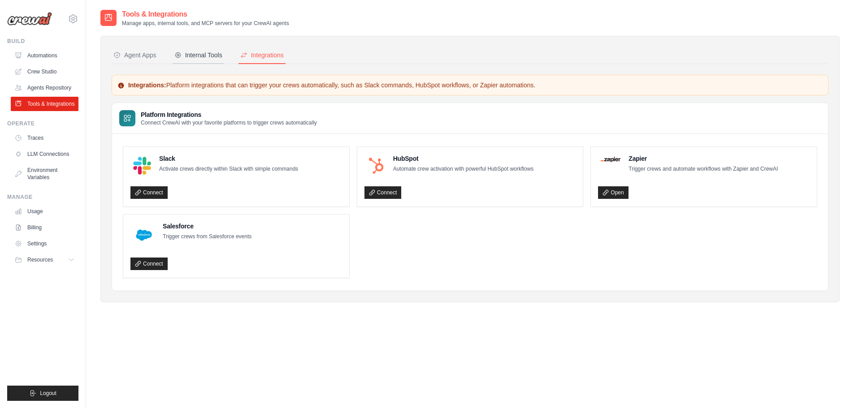
click at [203, 56] on div "Internal Tools" at bounding box center [198, 55] width 48 height 9
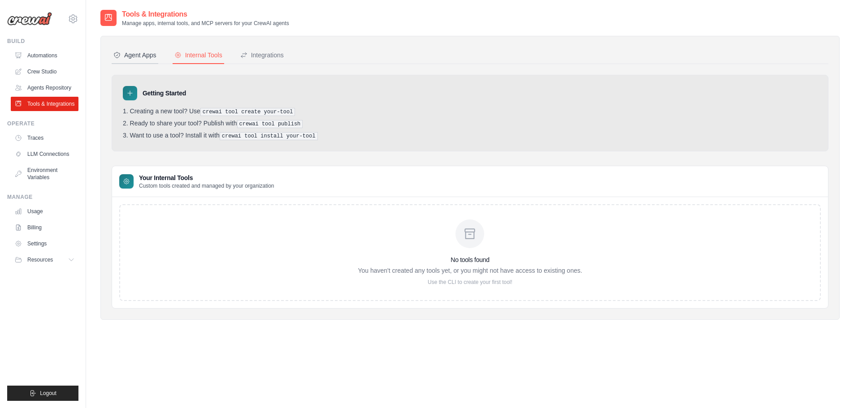
click at [136, 53] on div "Agent Apps" at bounding box center [134, 55] width 43 height 9
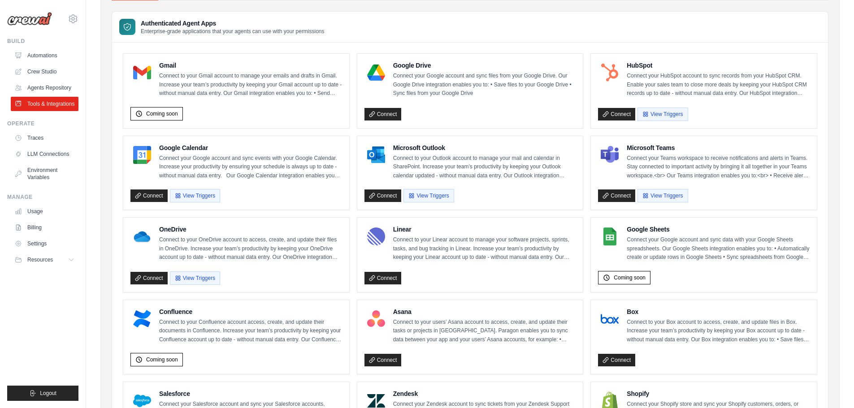
scroll to position [0, 0]
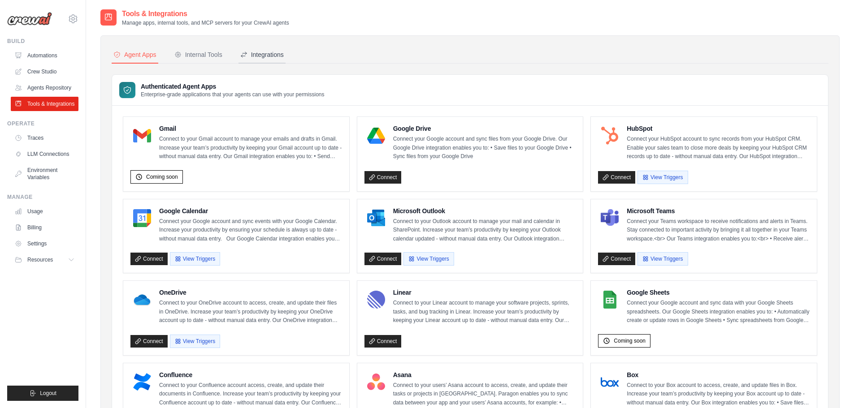
click at [257, 59] on div "Integrations" at bounding box center [261, 54] width 43 height 9
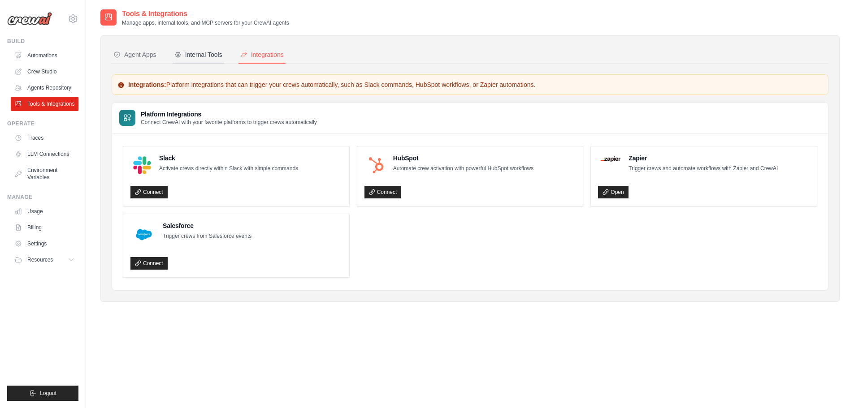
click at [209, 56] on div "Internal Tools" at bounding box center [198, 54] width 48 height 9
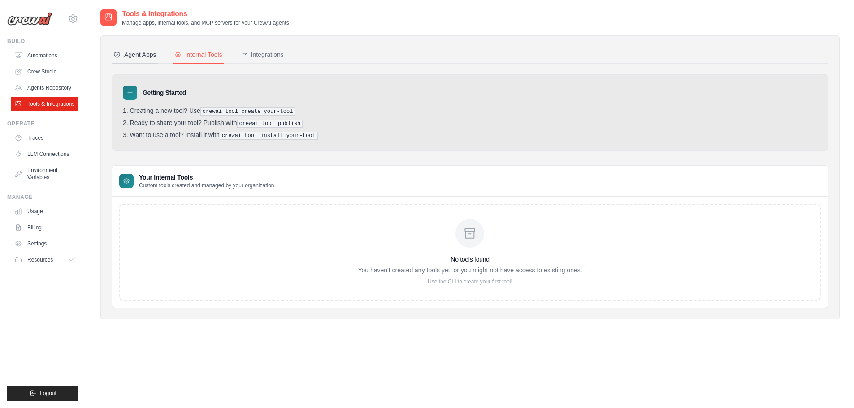
click at [139, 53] on div "Agent Apps" at bounding box center [134, 54] width 43 height 9
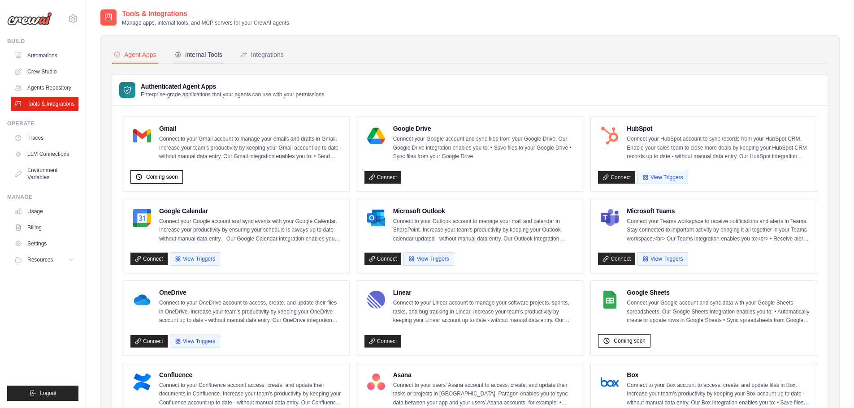
click at [206, 51] on div "Internal Tools" at bounding box center [198, 54] width 48 height 9
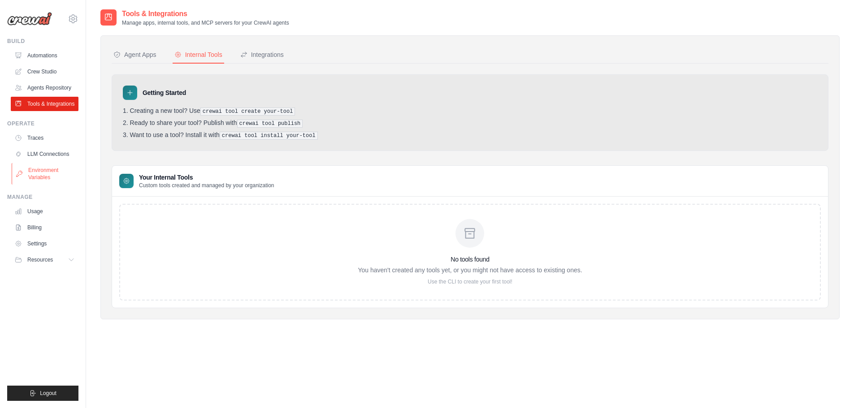
click at [53, 173] on link "Environment Variables" at bounding box center [46, 174] width 68 height 22
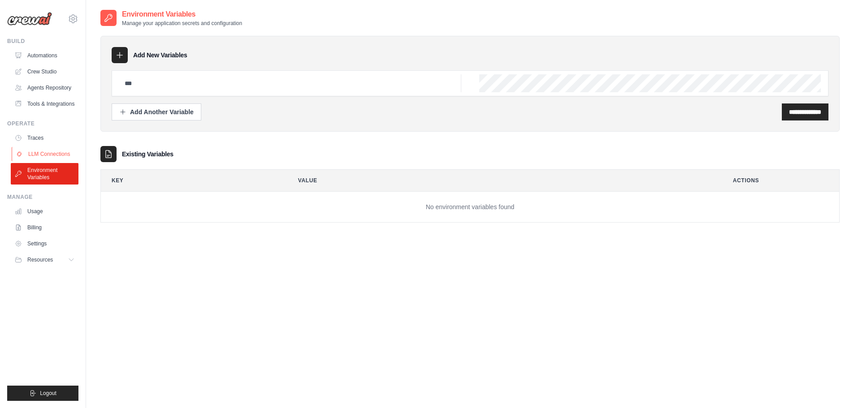
click at [49, 154] on link "LLM Connections" at bounding box center [46, 154] width 68 height 14
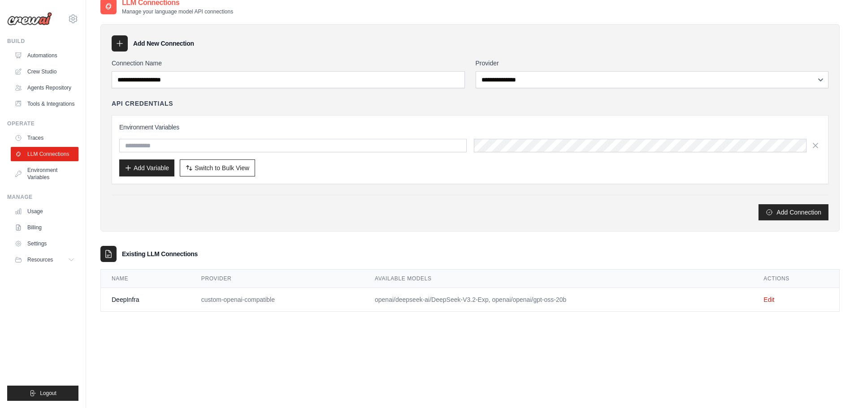
scroll to position [18, 0]
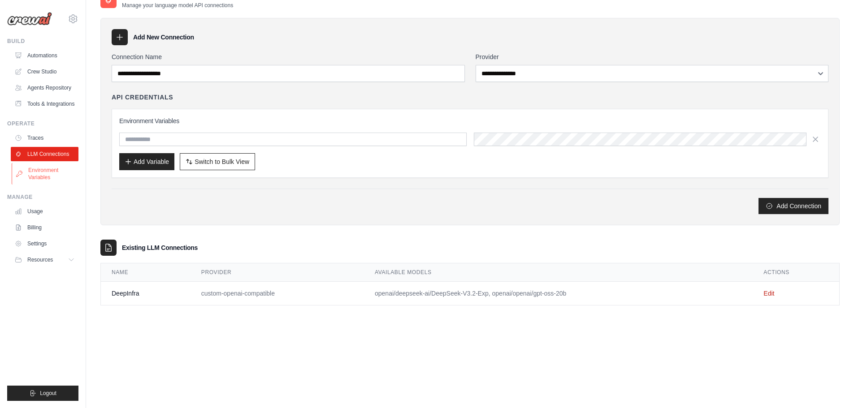
click at [38, 178] on link "Environment Variables" at bounding box center [46, 174] width 68 height 22
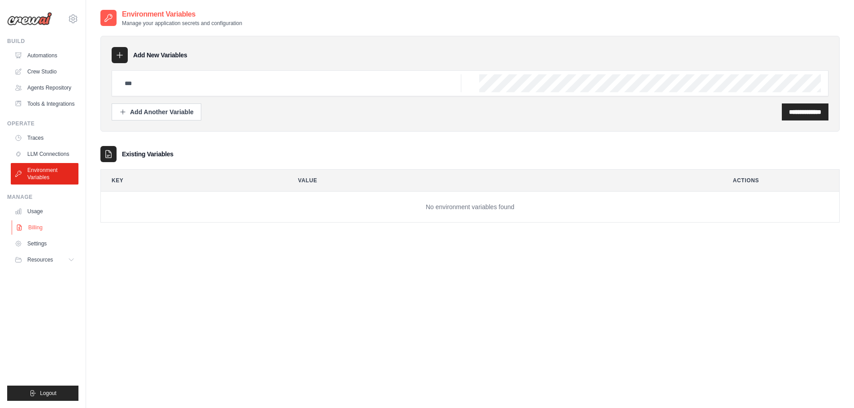
click at [39, 230] on link "Billing" at bounding box center [46, 227] width 68 height 14
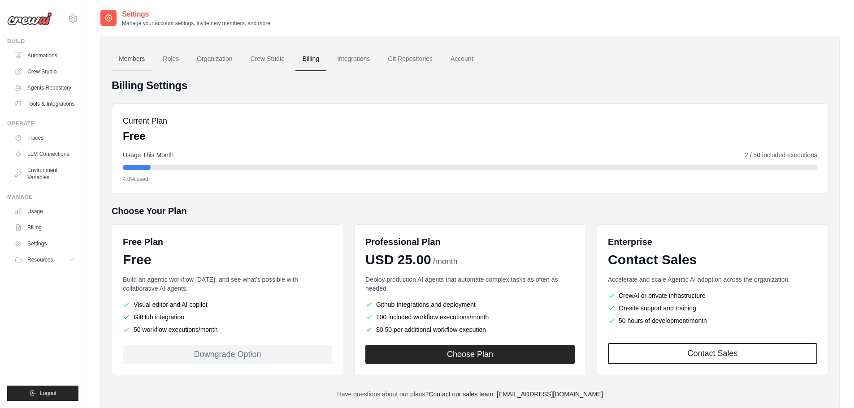
click at [133, 60] on link "Members" at bounding box center [132, 59] width 40 height 24
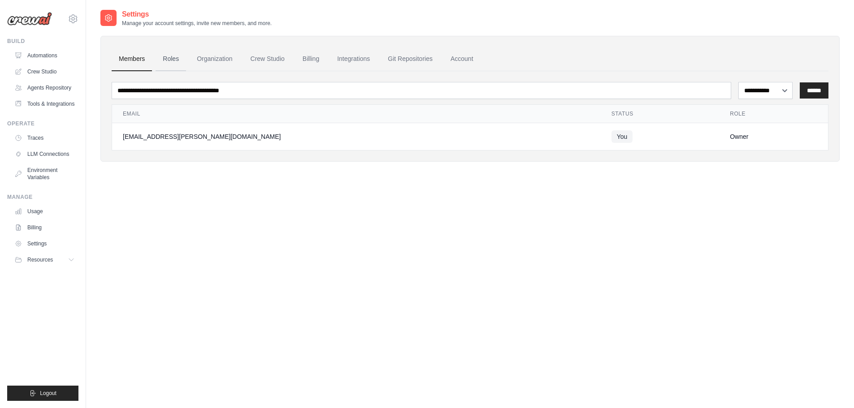
click at [171, 60] on link "Roles" at bounding box center [170, 59] width 30 height 24
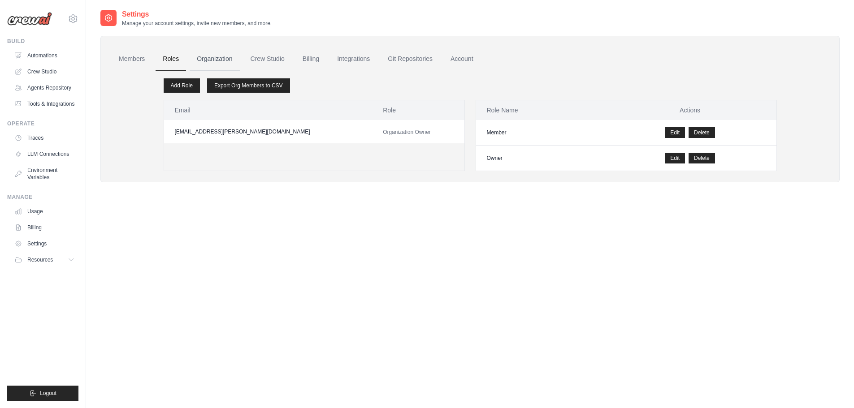
click at [226, 62] on link "Organization" at bounding box center [215, 59] width 50 height 24
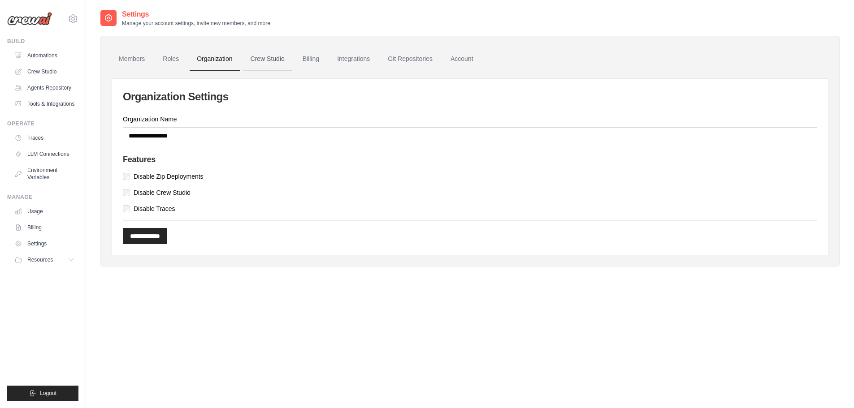
click at [280, 62] on link "Crew Studio" at bounding box center [267, 59] width 48 height 24
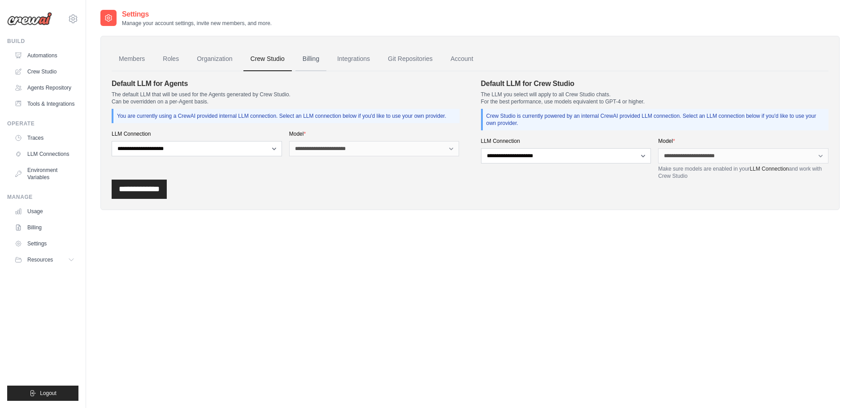
click at [313, 59] on link "Billing" at bounding box center [310, 59] width 31 height 24
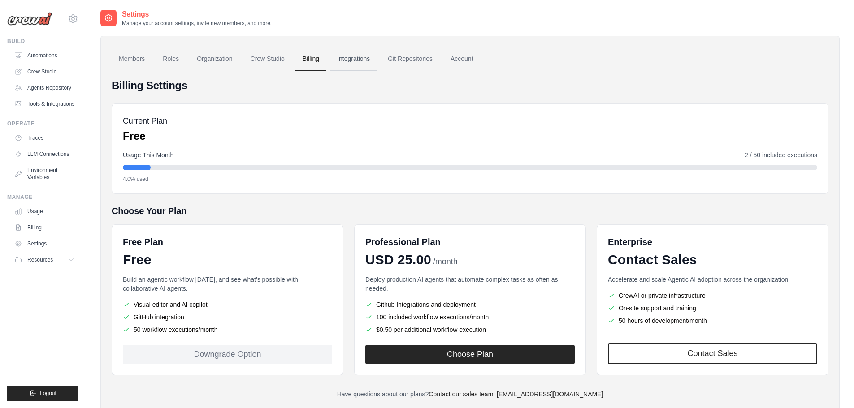
click at [354, 56] on link "Integrations" at bounding box center [353, 59] width 47 height 24
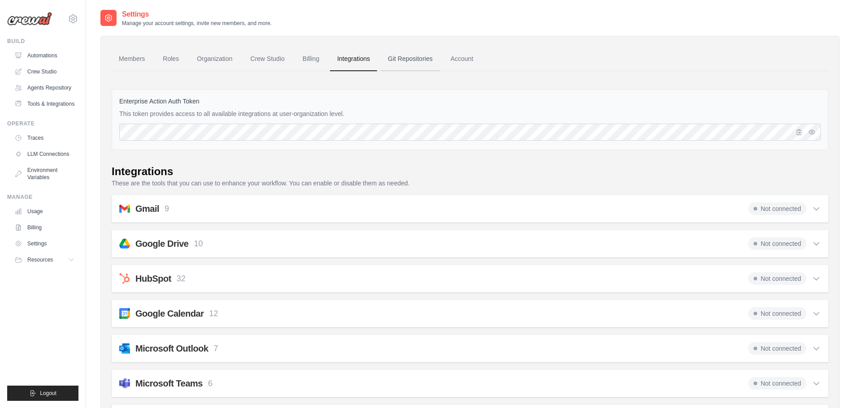
click at [406, 60] on link "Git Repositories" at bounding box center [409, 59] width 59 height 24
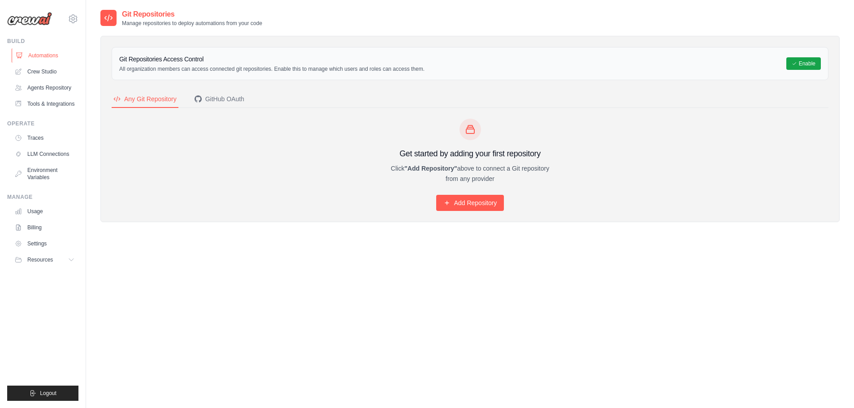
click at [47, 53] on link "Automations" at bounding box center [46, 55] width 68 height 14
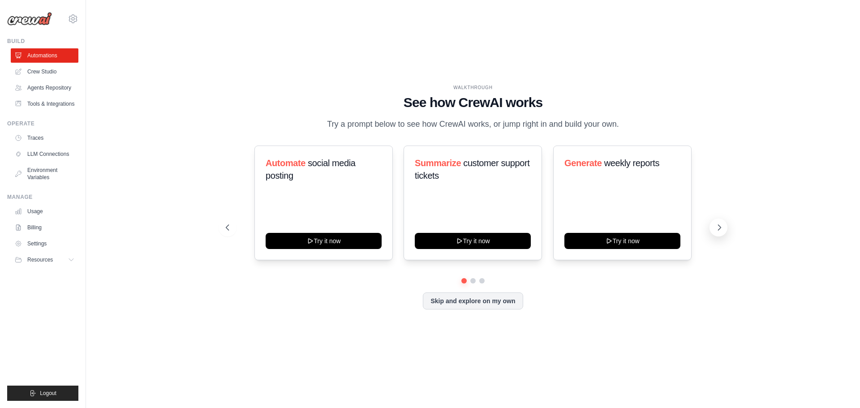
click at [719, 225] on icon at bounding box center [720, 227] width 3 height 5
click at [720, 229] on icon at bounding box center [720, 227] width 3 height 5
click at [47, 88] on link "Agents Repository" at bounding box center [46, 88] width 68 height 14
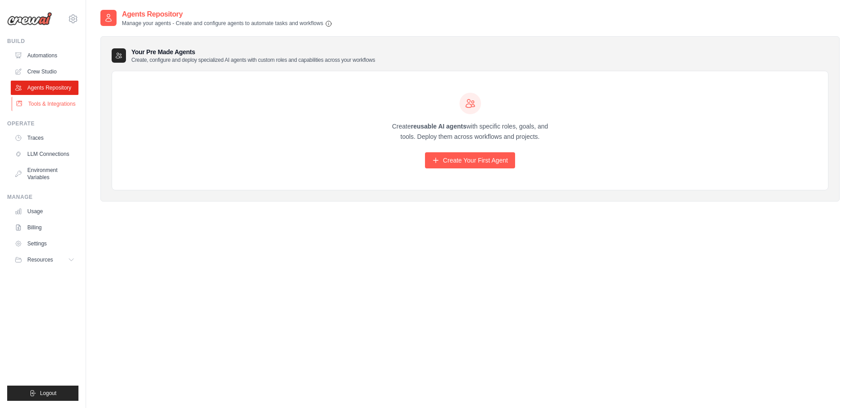
click at [53, 105] on link "Tools & Integrations" at bounding box center [46, 104] width 68 height 14
click at [44, 140] on link "Traces" at bounding box center [46, 138] width 68 height 14
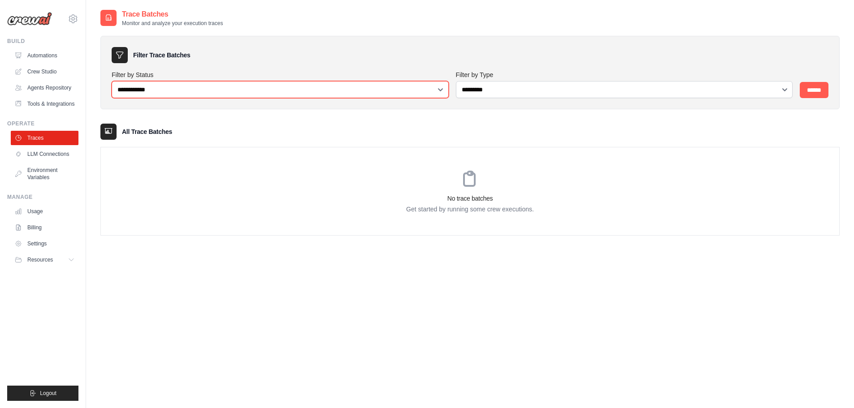
click at [173, 90] on select "**********" at bounding box center [280, 89] width 337 height 17
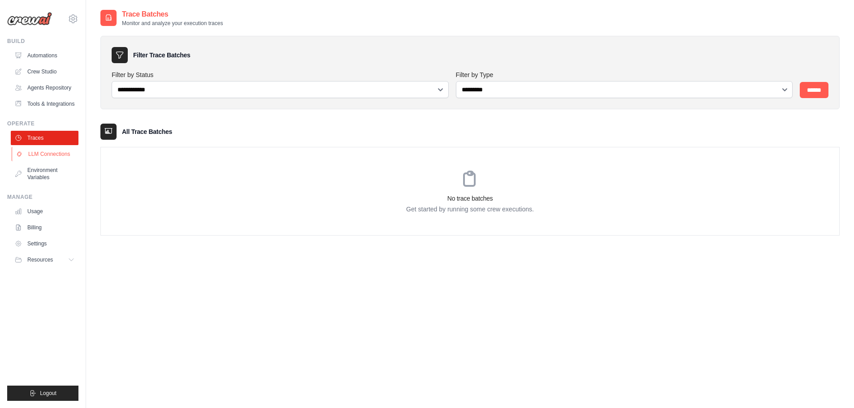
click at [54, 151] on link "LLM Connections" at bounding box center [46, 154] width 68 height 14
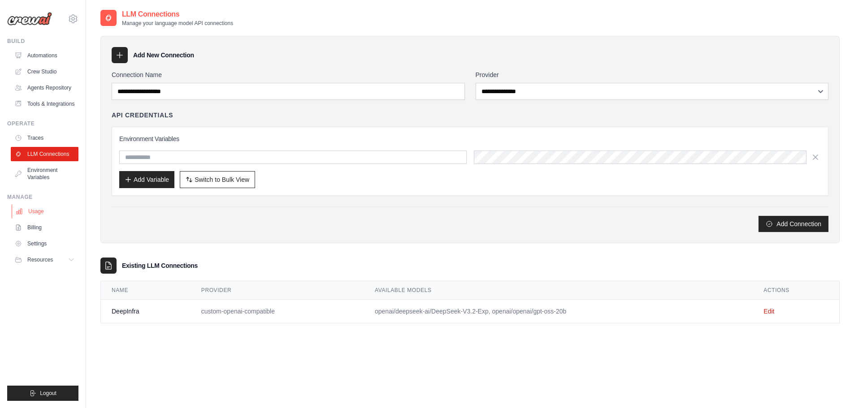
click at [47, 210] on link "Usage" at bounding box center [46, 211] width 68 height 14
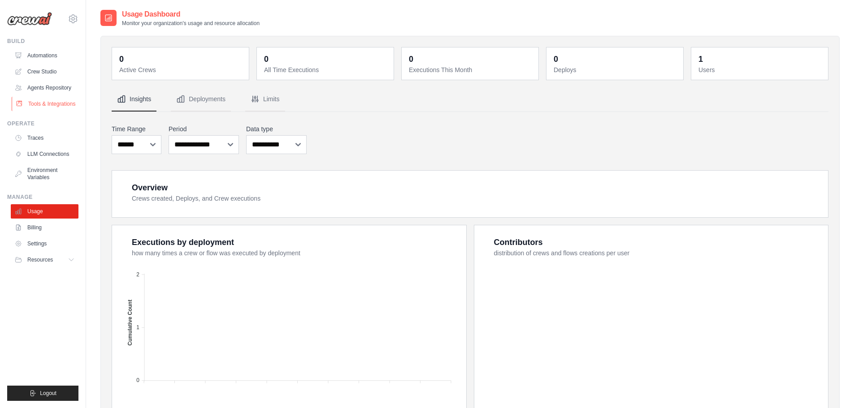
click at [46, 104] on link "Tools & Integrations" at bounding box center [46, 104] width 68 height 14
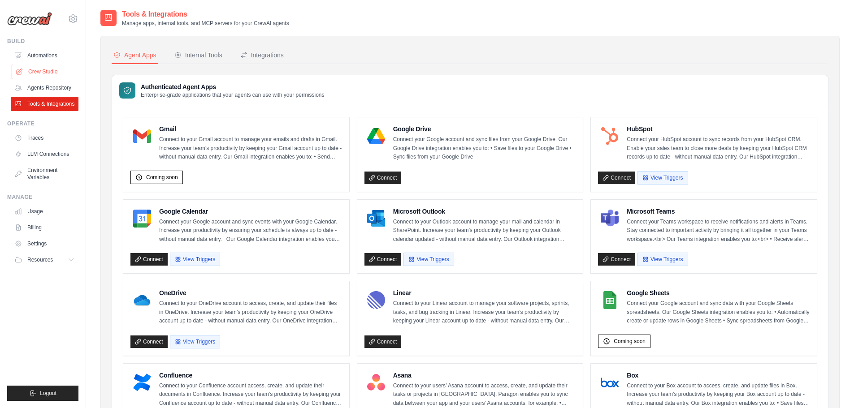
click at [36, 72] on link "Crew Studio" at bounding box center [46, 72] width 68 height 14
